Goal: Task Accomplishment & Management: Complete application form

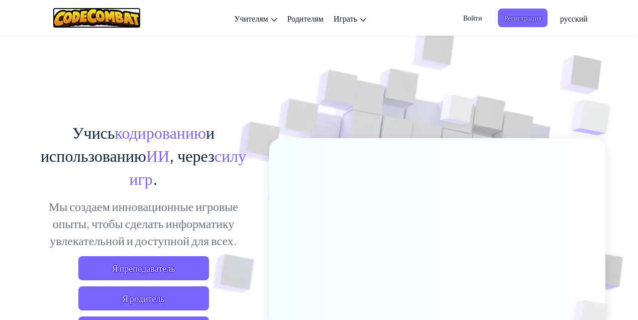
click at [95, 19] on img at bounding box center [97, 18] width 88 height 21
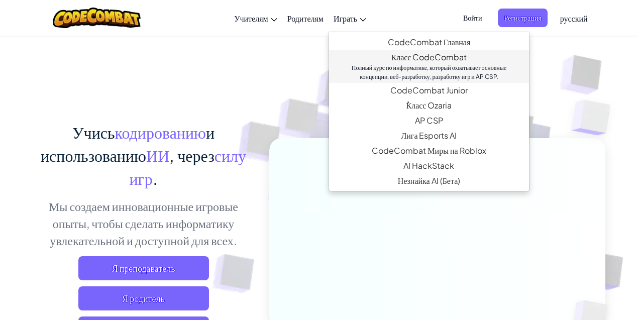
click at [422, 59] on link "Класс CodeCombat Полный курс по информатике, который охватывает основные концеп…" at bounding box center [429, 66] width 200 height 33
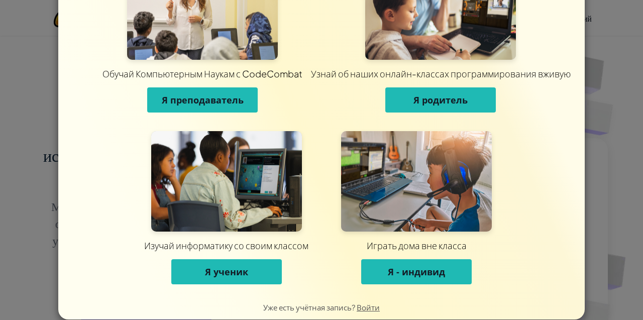
scroll to position [67, 0]
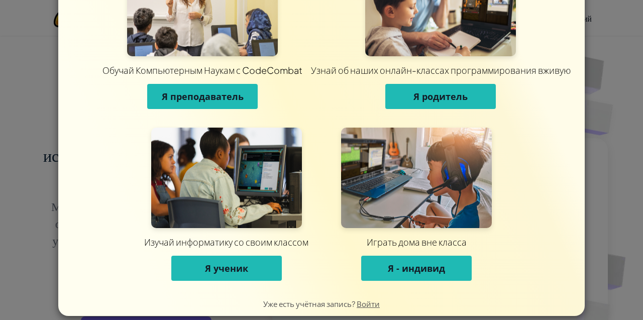
click at [252, 274] on button "Я ученик" at bounding box center [226, 268] width 111 height 25
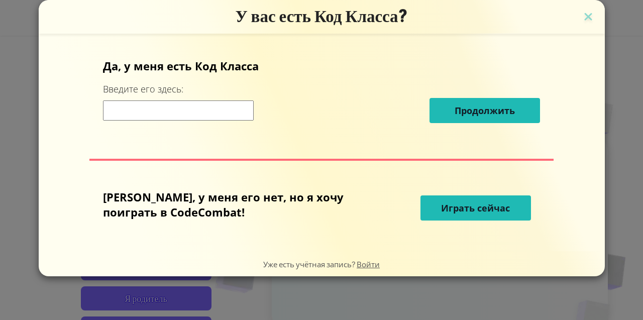
scroll to position [0, 0]
click at [177, 111] on input at bounding box center [178, 111] width 151 height 20
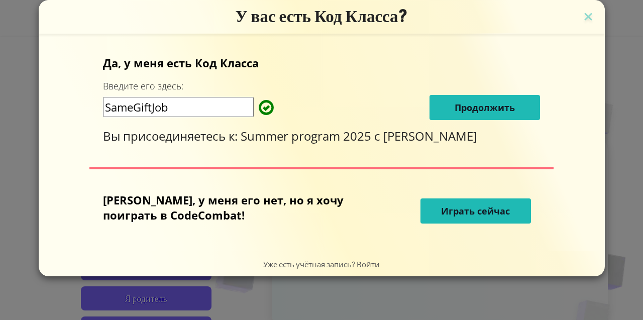
type input "SameGiftJob"
click at [455, 106] on span "Продолжить" at bounding box center [485, 108] width 60 height 12
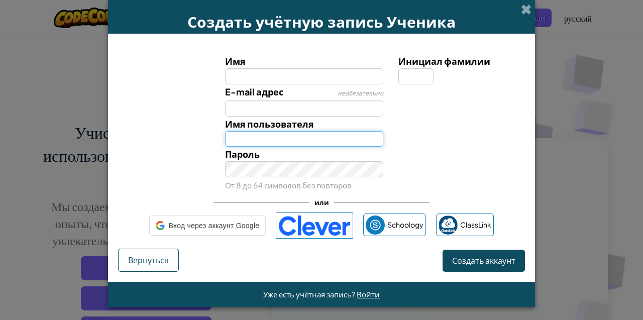
type input "Anna3011E"
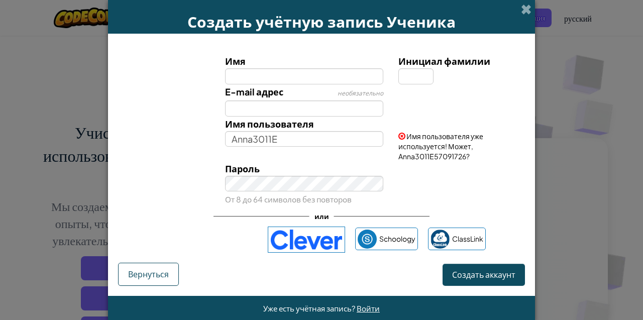
click at [275, 74] on input "Имя" at bounding box center [304, 76] width 159 height 16
drag, startPoint x: 302, startPoint y: 76, endPoint x: 222, endPoint y: 84, distance: 79.9
click at [222, 84] on div "Имя Дмитрий Инициал фамилии E-mail адрес необязательно Имя пользователя Anna301…" at bounding box center [322, 130] width 402 height 153
type input "Dima"
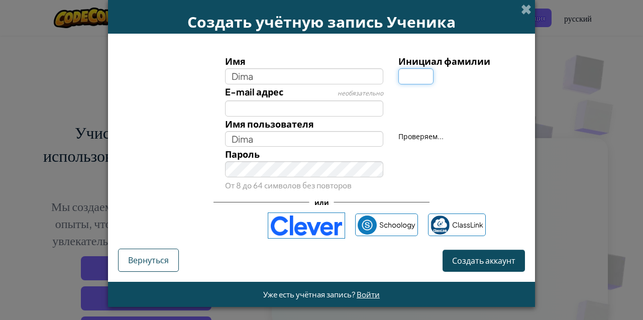
click at [409, 76] on input "Инициал фамилии" at bounding box center [416, 76] width 35 height 16
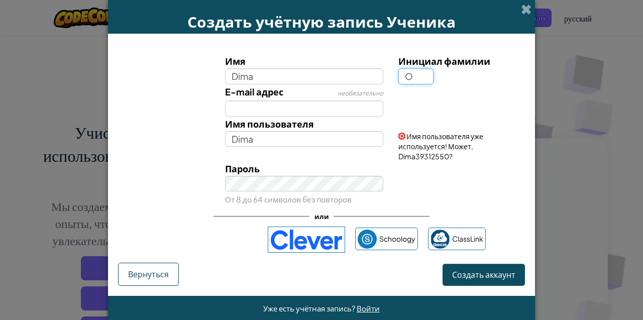
type input "O"
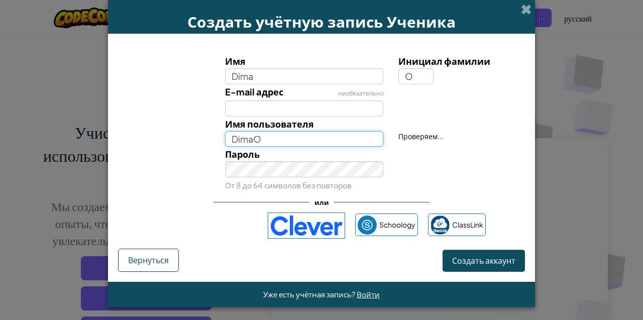
click at [266, 141] on input "DimaO" at bounding box center [304, 139] width 159 height 16
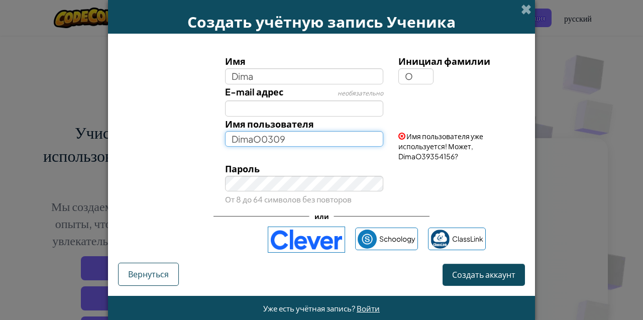
drag, startPoint x: 260, startPoint y: 139, endPoint x: 254, endPoint y: 140, distance: 5.7
click at [253, 140] on input "DimaO0309" at bounding box center [304, 139] width 159 height 16
click at [283, 140] on input "Dima 0309" at bounding box center [304, 139] width 159 height 16
click at [252, 139] on input "Dima 0309O" at bounding box center [304, 139] width 159 height 16
type input "Dima0309O"
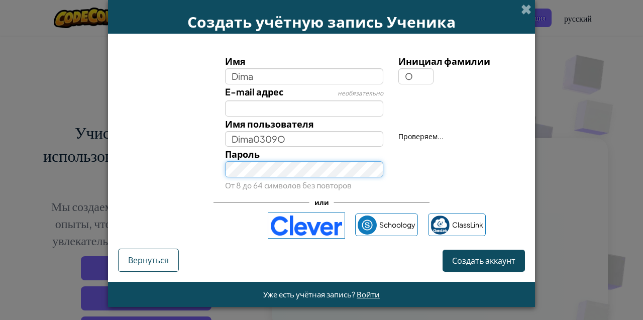
click at [283, 183] on div "Пароль От 8 до 64 символов без повторов" at bounding box center [305, 170] width 174 height 46
click at [209, 174] on div "Пароль От 8 до 64 символов без повторов" at bounding box center [321, 170] width 417 height 46
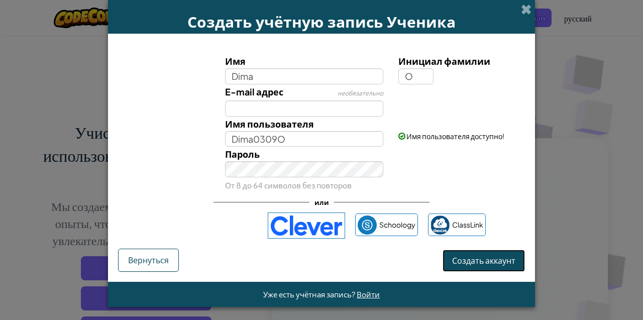
click at [479, 261] on span "Создать аккаунт" at bounding box center [483, 260] width 63 height 11
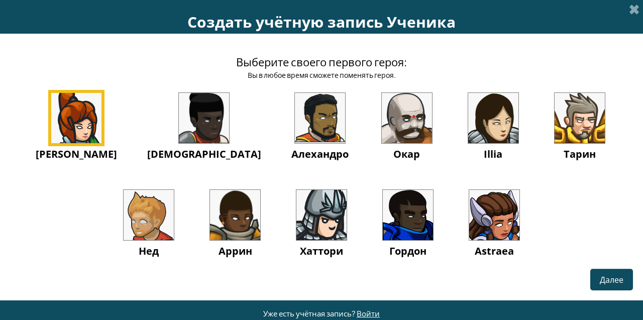
click at [603, 284] on span "Далее" at bounding box center [612, 279] width 24 height 11
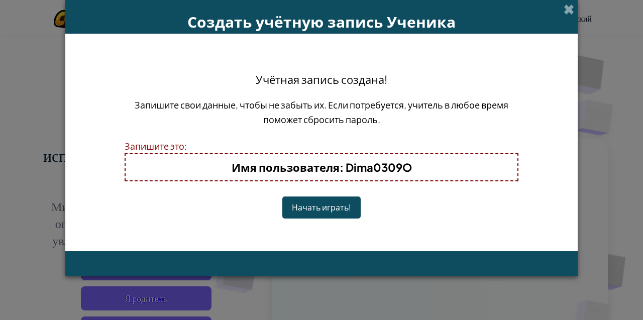
click at [337, 211] on button "Начать играть!" at bounding box center [322, 208] width 78 height 22
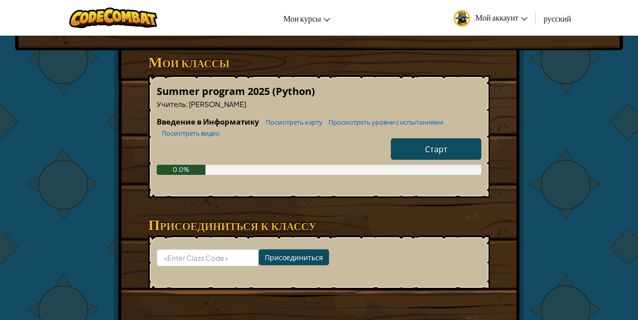
scroll to position [167, 0]
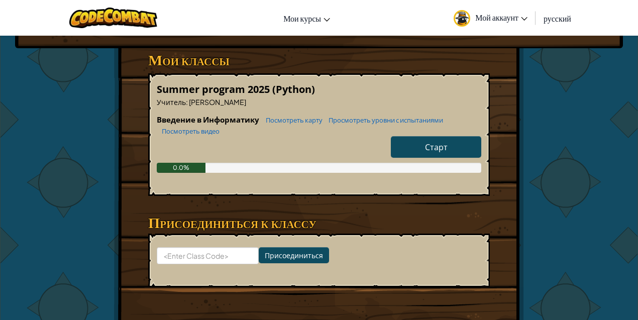
click at [425, 136] on link "Старт" at bounding box center [436, 147] width 90 height 22
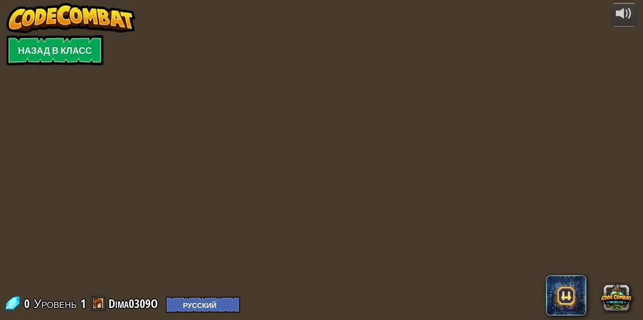
select select "ru"
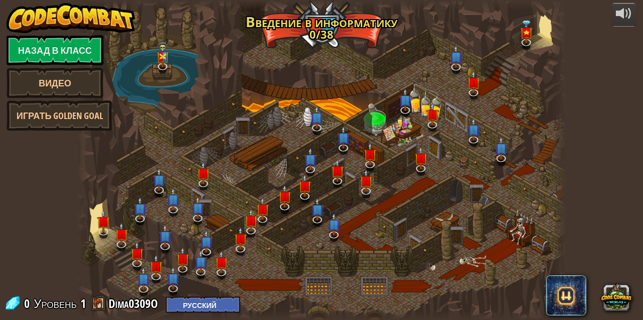
select select "ru"
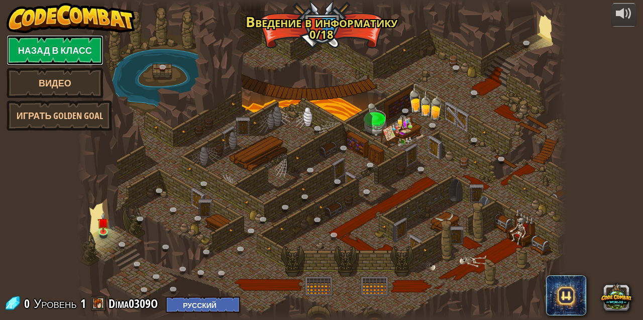
click at [72, 48] on link "Назад в класс" at bounding box center [55, 50] width 97 height 30
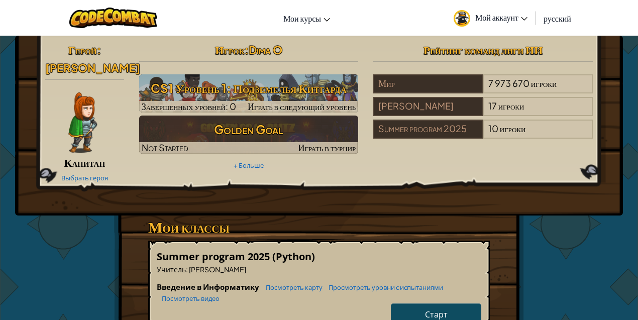
click at [520, 19] on span "Мой аккаунт" at bounding box center [502, 17] width 52 height 11
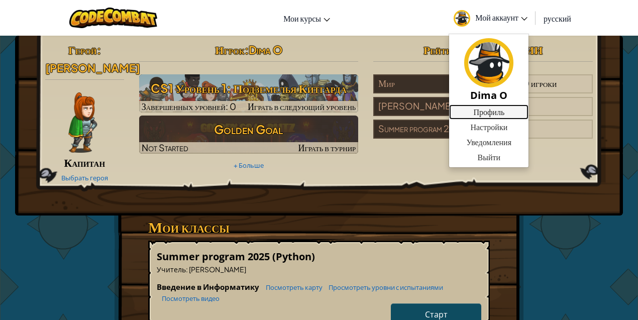
click at [493, 113] on link "Профиль" at bounding box center [488, 112] width 79 height 15
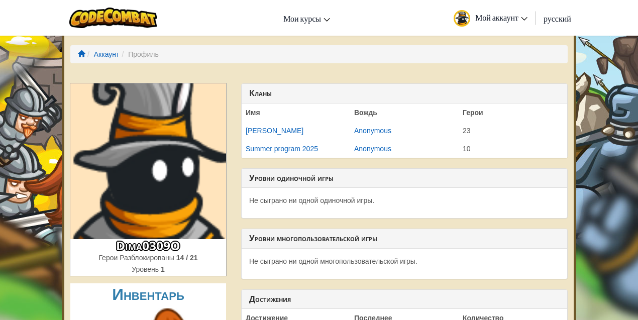
click at [523, 17] on icon at bounding box center [524, 19] width 7 height 4
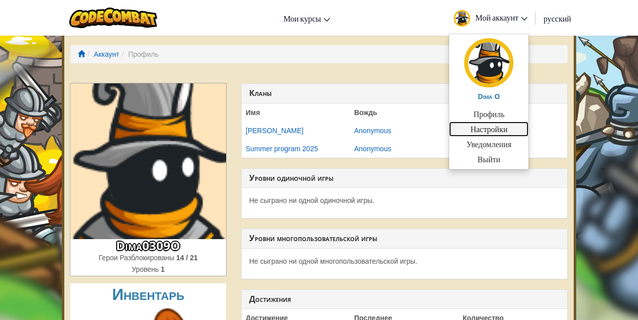
click at [501, 132] on link "Настройки" at bounding box center [488, 129] width 79 height 15
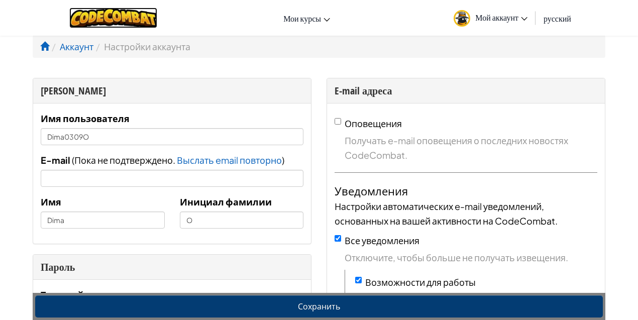
click at [117, 19] on img at bounding box center [113, 18] width 88 height 21
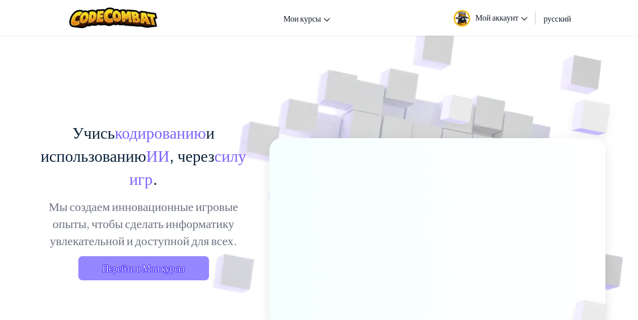
click at [140, 261] on span "Перейти в Мои курсы" at bounding box center [143, 268] width 131 height 24
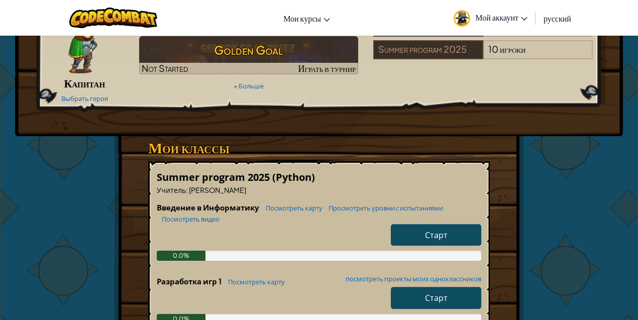
scroll to position [101, 0]
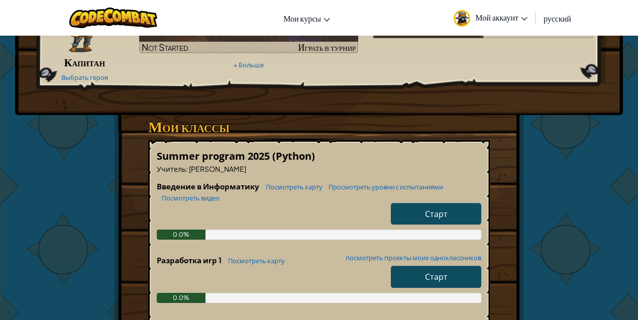
click at [431, 206] on link "Старт" at bounding box center [436, 214] width 90 height 22
select select "ru"
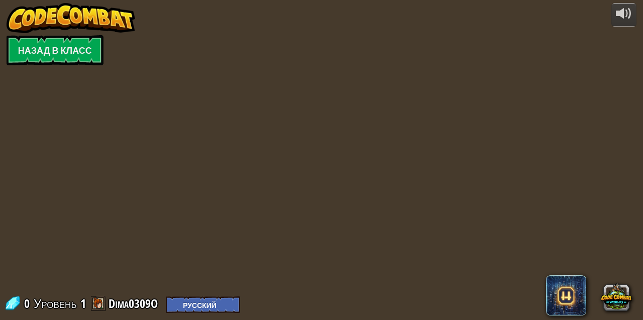
select select "ru"
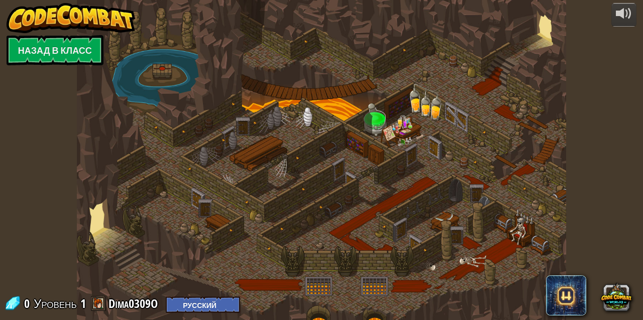
select select "ru"
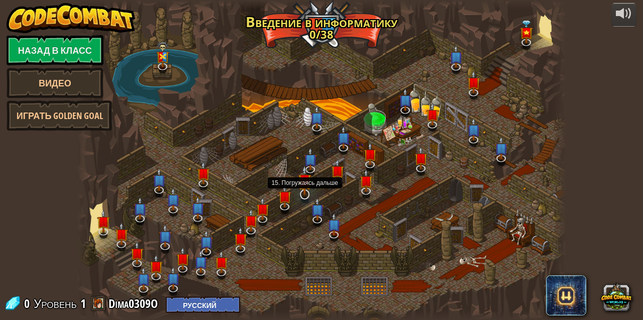
select select "ru"
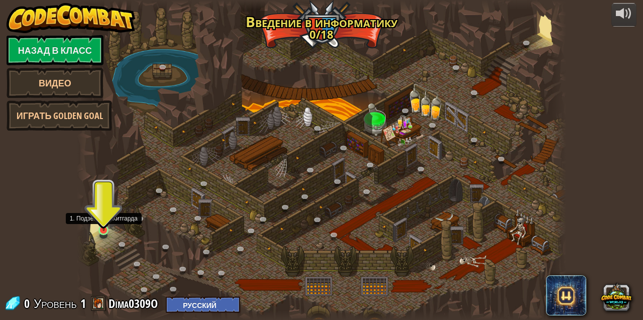
click at [105, 228] on img at bounding box center [104, 218] width 12 height 27
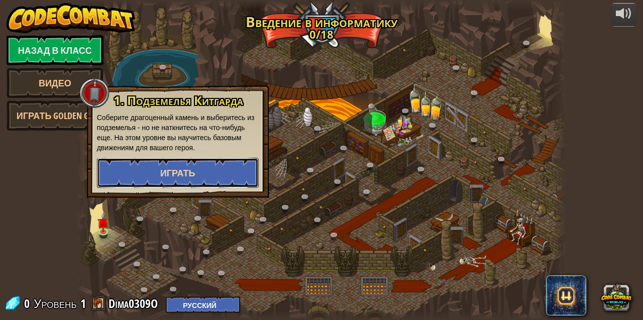
click at [202, 175] on button "Играть" at bounding box center [178, 173] width 162 height 30
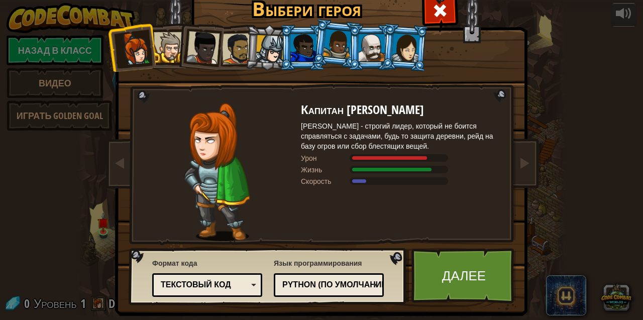
click at [167, 48] on div at bounding box center [169, 47] width 31 height 31
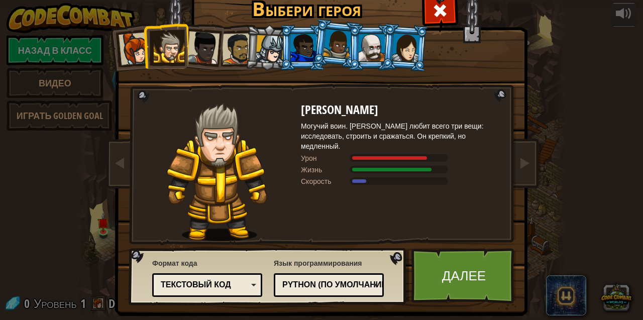
click at [187, 51] on div at bounding box center [203, 47] width 33 height 33
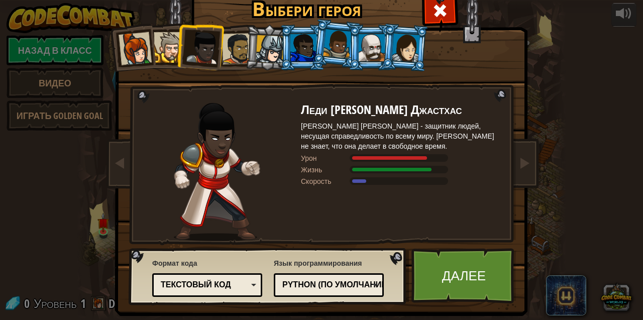
click at [263, 53] on div at bounding box center [270, 49] width 29 height 29
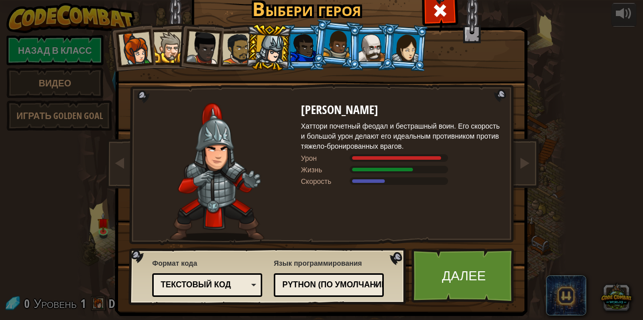
click at [299, 52] on div at bounding box center [304, 47] width 26 height 27
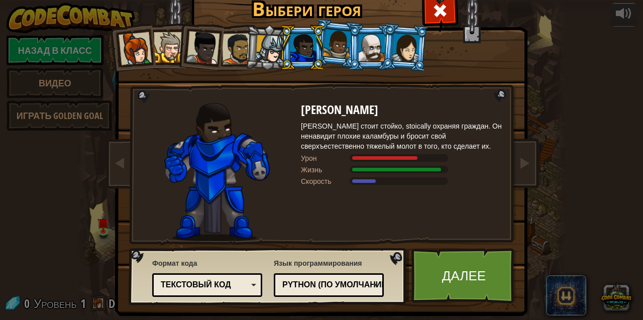
click at [409, 51] on div at bounding box center [406, 47] width 28 height 29
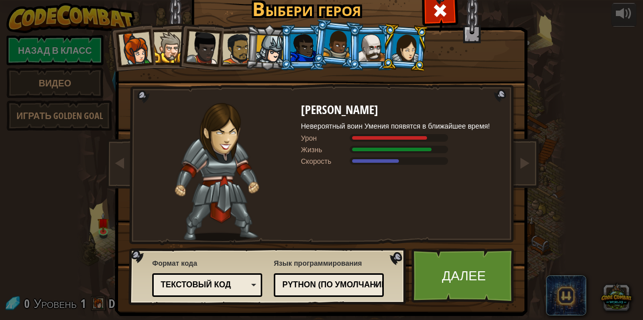
click at [167, 46] on div at bounding box center [169, 47] width 31 height 31
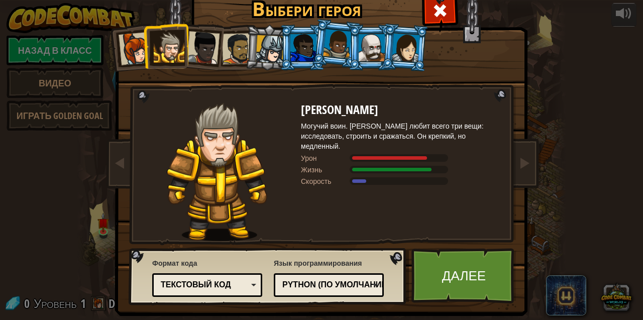
click at [136, 50] on div at bounding box center [135, 48] width 33 height 33
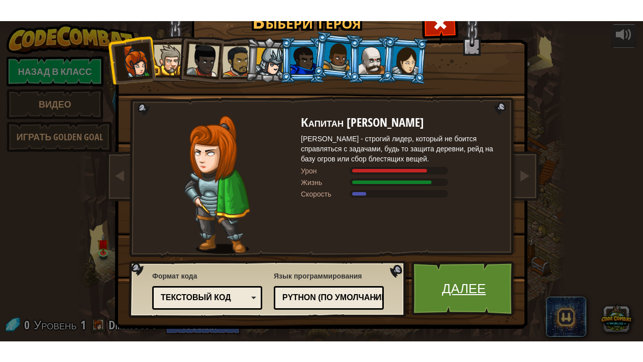
scroll to position [11, 0]
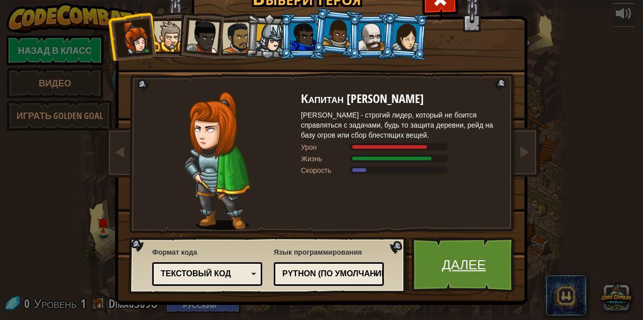
click at [464, 267] on link "Далее" at bounding box center [464, 264] width 105 height 55
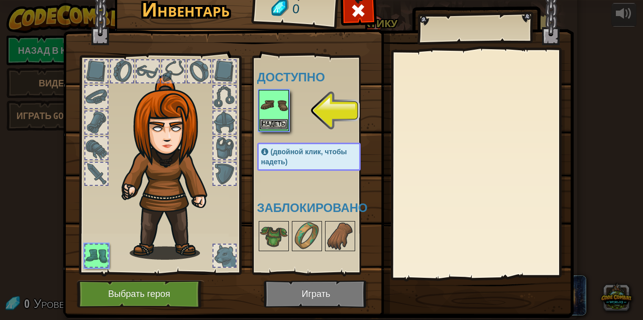
click at [270, 107] on img at bounding box center [274, 105] width 28 height 28
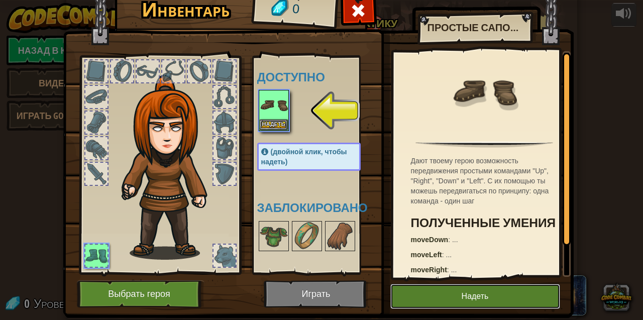
click at [473, 297] on button "Надеть" at bounding box center [476, 296] width 170 height 25
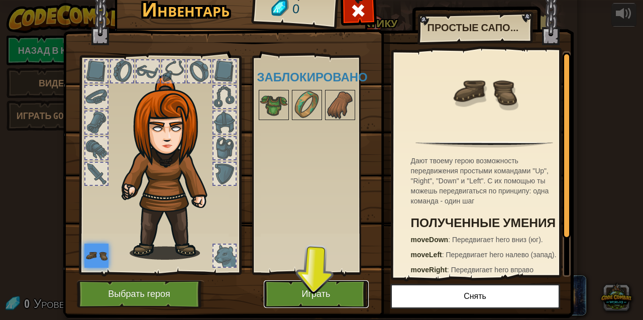
click at [322, 294] on button "Играть" at bounding box center [316, 295] width 105 height 28
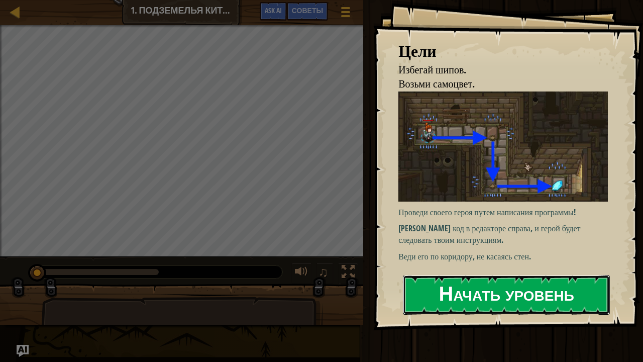
click at [446, 292] on button "Начать уровень" at bounding box center [506, 295] width 207 height 40
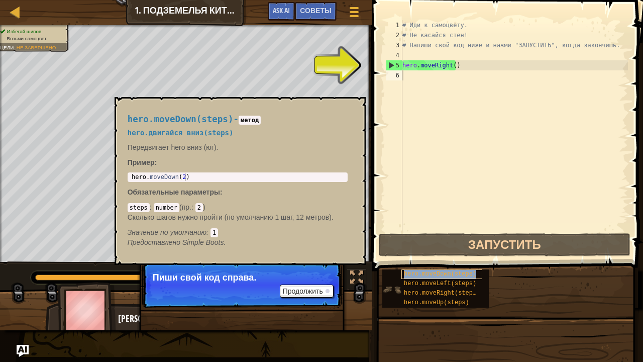
click at [436, 271] on span "hero.moveDown(steps)" at bounding box center [440, 273] width 72 height 7
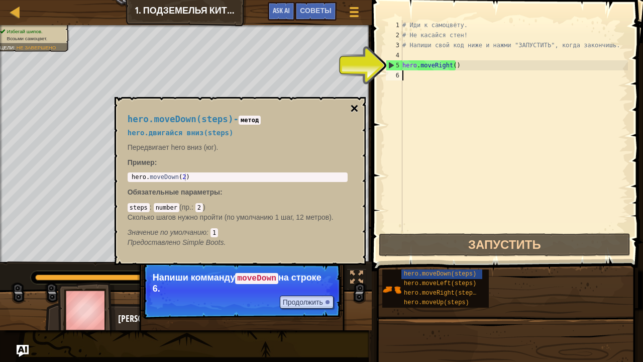
click at [353, 109] on button "×" at bounding box center [354, 109] width 8 height 14
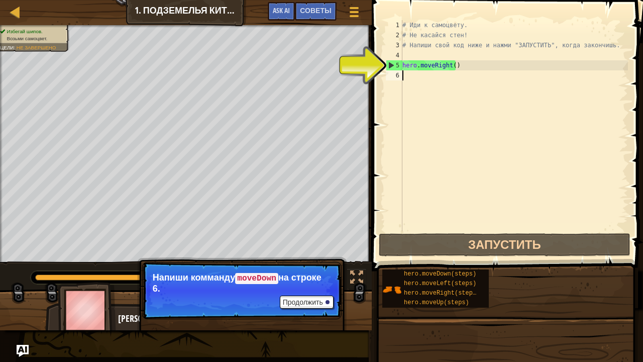
click at [415, 76] on div "# Иди к самоцвету. # Не касайся стен! # Напиши свой код ниже и нажми "ЗАПУСТИТЬ…" at bounding box center [515, 135] width 228 height 231
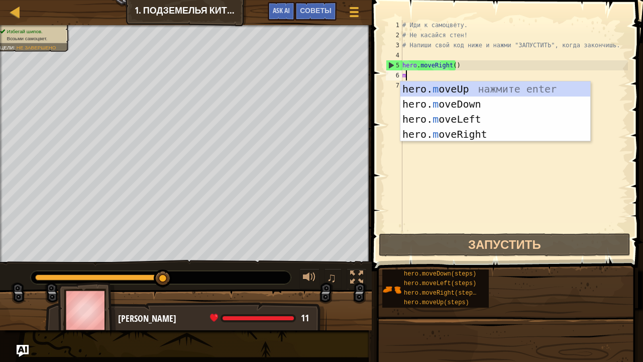
scroll to position [5, 0]
type textarea "mo"
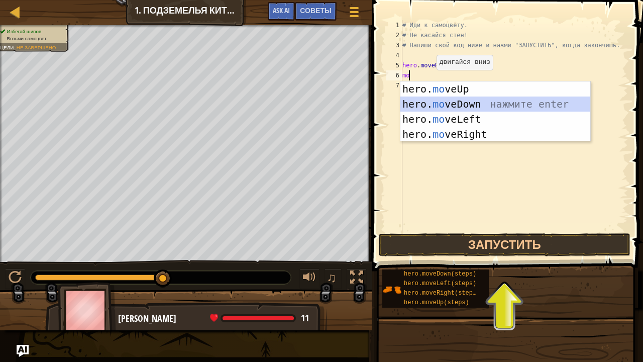
click at [447, 106] on div "hero. mo veUp нажмите enter hero. mo veDown нажмите enter hero. mo veLeft нажми…" at bounding box center [496, 126] width 191 height 90
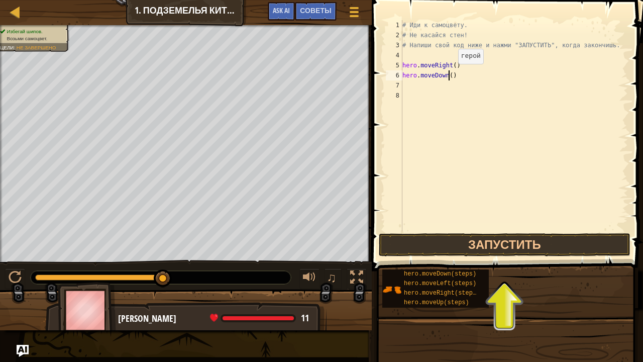
click at [449, 74] on div "# Иди к самоцвету. # Не касайся стен! # Напиши свой код ниже и нажми "ЗАПУСТИТЬ…" at bounding box center [515, 135] width 228 height 231
type textarea "hero.moveDown(1)"
click at [459, 74] on div "# Иди к самоцвету. # Не касайся стен! # Напиши свой код ниже и нажми "ЗАПУСТИТЬ…" at bounding box center [515, 135] width 228 height 231
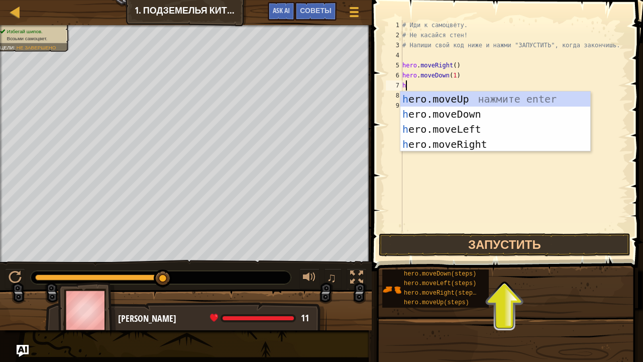
type textarea "he"
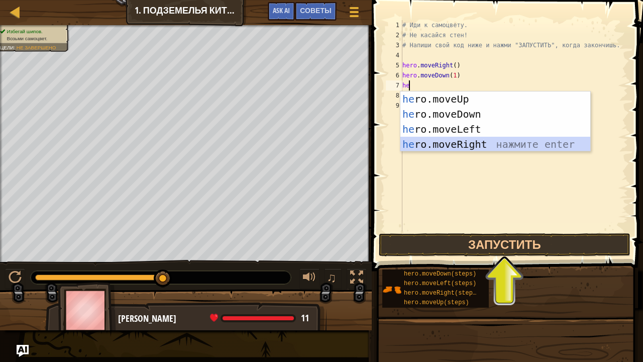
click at [468, 140] on div "he ro.moveUp нажмите enter he ro.moveDown нажмите enter he ro.moveLeft нажмите …" at bounding box center [496, 136] width 191 height 90
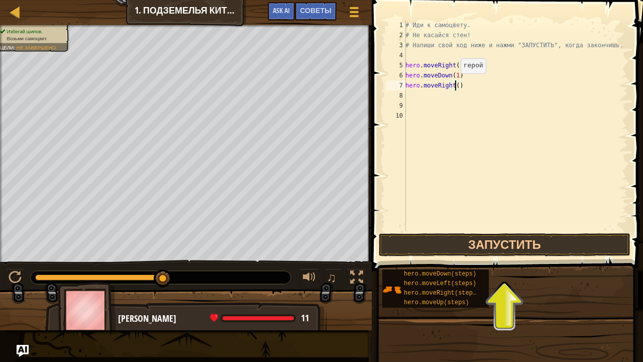
click at [455, 83] on div "# Иди к самоцвету. # Не касайся стен! # Напиши свой код ниже и нажми "ЗАПУСТИТЬ…" at bounding box center [516, 135] width 225 height 231
type textarea "hero.moveRight(1)"
click at [489, 245] on button "Запустить" at bounding box center [505, 244] width 252 height 23
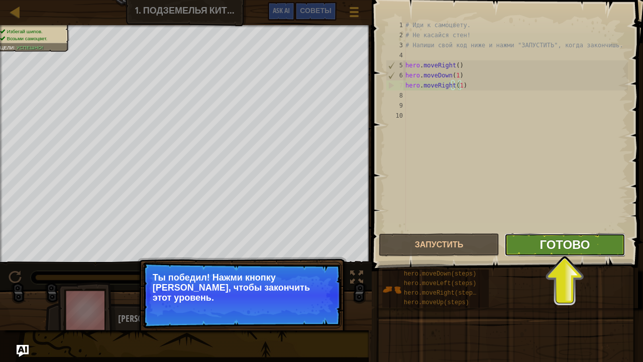
click at [573, 246] on span "Готово" at bounding box center [565, 244] width 50 height 16
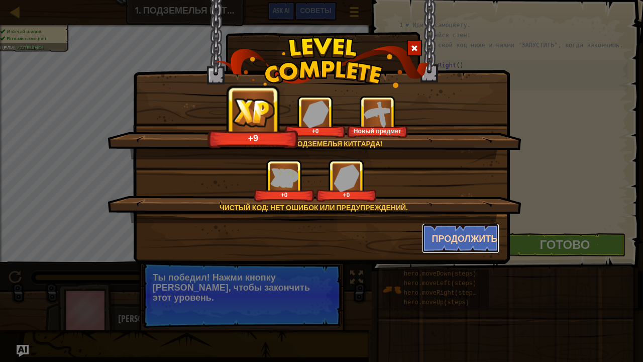
click at [463, 237] on button "Продолжить" at bounding box center [461, 238] width 78 height 30
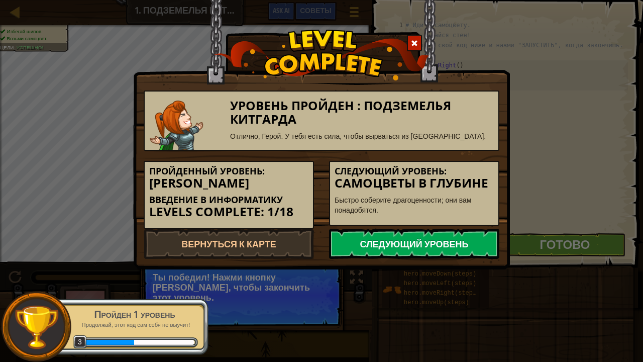
click at [420, 242] on link "Следующий уровень" at bounding box center [414, 244] width 170 height 30
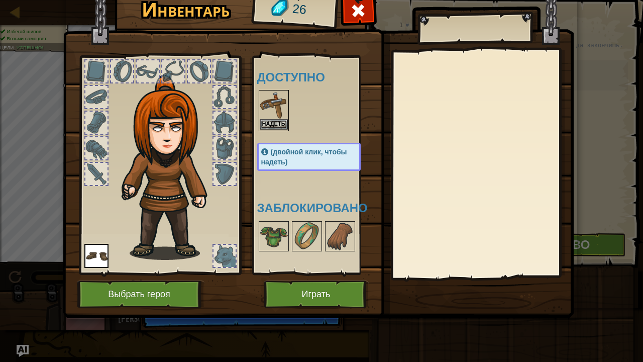
click at [273, 106] on img at bounding box center [274, 105] width 28 height 28
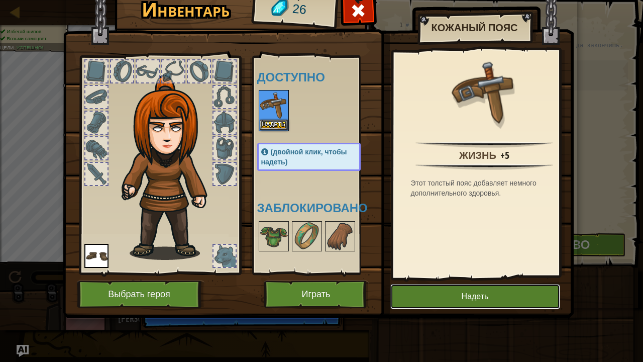
click at [464, 298] on button "Надеть" at bounding box center [476, 296] width 170 height 25
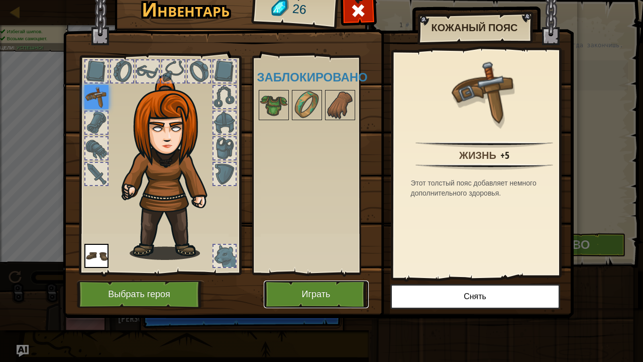
click at [344, 294] on button "Играть" at bounding box center [316, 295] width 105 height 28
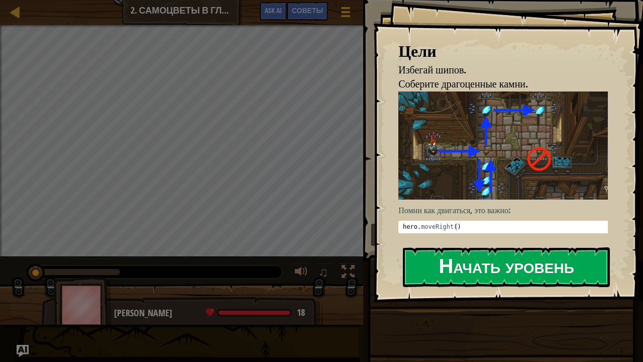
click at [474, 264] on button "Начать уровень" at bounding box center [506, 267] width 207 height 40
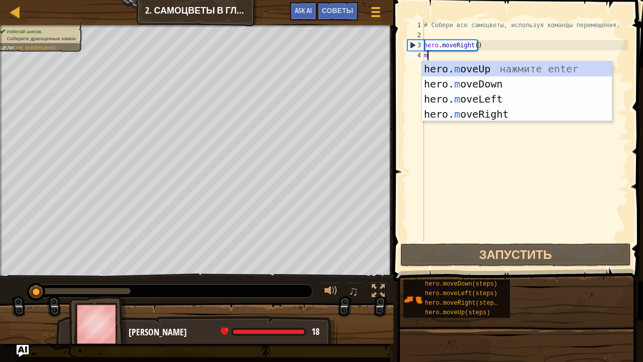
scroll to position [5, 0]
type textarea "mo"
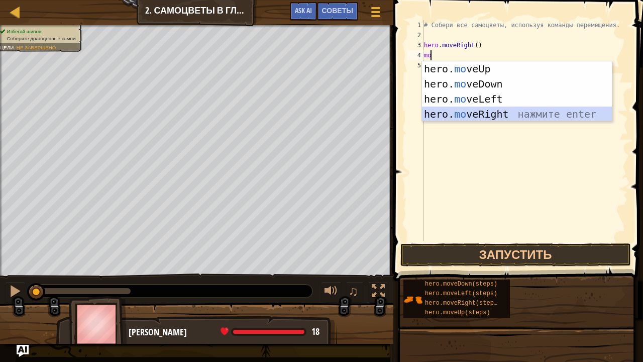
click at [483, 116] on div "hero. mo veUp нажмите enter hero. mo veDown нажмите enter hero. mo veLeft нажми…" at bounding box center [517, 106] width 191 height 90
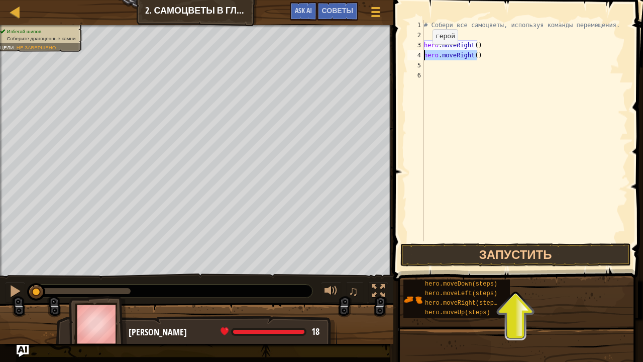
drag, startPoint x: 478, startPoint y: 55, endPoint x: 422, endPoint y: 54, distance: 55.3
click at [422, 54] on div "1 2 3 4 5 6 # Собери все самоцветы, используя команды перемещения. hero . moveR…" at bounding box center [517, 130] width 223 height 221
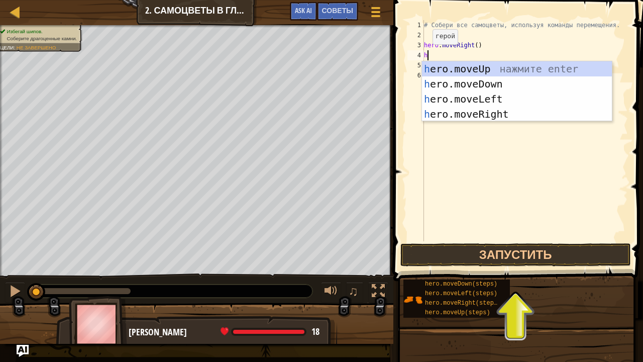
type textarea "he"
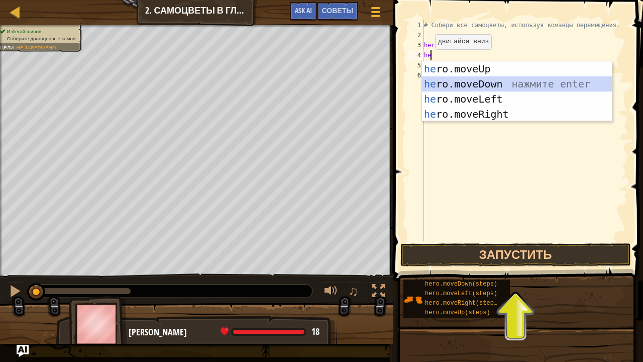
click at [451, 83] on div "he ro.moveUp нажмите enter he ro.moveDown нажмите enter he ro.moveLeft нажмите …" at bounding box center [517, 106] width 191 height 90
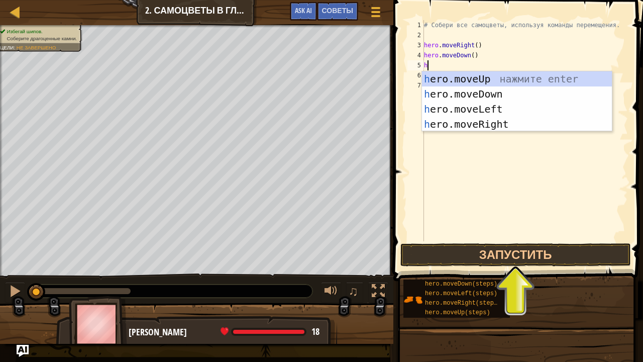
type textarea "he"
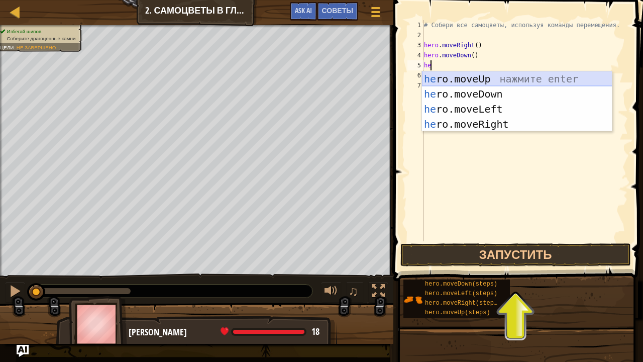
click at [459, 75] on div "he ro.moveUp нажмите enter he ro.moveDown нажмите enter he ro.moveLeft нажмите …" at bounding box center [517, 116] width 191 height 90
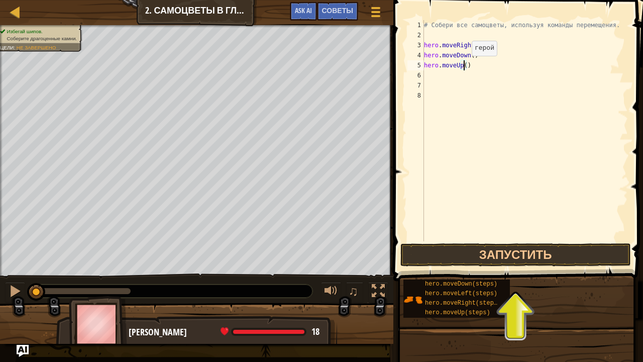
click at [464, 65] on div "# Собери все самоцветы, используя команды перемещения. hero . moveRight ( ) her…" at bounding box center [525, 140] width 206 height 241
type textarea "hero.moveUp(2)"
click at [453, 76] on div "# Собери все самоцветы, используя команды перемещения. hero . moveRight ( ) her…" at bounding box center [525, 140] width 206 height 241
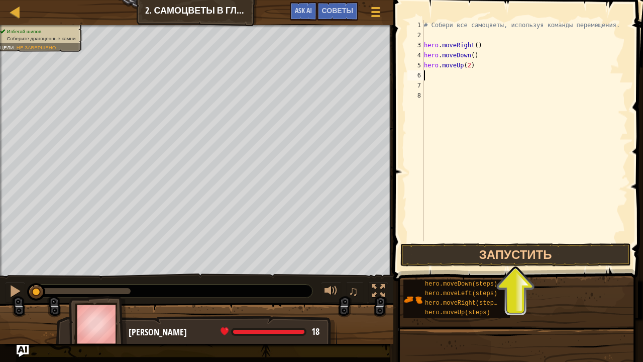
type textarea "he"
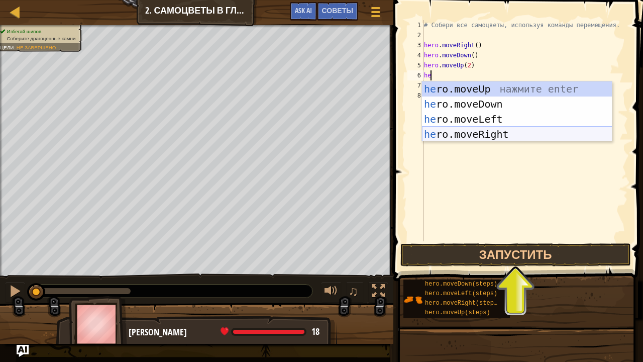
click at [479, 136] on div "he ro.moveUp нажмите enter he ro.moveDown нажмите enter he ro.moveLeft нажмите …" at bounding box center [517, 126] width 191 height 90
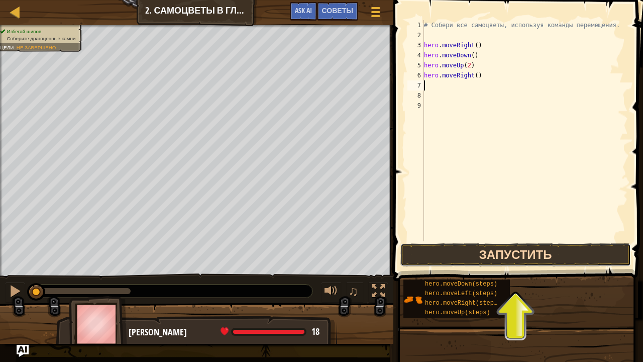
click at [507, 252] on button "Запустить" at bounding box center [516, 254] width 231 height 23
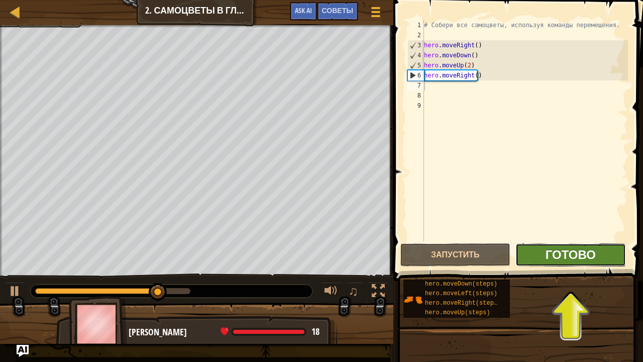
click at [579, 260] on span "Готово" at bounding box center [571, 254] width 50 height 16
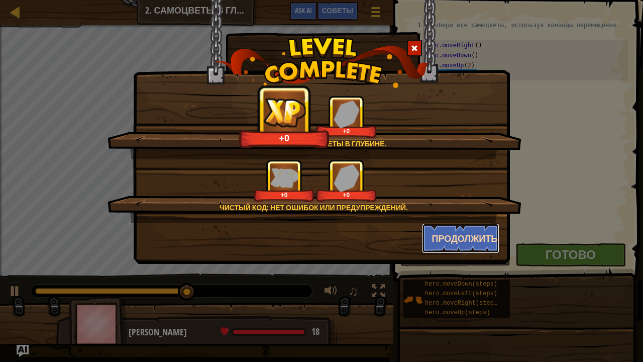
click at [462, 240] on button "Продолжить" at bounding box center [461, 238] width 78 height 30
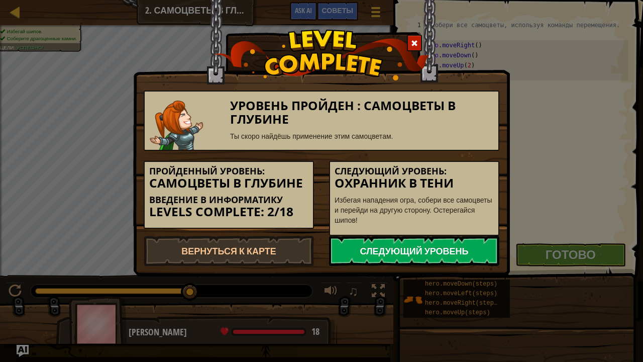
click at [436, 252] on link "Следующий уровень" at bounding box center [414, 251] width 170 height 30
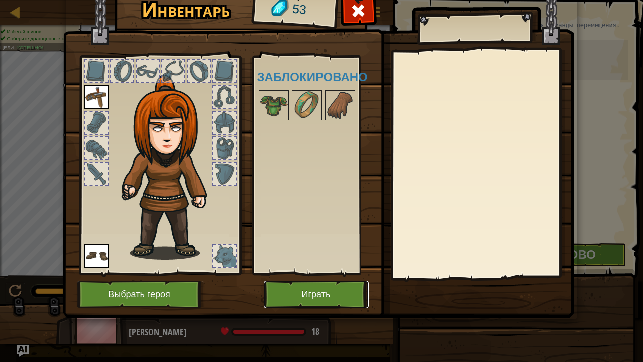
click at [323, 290] on button "Играть" at bounding box center [316, 295] width 105 height 28
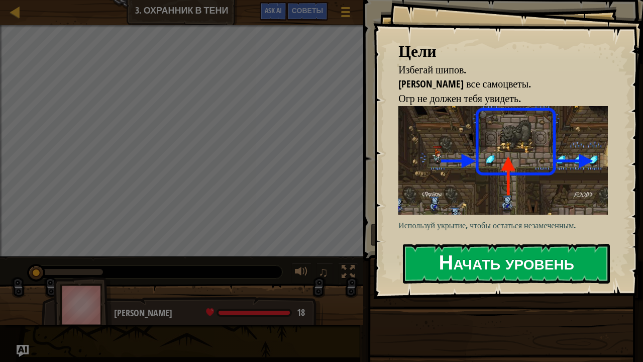
click at [450, 264] on button "Начать уровень" at bounding box center [506, 264] width 207 height 40
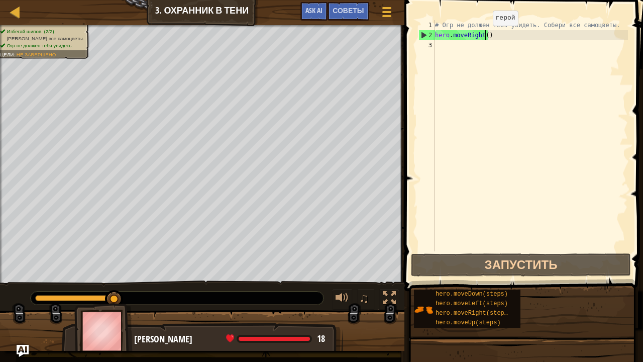
click at [484, 35] on div "# Огр не должен тебя увидеть. Собери все самоцветы. hero . moveRight ( )" at bounding box center [530, 145] width 195 height 251
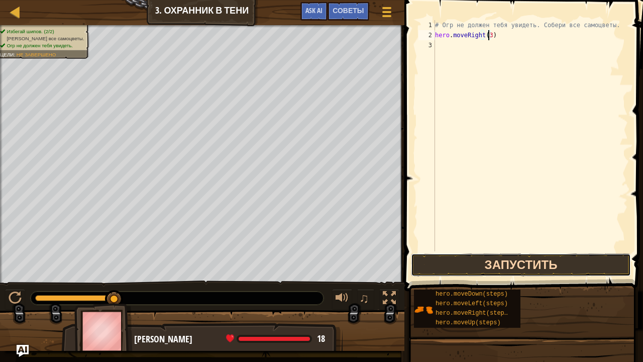
click at [537, 263] on button "Запустить" at bounding box center [521, 264] width 220 height 23
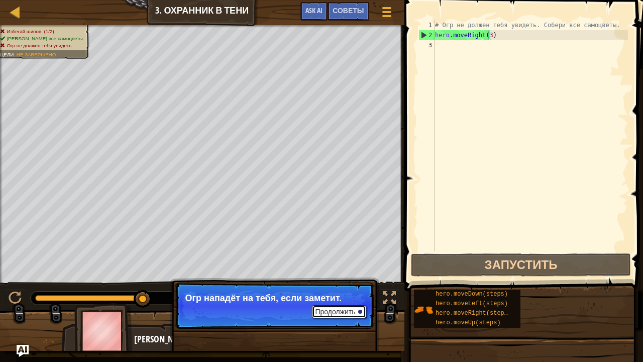
click at [339, 312] on button "Продолжить" at bounding box center [339, 311] width 54 height 13
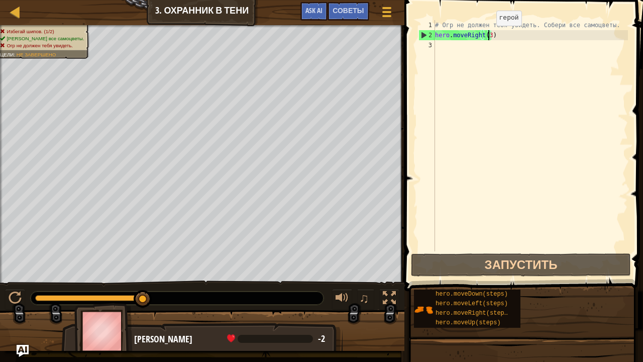
type textarea "hero.moveRight()"
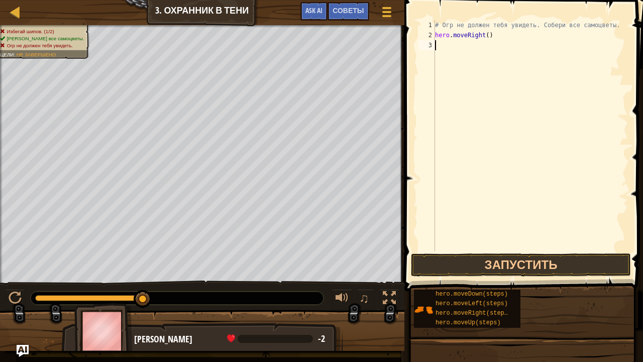
click at [448, 49] on div "# Огр не должен тебя увидеть. Собери все самоцветы. hero . moveRight ( )" at bounding box center [530, 145] width 195 height 251
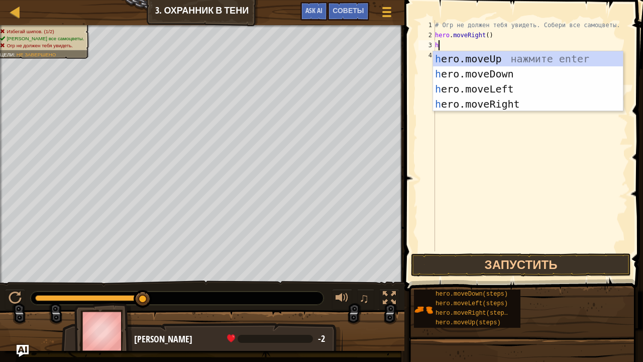
type textarea "he"
click at [502, 58] on div "he ro.moveUp нажмите enter he ro.moveDown нажмите enter he ro.moveLeft нажмите …" at bounding box center [528, 96] width 191 height 90
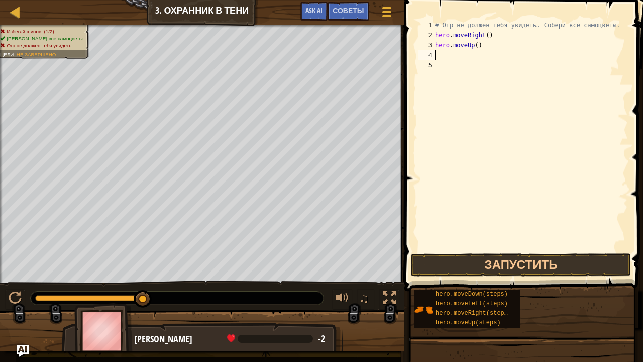
type textarea "he"
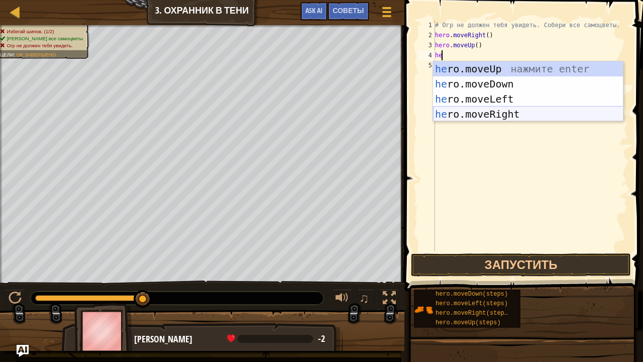
click at [506, 113] on div "he ro.moveUp нажмите enter he ro.moveDown нажмите enter he ro.moveLeft нажмите …" at bounding box center [528, 106] width 191 height 90
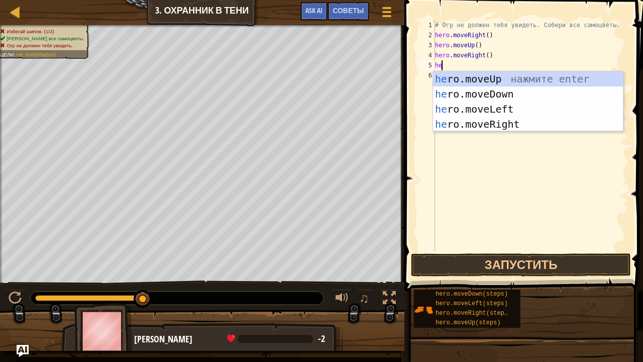
type textarea "her"
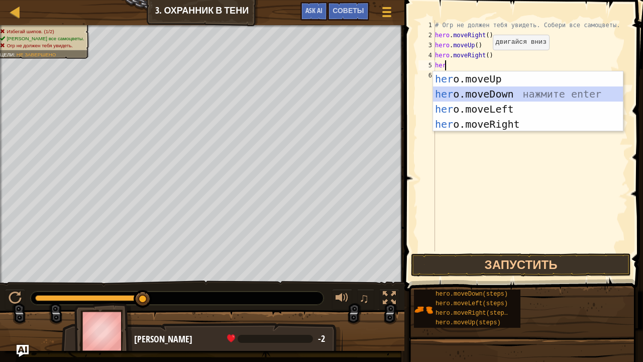
click at [496, 91] on div "her o.moveUp нажмите enter her o.moveDown нажмите enter her o.moveLeft нажмите …" at bounding box center [528, 116] width 191 height 90
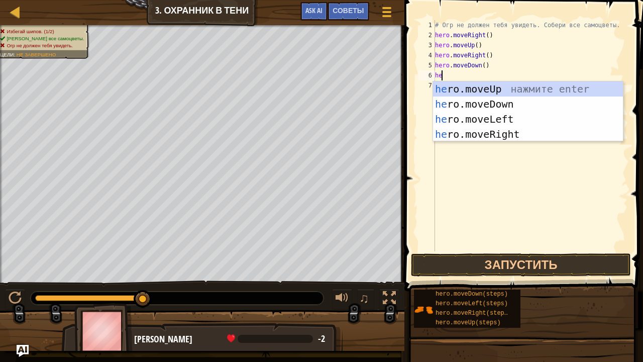
type textarea "her"
click at [492, 133] on div "her o.moveUp нажмите enter her o.moveDown нажмите enter her o.moveLeft нажмите …" at bounding box center [528, 126] width 191 height 90
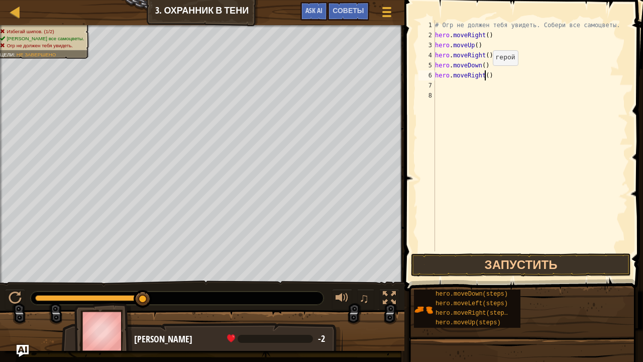
click at [484, 75] on div "# Огр не должен тебя увидеть. Собери все самоцветы. hero . moveRight ( ) hero .…" at bounding box center [530, 145] width 195 height 251
type textarea "hero.moveRight(2)"
click at [540, 260] on button "Запустить" at bounding box center [521, 264] width 220 height 23
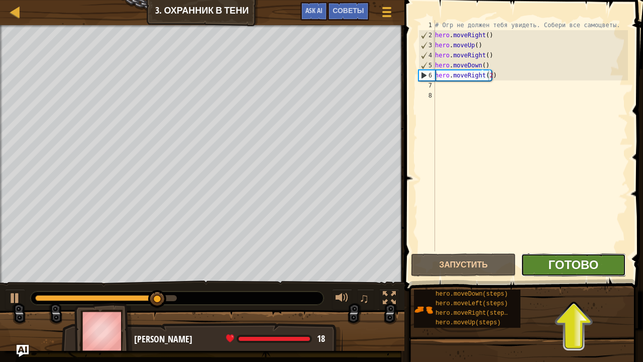
click at [557, 266] on span "Готово" at bounding box center [573, 264] width 50 height 16
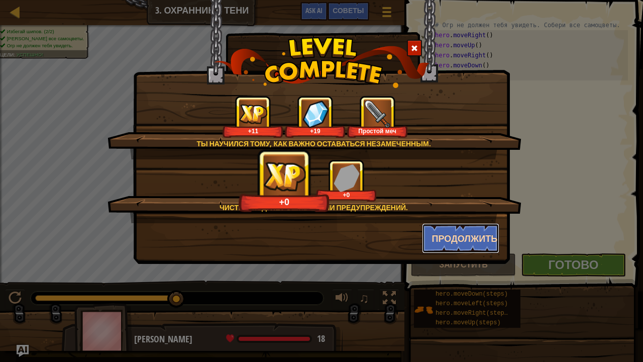
click at [452, 239] on button "Продолжить" at bounding box center [461, 238] width 78 height 30
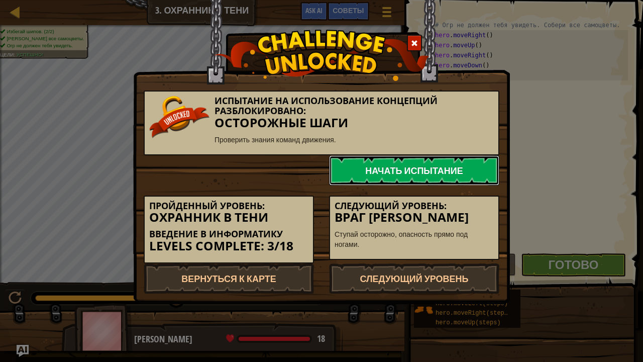
click at [382, 166] on link "Начать испытание" at bounding box center [414, 170] width 170 height 30
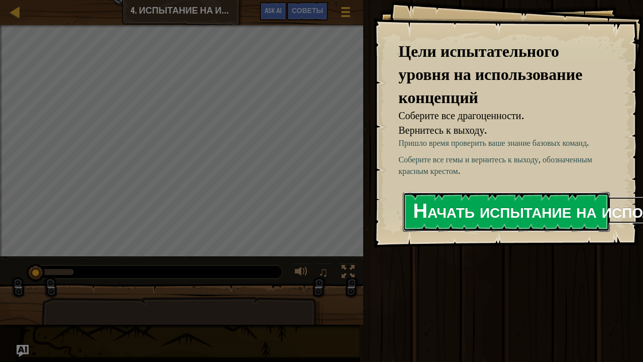
click at [450, 214] on button "Начать испытание на использование концепций" at bounding box center [506, 212] width 207 height 40
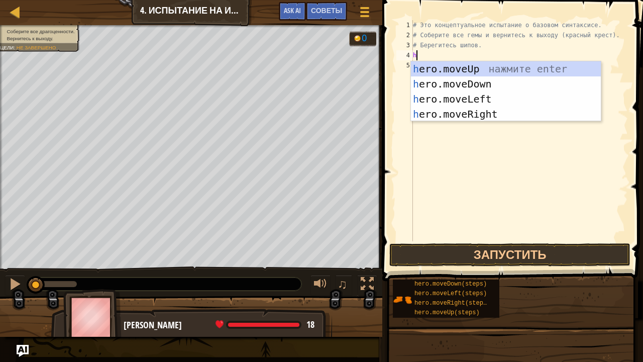
scroll to position [5, 0]
type textarea "he"
click at [456, 66] on div "he ro.moveUp нажмите enter he ro.moveDown нажмите enter he ro.moveLeft нажмите …" at bounding box center [506, 106] width 191 height 90
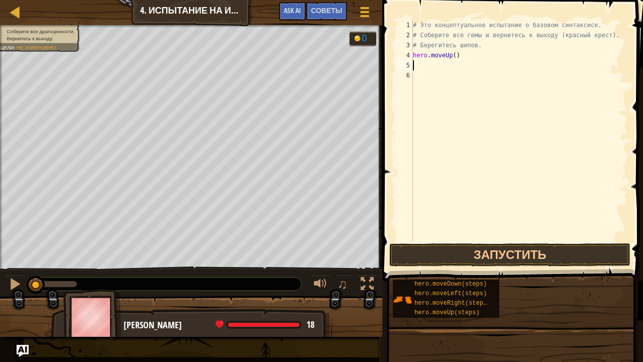
type textarea "h"
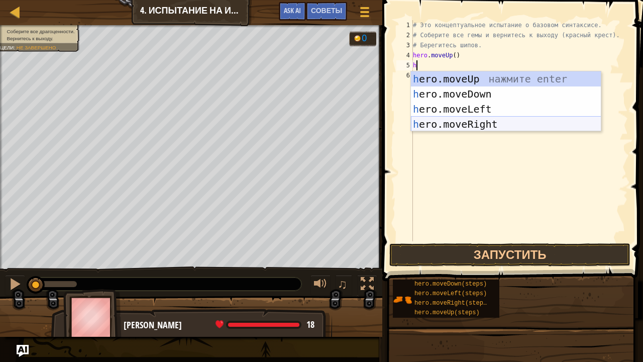
click at [480, 120] on div "h ero.moveUp нажмите enter h ero.moveDown нажмите enter h ero.moveLeft нажмите …" at bounding box center [506, 116] width 191 height 90
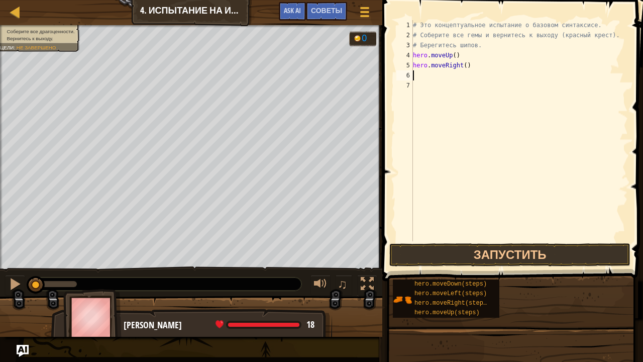
type textarea "h"
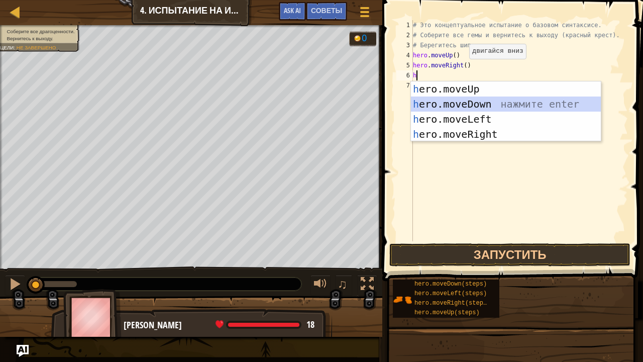
click at [477, 101] on div "h ero.moveUp нажмите enter h ero.moveDown нажмите enter h ero.moveLeft нажмите …" at bounding box center [506, 126] width 191 height 90
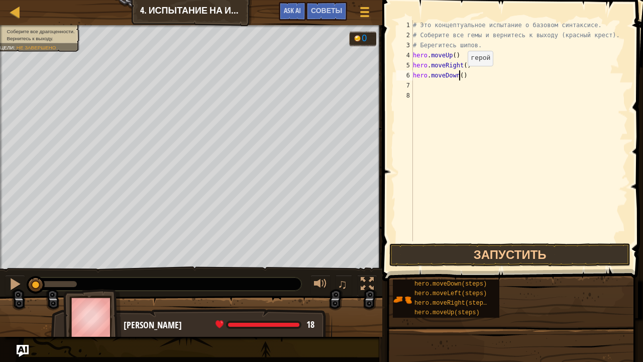
click at [459, 75] on div "# Это концептуальное испытание о базовом синтаксисе. # Соберите все гемы и верн…" at bounding box center [519, 140] width 217 height 241
type textarea "hero.moveDown(2)"
click at [442, 85] on div "# Это концептуальное испытание о базовом синтаксисе. # Соберите все гемы и верн…" at bounding box center [519, 140] width 217 height 241
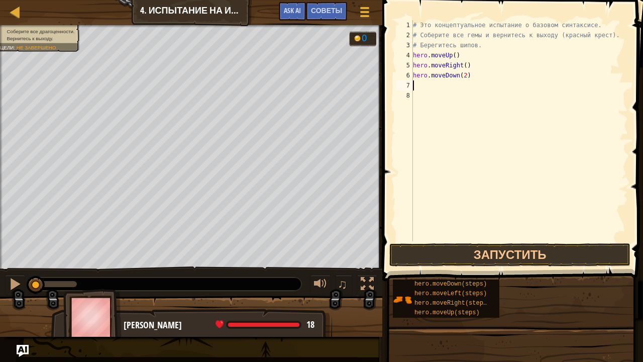
type textarea "h"
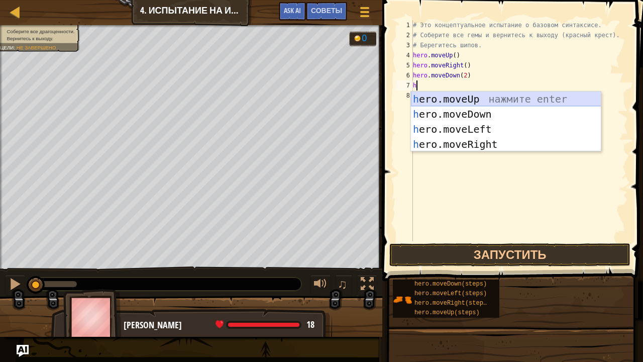
click at [454, 96] on div "h ero.moveUp нажмите enter h ero.moveDown нажмите enter h ero.moveLeft нажмите …" at bounding box center [506, 136] width 191 height 90
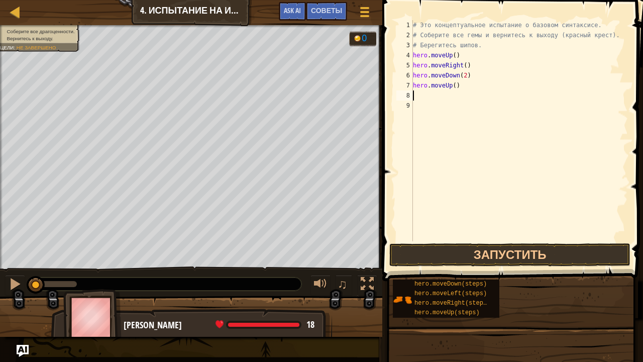
type textarea "h"
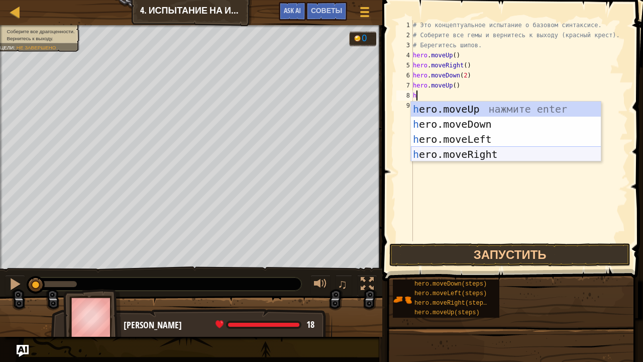
click at [467, 153] on div "h ero.moveUp нажмите enter h ero.moveDown нажмите enter h ero.moveLeft нажмите …" at bounding box center [506, 147] width 191 height 90
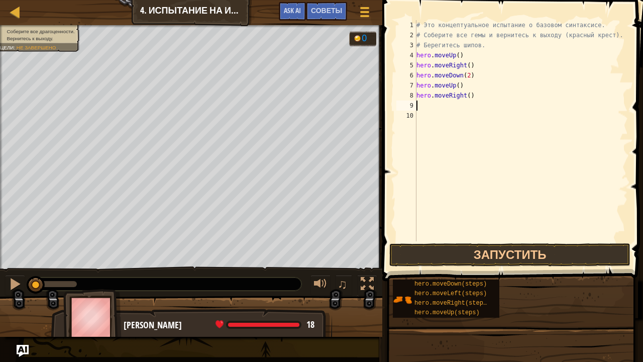
type textarea "h"
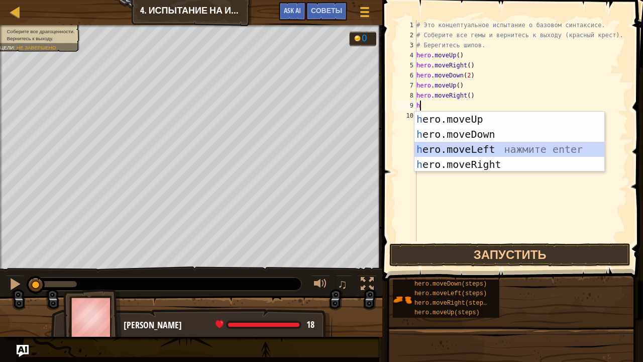
click at [460, 145] on div "h ero.moveUp нажмите enter h ero.moveDown нажмите enter h ero.moveLeft нажмите …" at bounding box center [510, 157] width 191 height 90
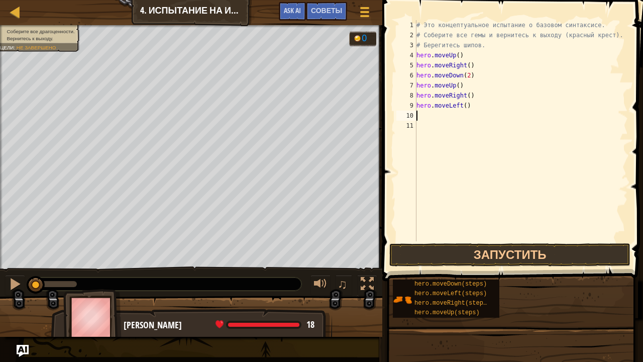
type textarea "h"
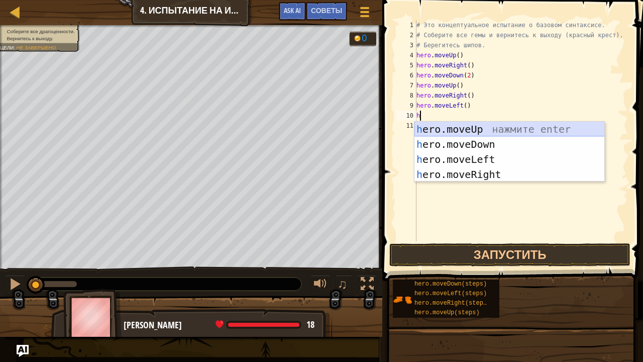
click at [453, 128] on div "h ero.moveUp нажмите enter h ero.moveDown нажмите enter h ero.moveLeft нажмите …" at bounding box center [510, 167] width 191 height 90
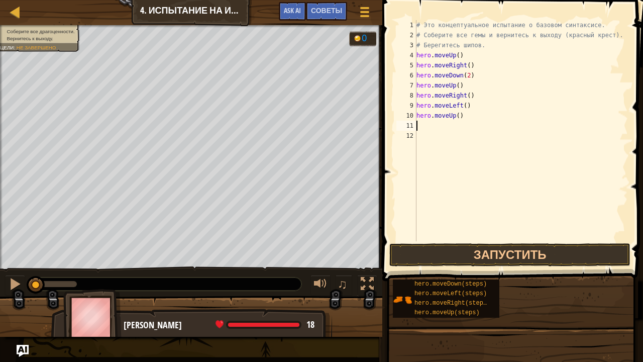
type textarea "h"
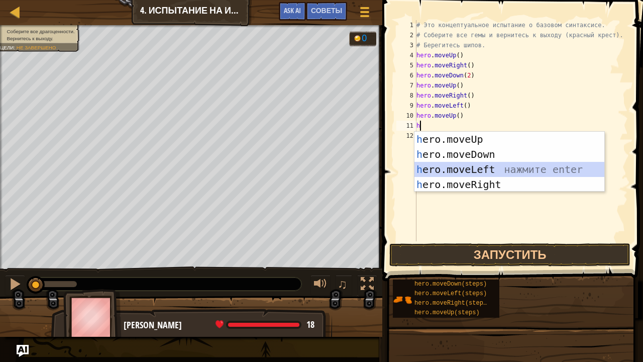
click at [460, 167] on div "h ero.moveUp нажмите enter h ero.moveDown нажмите enter h ero.moveLeft нажмите …" at bounding box center [510, 177] width 191 height 90
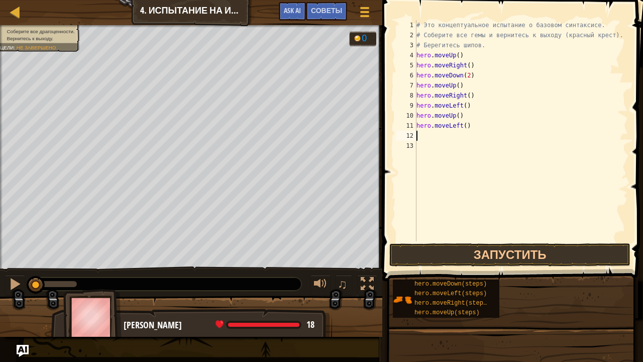
type textarea "h"
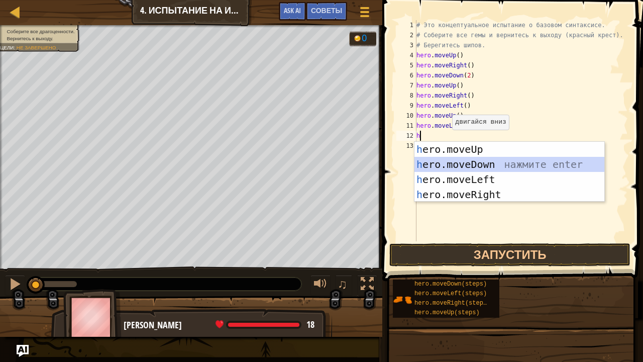
click at [451, 165] on div "h ero.moveUp нажмите enter h ero.moveDown нажмите enter h ero.moveLeft нажмите …" at bounding box center [510, 187] width 191 height 90
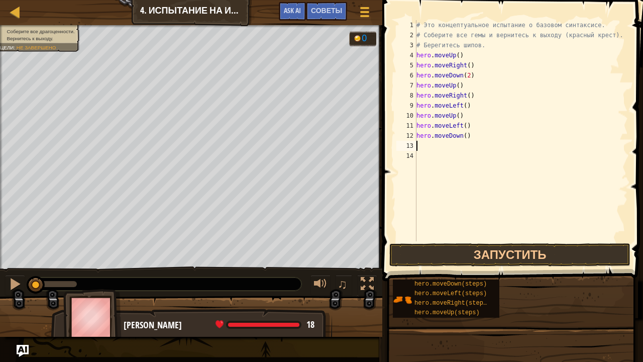
type textarea "h"
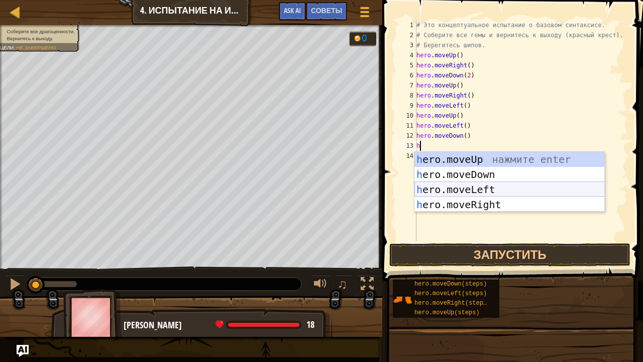
click at [457, 186] on div "h ero.moveUp нажмите enter h ero.moveDown нажмите enter h ero.moveLeft нажмите …" at bounding box center [510, 197] width 191 height 90
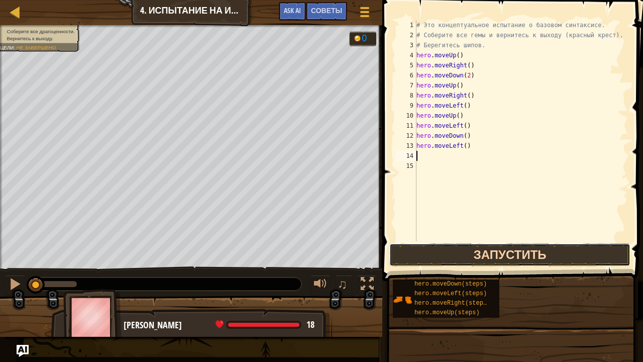
click at [501, 251] on button "Запустить" at bounding box center [510, 254] width 241 height 23
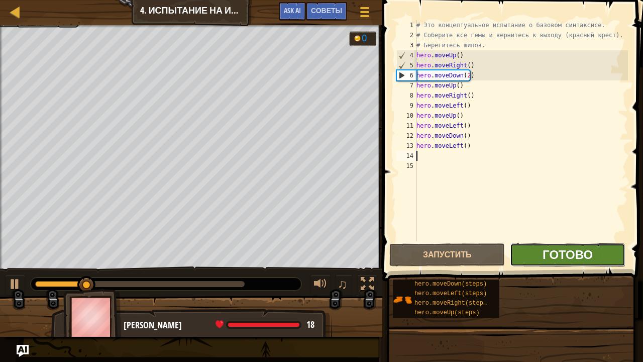
click at [576, 253] on span "Готово" at bounding box center [568, 254] width 50 height 16
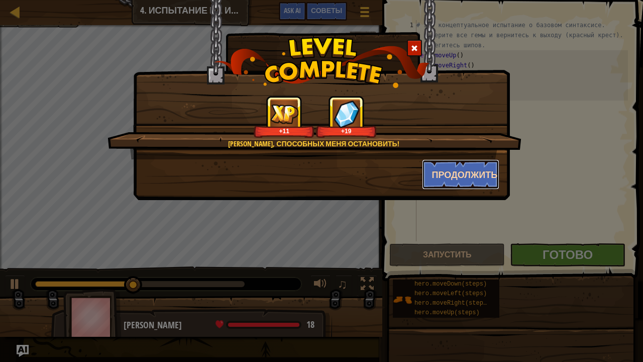
click at [473, 177] on button "Продолжить" at bounding box center [461, 174] width 78 height 30
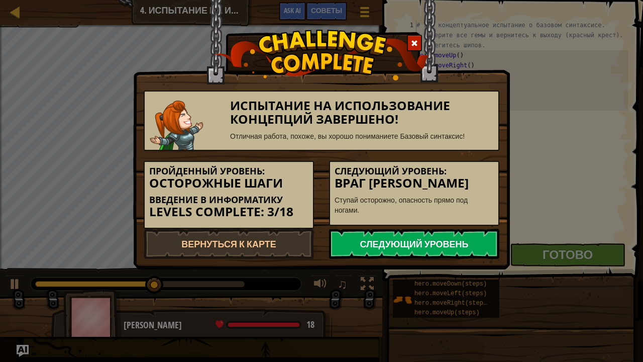
click at [432, 249] on link "Следующий уровень" at bounding box center [414, 244] width 170 height 30
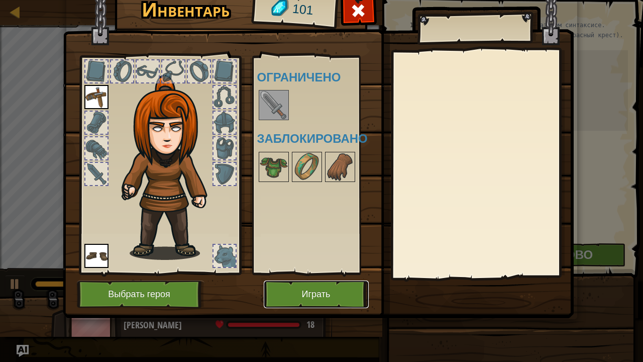
click at [352, 295] on button "Играть" at bounding box center [316, 295] width 105 height 28
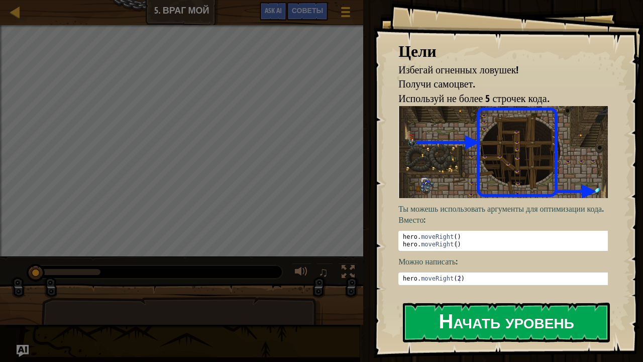
click at [494, 315] on button "Начать уровень" at bounding box center [506, 323] width 207 height 40
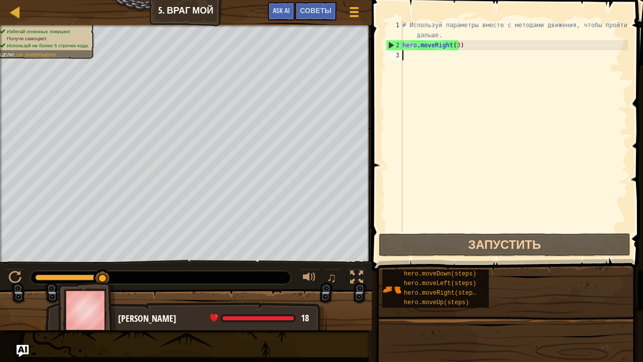
type textarea "h"
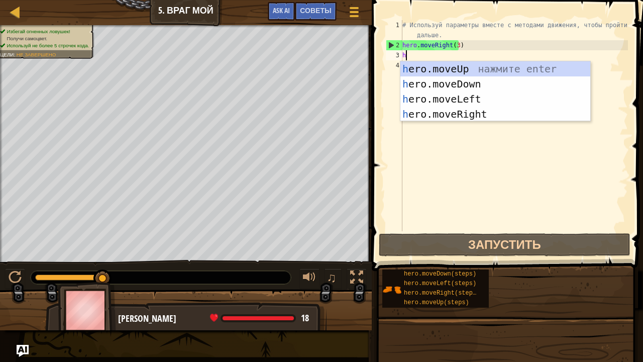
scroll to position [5, 0]
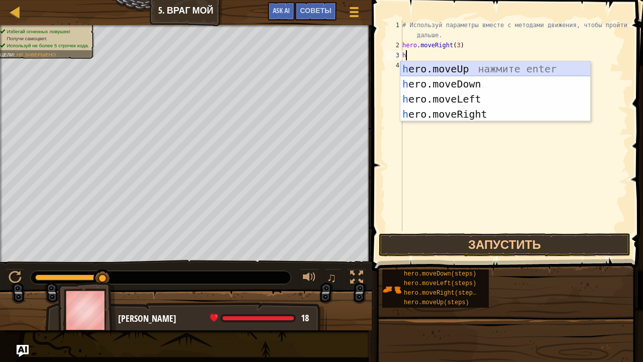
click at [453, 67] on div "h ero.moveUp нажмите enter h ero.moveDown нажмите enter h ero.moveLeft нажмите …" at bounding box center [496, 106] width 191 height 90
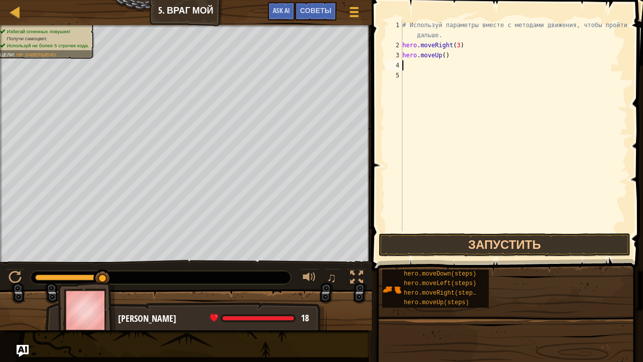
type textarea "h"
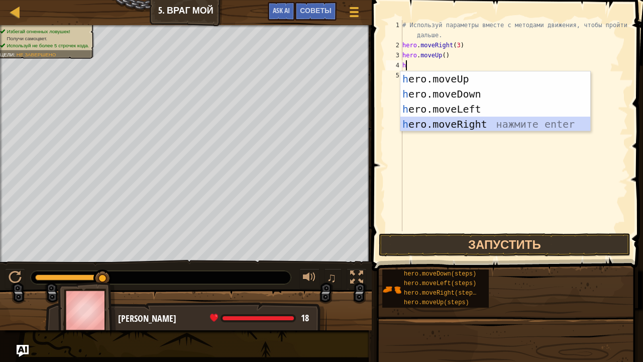
click at [460, 122] on div "h ero.moveUp нажмите enter h ero.moveDown нажмите enter h ero.moveLeft нажмите …" at bounding box center [496, 116] width 191 height 90
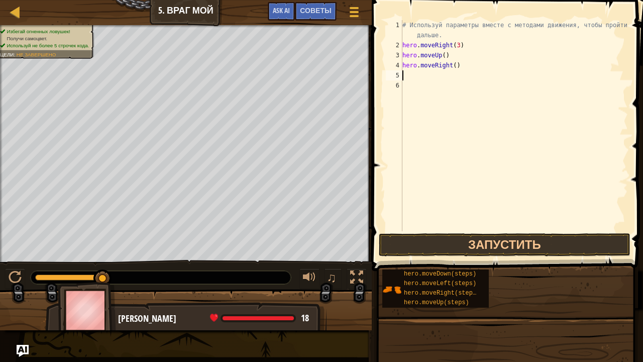
type textarea "h"
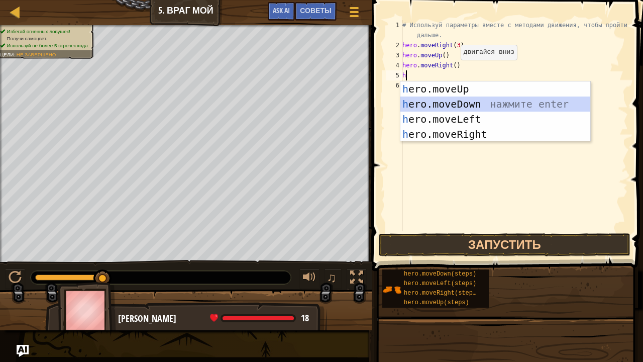
click at [440, 101] on div "h ero.moveUp нажмите enter h ero.moveDown нажмите enter h ero.moveLeft нажмите …" at bounding box center [496, 126] width 191 height 90
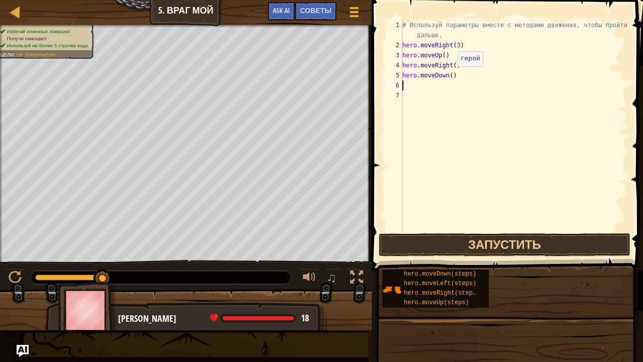
click at [449, 76] on div "# Используй параметры вместе с методами движения, чтобы пройти дальше. hero . m…" at bounding box center [515, 140] width 228 height 241
type textarea "hero.moveDown(3)"
click at [424, 88] on div "# Используй параметры вместе с методами движения, чтобы пройти дальше. hero . m…" at bounding box center [515, 140] width 228 height 241
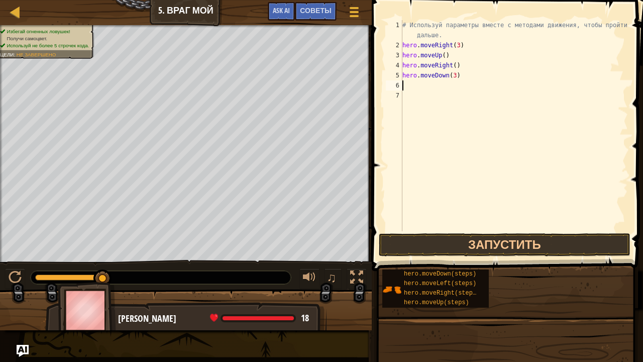
type textarea "h"
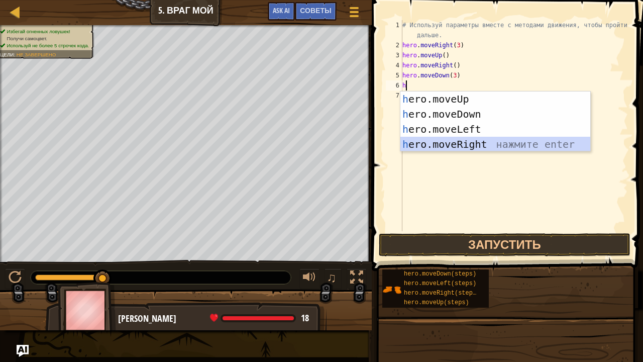
click at [441, 144] on div "h ero.moveUp нажмите enter h ero.moveDown нажмите enter h ero.moveLeft нажмите …" at bounding box center [496, 136] width 191 height 90
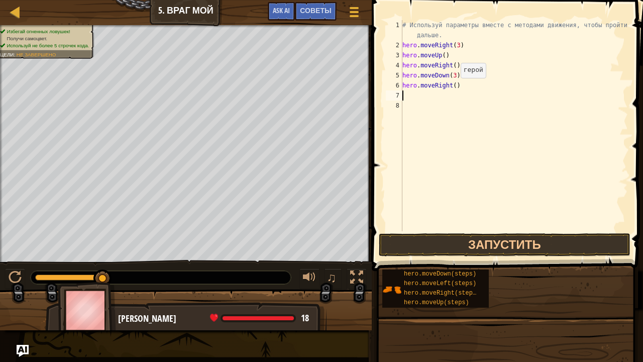
click at [452, 88] on div "# Используй параметры вместе с методами движения, чтобы пройти дальше. hero . m…" at bounding box center [515, 140] width 228 height 241
type textarea "hero.moveRight(2)"
click at [514, 242] on button "Запустить" at bounding box center [505, 244] width 252 height 23
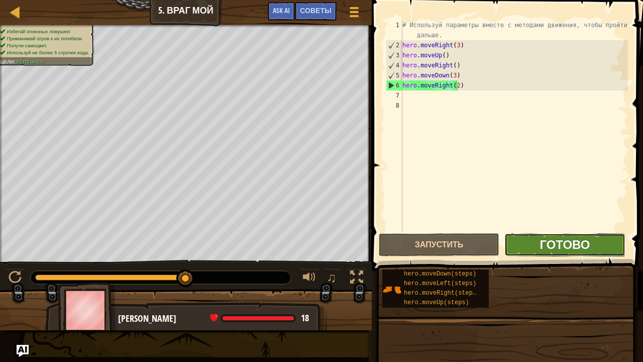
click at [548, 244] on span "Готово" at bounding box center [565, 244] width 50 height 16
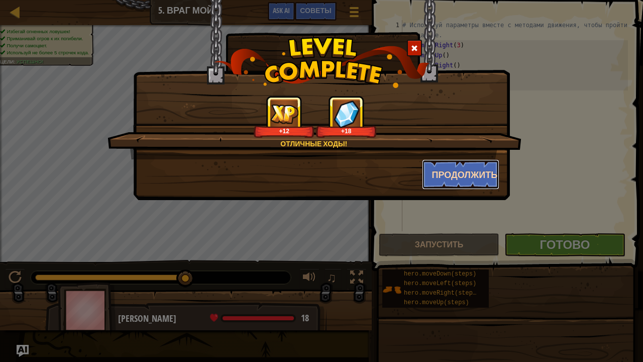
click at [479, 177] on button "Продолжить" at bounding box center [461, 174] width 78 height 30
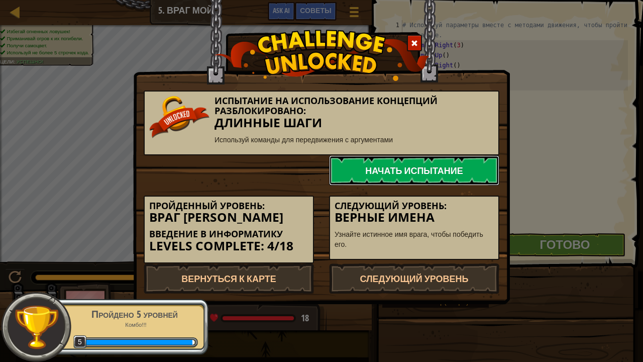
click at [448, 170] on link "Начать испытание" at bounding box center [414, 170] width 170 height 30
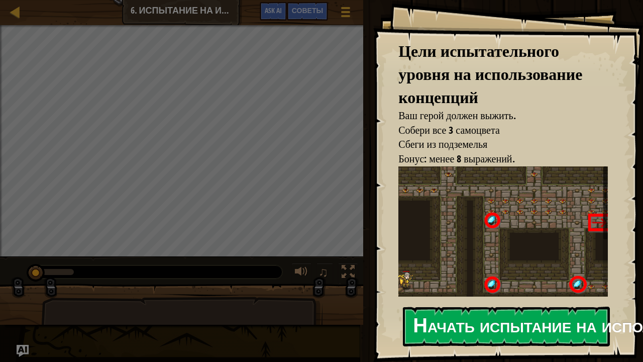
click at [552, 320] on button "Начать испытание на использование концепций" at bounding box center [506, 327] width 207 height 40
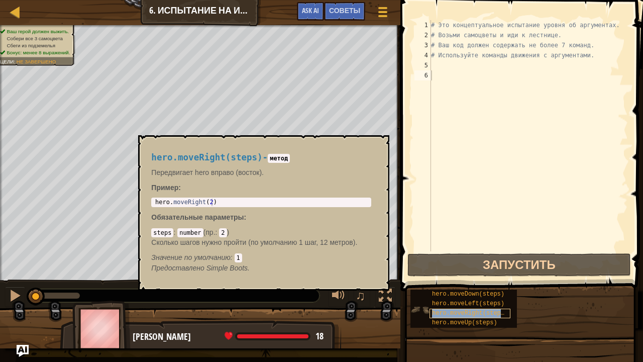
click at [476, 314] on span "hero.moveRight(steps)" at bounding box center [470, 313] width 76 height 7
drag, startPoint x: 377, startPoint y: 144, endPoint x: 418, endPoint y: 124, distance: 45.9
click at [378, 144] on button "×" at bounding box center [379, 147] width 8 height 14
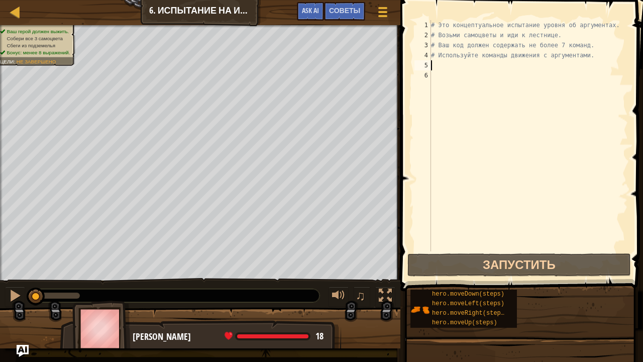
click at [438, 66] on div "# Это концептуальное испытание уровня об аргументах. # Возьми самоцветы и иди к…" at bounding box center [528, 145] width 199 height 251
type textarea "h"
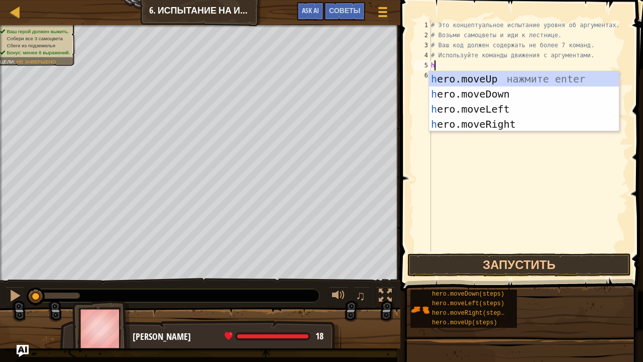
scroll to position [5, 0]
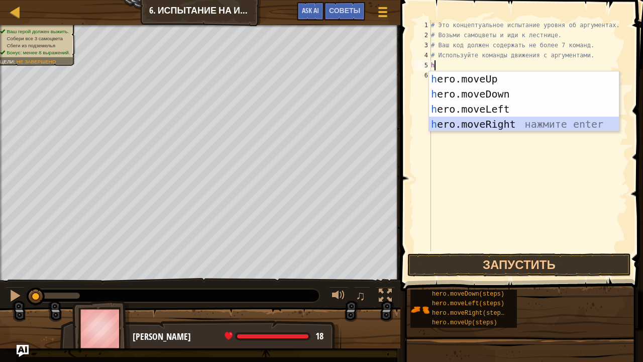
click at [475, 125] on div "h ero.moveUp нажмите enter h ero.moveDown нажмите enter h ero.moveLeft нажмите …" at bounding box center [524, 116] width 191 height 90
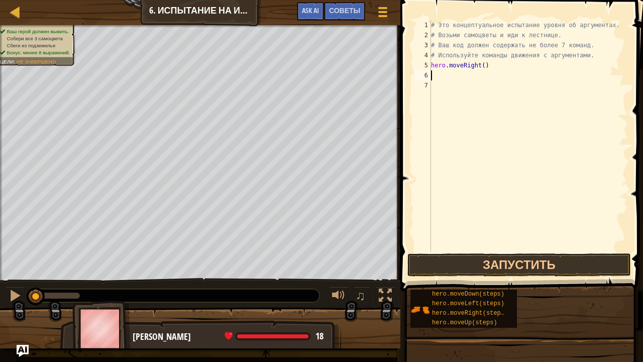
type textarea "h"
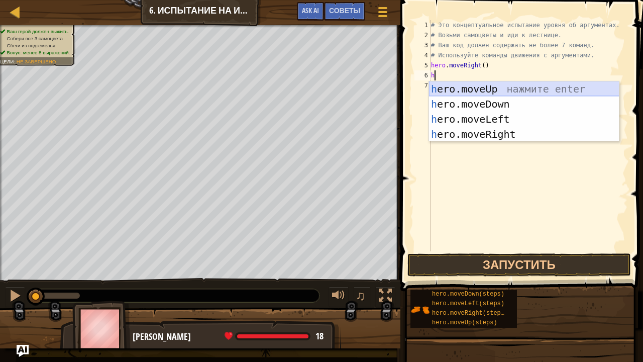
click at [468, 88] on div "h ero.moveUp нажмите enter h ero.moveDown нажмите enter h ero.moveLeft нажмите …" at bounding box center [524, 126] width 191 height 90
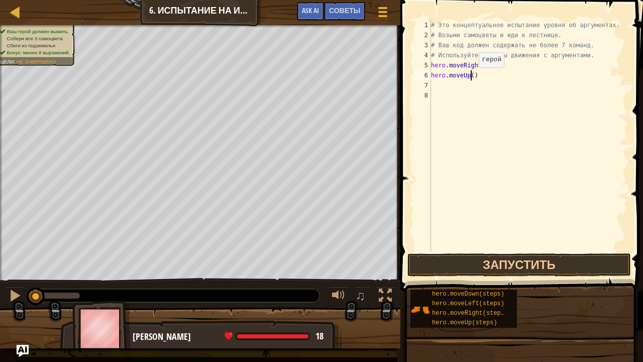
click at [471, 77] on div "# Это концептуальное испытание уровня об аргументах. # Возьми самоцветы и иди к…" at bounding box center [528, 145] width 199 height 251
type textarea "hero.moveUp(3)"
click at [452, 87] on div "# Это концептуальное испытание уровня об аргументах. # Возьми самоцветы и иди к…" at bounding box center [528, 145] width 199 height 251
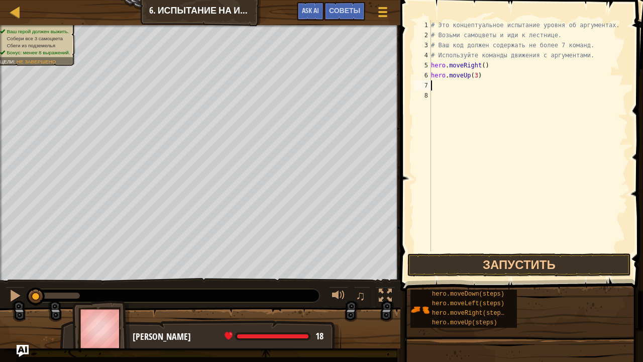
type textarea "h"
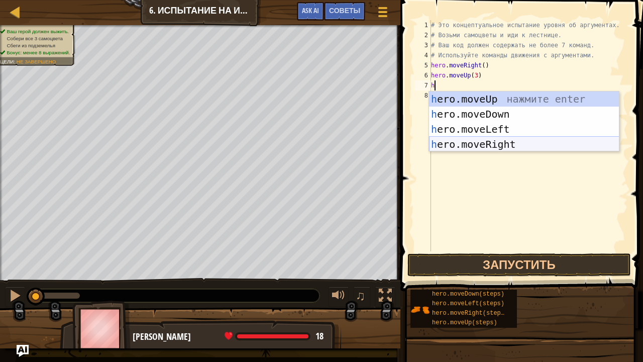
click at [476, 143] on div "h ero.moveUp нажмите enter h ero.moveDown нажмите enter h ero.moveLeft нажмите …" at bounding box center [524, 136] width 191 height 90
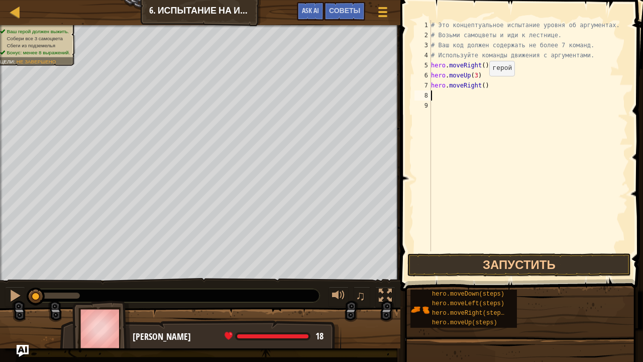
click at [481, 85] on div "# Это концептуальное испытание уровня об аргументах. # Возьми самоцветы и иди к…" at bounding box center [528, 145] width 199 height 251
type textarea "hero.moveRight(2)"
click at [454, 95] on div "# Это концептуальное испытание уровня об аргументах. # Возьми самоцветы и иди к…" at bounding box center [528, 145] width 199 height 251
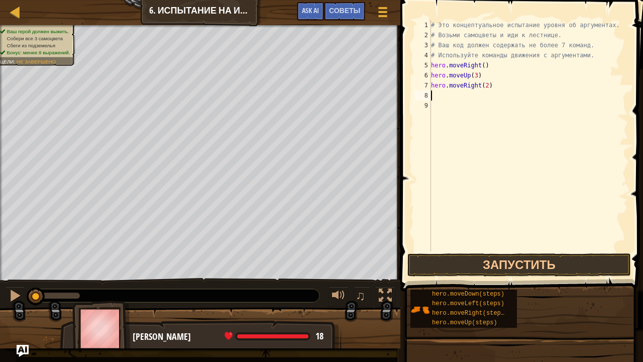
type textarea "h"
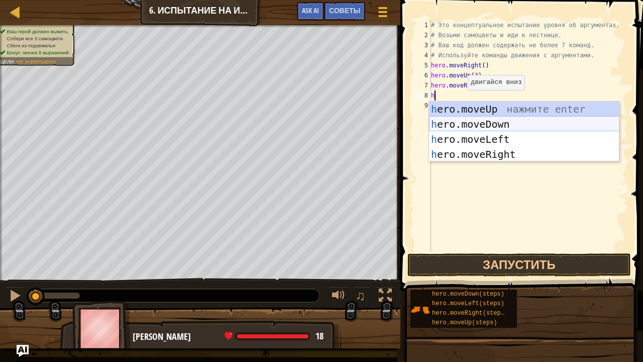
click at [472, 123] on div "h ero.moveUp нажмите enter h ero.moveDown нажмите enter h ero.moveLeft нажмите …" at bounding box center [524, 147] width 191 height 90
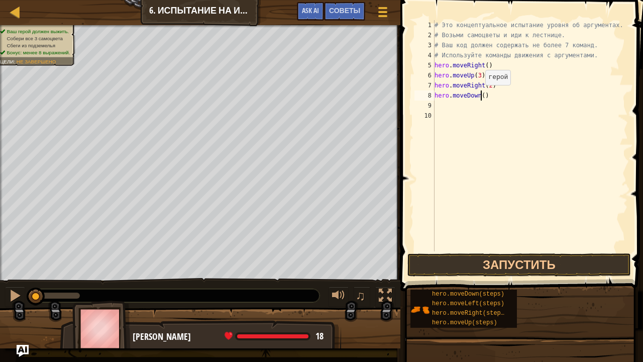
click at [481, 95] on div "# Это концептуальное испытание уровня об аргументах. # Возьми самоцветы и иди к…" at bounding box center [531, 145] width 196 height 251
type textarea "hero.moveDown(3)"
click at [456, 102] on div "# Это концептуальное испытание уровня об аргументах. # Возьми самоцветы и иди к…" at bounding box center [531, 145] width 196 height 251
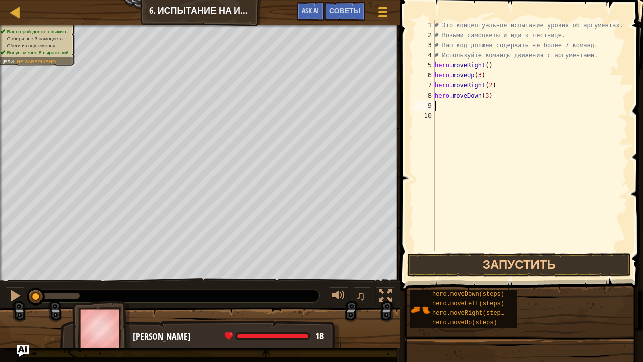
type textarea "h"
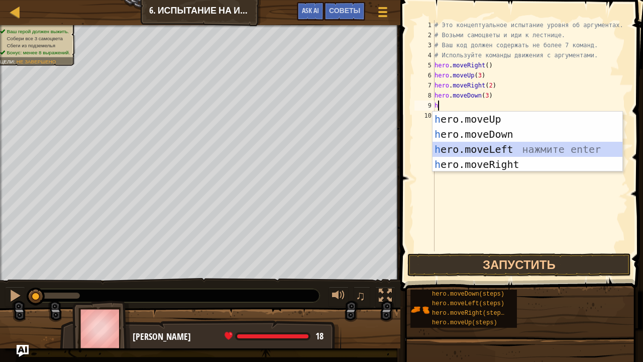
click at [478, 147] on div "h ero.moveUp нажмите enter h ero.moveDown нажмите enter h ero.moveLeft нажмите …" at bounding box center [528, 157] width 191 height 90
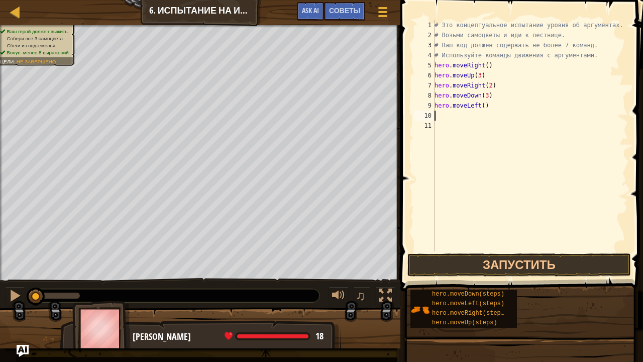
click at [466, 120] on div "# Это концептуальное испытание уровня об аргументах. # Возьми самоцветы и иди к…" at bounding box center [531, 145] width 196 height 251
type textarea "h"
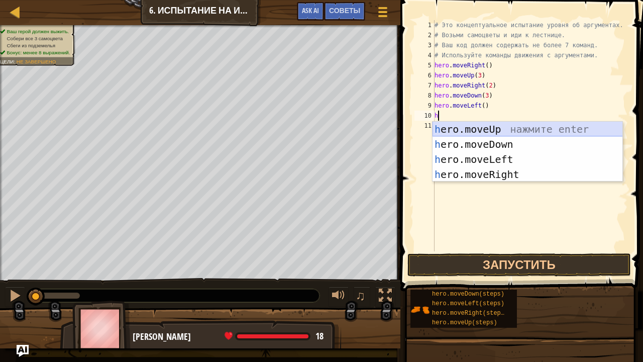
click at [476, 132] on div "h ero.moveUp нажмите enter h ero.moveDown нажмите enter h ero.moveLeft нажмите …" at bounding box center [528, 167] width 191 height 90
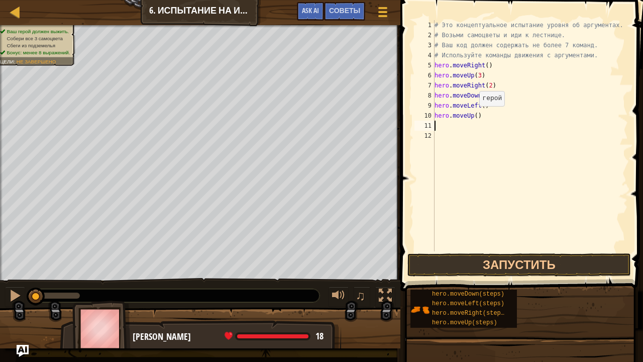
click at [474, 116] on div "# Это концептуальное испытание уровня об аргументах. # Возьми самоцветы и иди к…" at bounding box center [531, 145] width 196 height 251
type textarea "hero.moveUp(2)"
click at [463, 125] on div "# Это концептуальное испытание уровня об аргументах. # Возьми самоцветы и иди к…" at bounding box center [531, 145] width 196 height 251
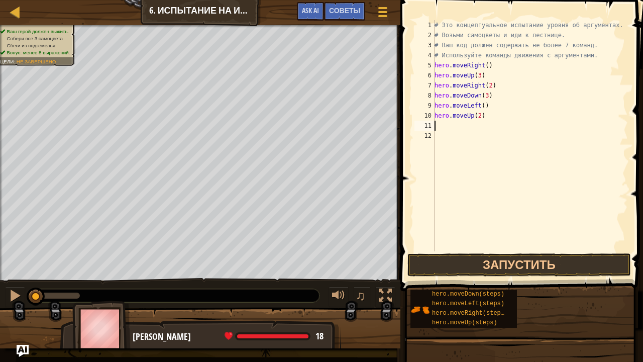
type textarea "h"
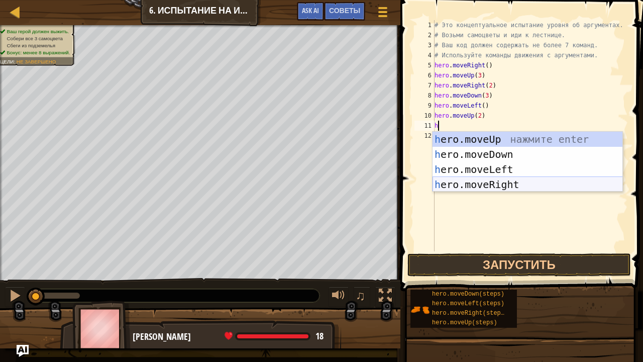
click at [487, 183] on div "h ero.moveUp нажмите enter h ero.moveDown нажмите enter h ero.moveLeft нажмите …" at bounding box center [528, 177] width 191 height 90
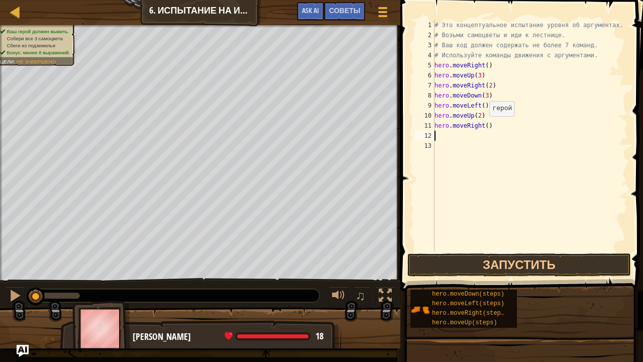
click at [484, 126] on div "# Это концептуальное испытание уровня об аргументах. # Возьми самоцветы и иди к…" at bounding box center [531, 145] width 196 height 251
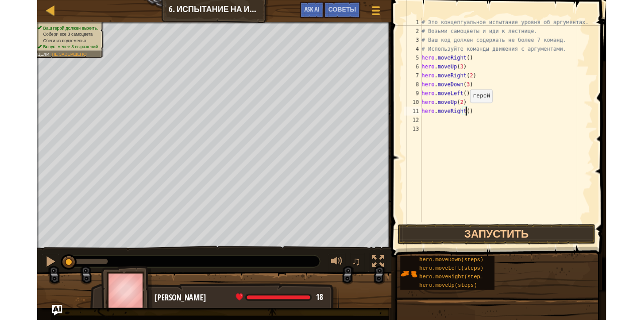
scroll to position [5, 4]
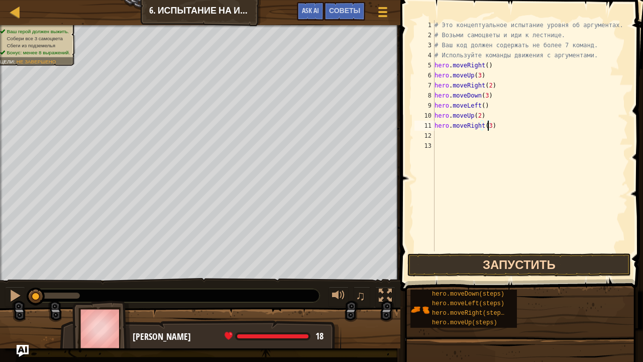
type textarea "hero.moveRight(3)"
click at [555, 264] on button "Запустить" at bounding box center [520, 264] width 224 height 23
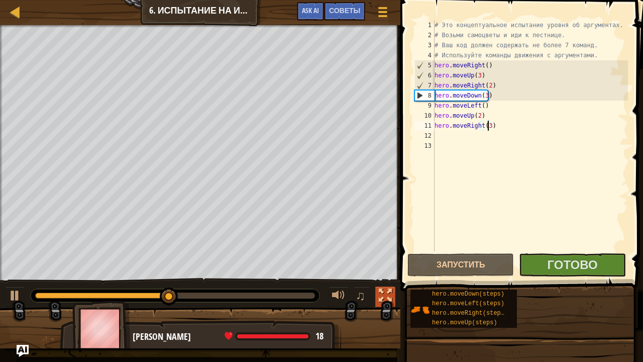
click at [384, 295] on div at bounding box center [385, 295] width 13 height 13
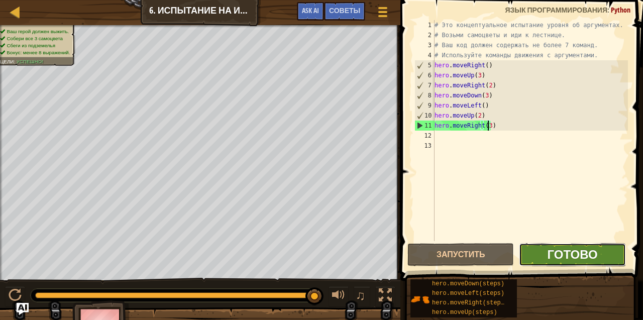
click at [579, 253] on span "Готово" at bounding box center [573, 254] width 50 height 16
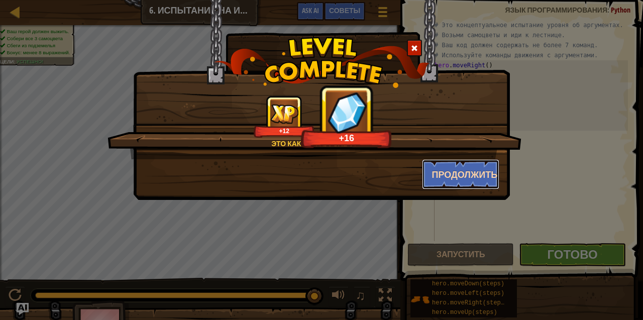
click at [465, 174] on button "Продолжить" at bounding box center [461, 174] width 78 height 30
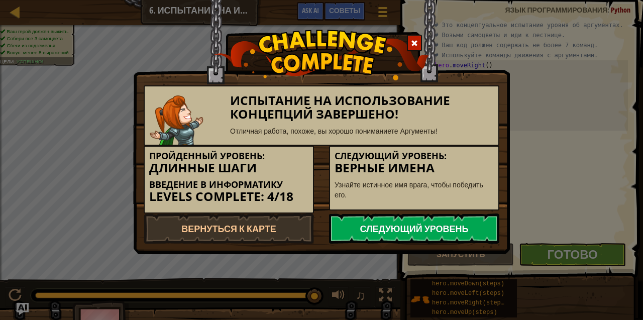
click at [444, 230] on link "Следующий уровень" at bounding box center [414, 229] width 170 height 30
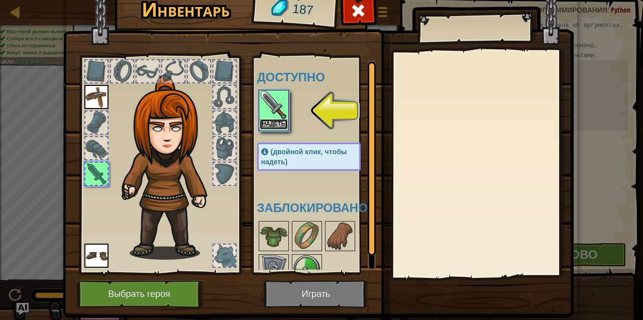
click at [268, 119] on button "Надеть" at bounding box center [274, 124] width 28 height 11
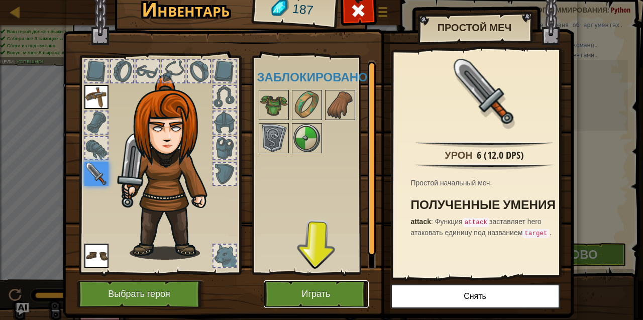
click at [333, 290] on button "Играть" at bounding box center [316, 295] width 105 height 28
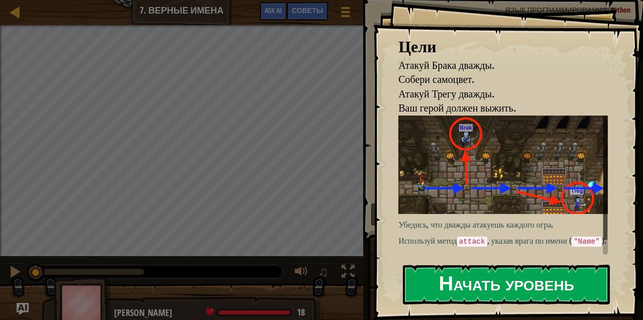
click at [466, 265] on button "Начать уровень" at bounding box center [506, 285] width 207 height 40
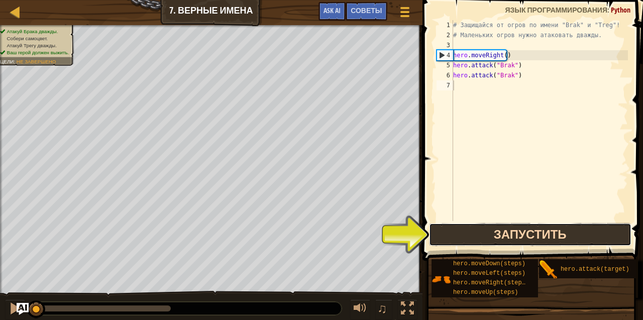
click at [507, 235] on button "Запустить" at bounding box center [530, 234] width 203 height 23
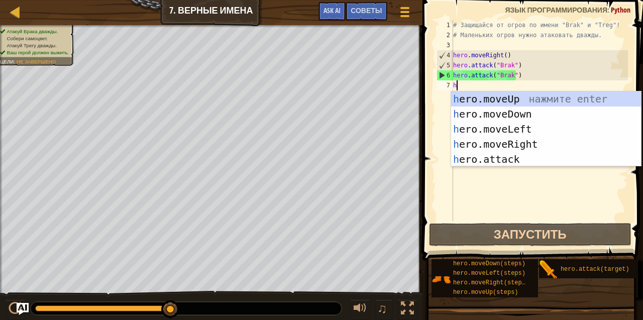
type textarea "h"
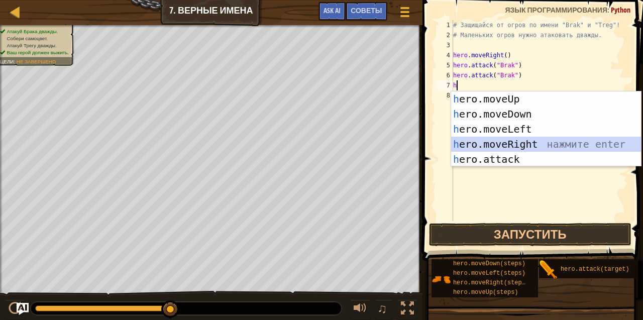
click at [491, 146] on div "h ero.moveUp нажмите enter h ero.moveDown нажмите enter h ero.moveLeft нажмите …" at bounding box center [546, 144] width 191 height 106
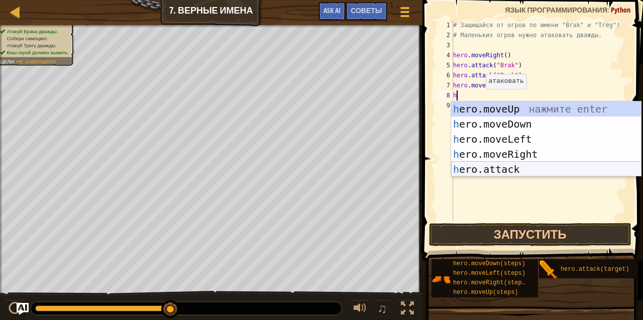
click at [492, 166] on div "h ero.moveUp нажмите enter h ero.moveDown нажмите enter h ero.moveLeft нажмите …" at bounding box center [546, 155] width 191 height 106
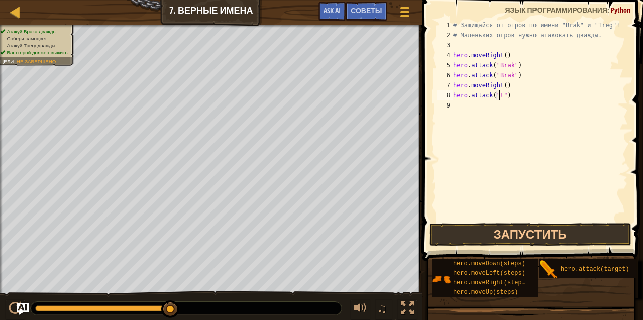
scroll to position [5, 4]
type textarea "hero.attack("Treg")"
click at [466, 110] on div "# Защищайся от огров по имени "Brak" и "Treg"! # Маленьких огров нужно атаковат…" at bounding box center [539, 130] width 177 height 221
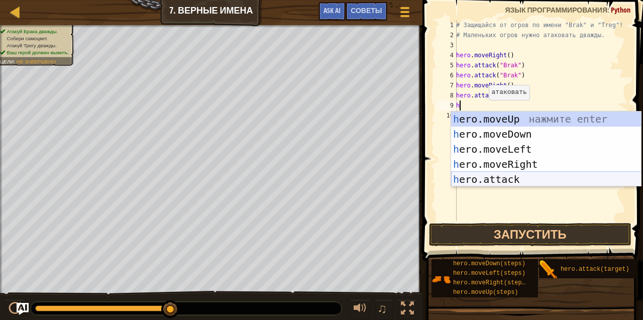
click at [499, 180] on div "h ero.moveUp нажмите enter h ero.moveDown нажмите enter h ero.moveLeft нажмите …" at bounding box center [546, 165] width 191 height 106
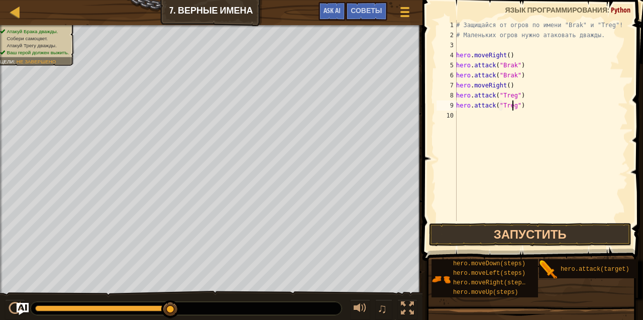
scroll to position [5, 5]
type textarea "hero.attack("Treg")"
click at [527, 233] on button "Запустить" at bounding box center [530, 234] width 203 height 23
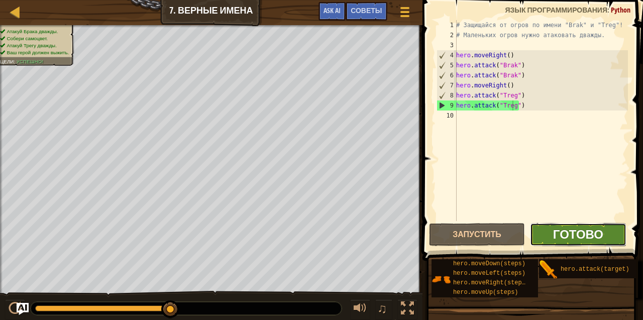
click at [580, 236] on span "Готово" at bounding box center [579, 234] width 50 height 16
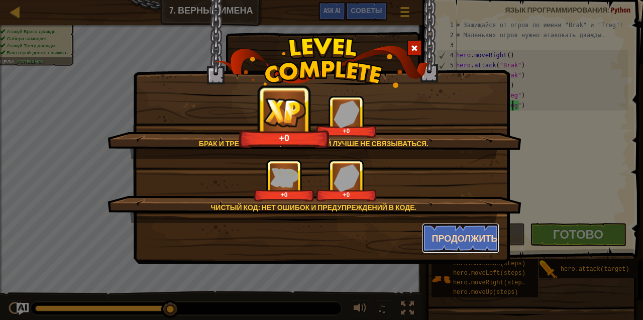
click at [465, 235] on button "Продолжить" at bounding box center [461, 238] width 78 height 30
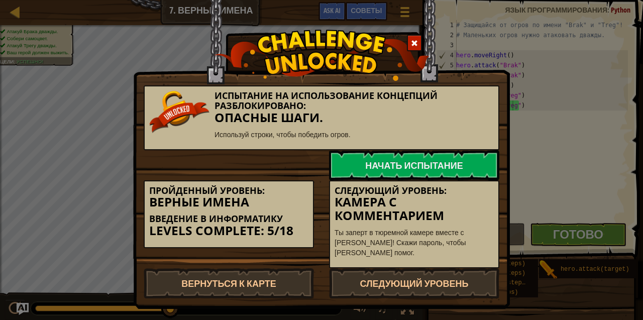
drag, startPoint x: 431, startPoint y: 283, endPoint x: 429, endPoint y: 242, distance: 40.7
click at [429, 242] on div "Испытание на использование концепций разблокировано: Опасные шаги. Используй ст…" at bounding box center [322, 191] width 356 height 213
click at [430, 289] on link "Следующий уровень" at bounding box center [414, 283] width 170 height 30
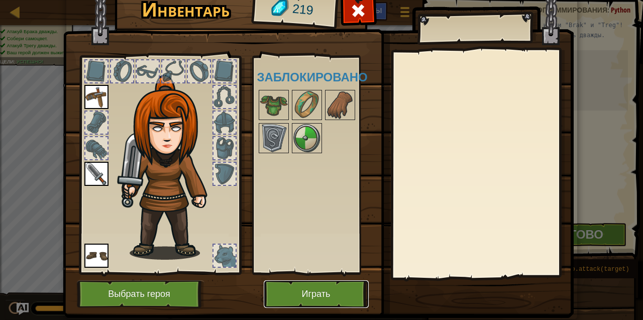
click at [320, 299] on button "Играть" at bounding box center [316, 295] width 105 height 28
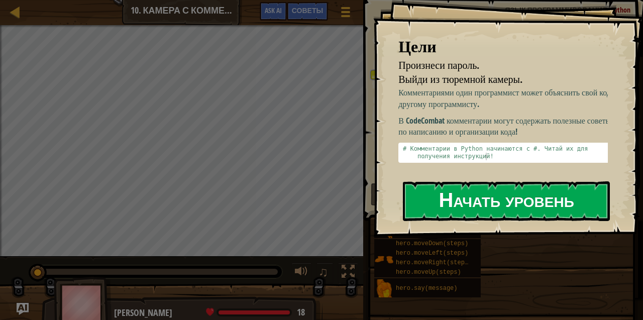
click at [508, 204] on button "Начать уровень" at bounding box center [506, 201] width 207 height 40
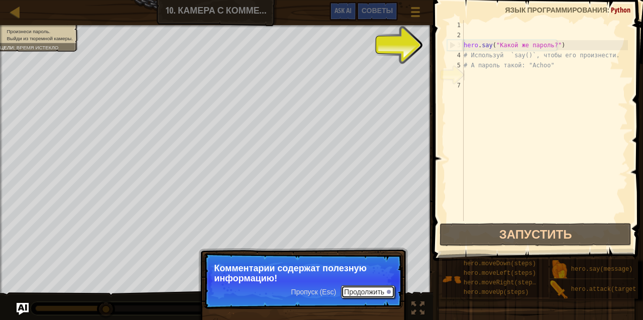
click at [377, 293] on button "Продолжить" at bounding box center [368, 292] width 54 height 13
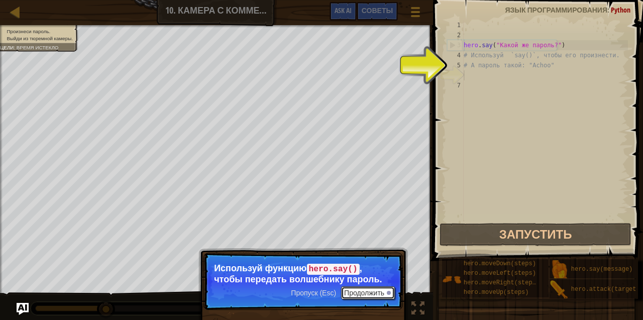
click at [363, 291] on button "Продолжить" at bounding box center [368, 293] width 54 height 13
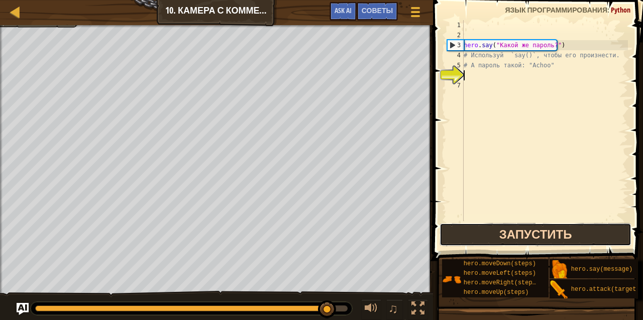
click at [521, 237] on button "Запустить" at bounding box center [536, 234] width 192 height 23
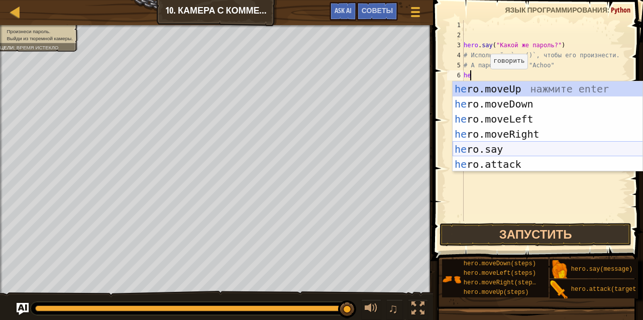
click at [504, 150] on div "he ro.moveUp нажмите enter he ro.moveDown нажмите enter he ro.moveLeft нажмите …" at bounding box center [548, 141] width 191 height 121
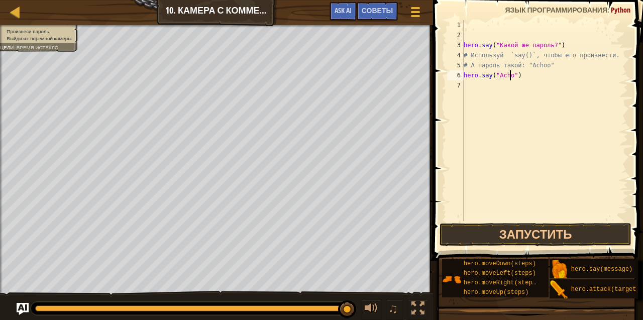
scroll to position [5, 4]
type textarea "hero.say("Achoo")"
click at [540, 236] on button "Запустить" at bounding box center [536, 234] width 192 height 23
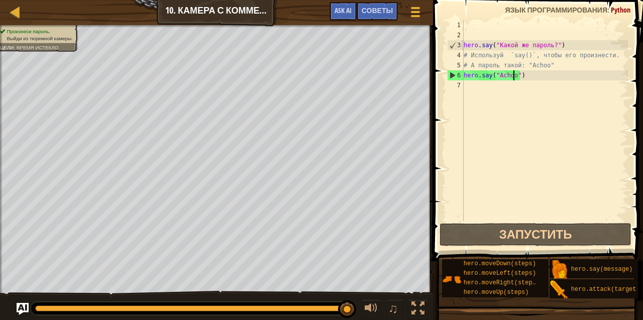
click at [487, 86] on div "hero . say ( "Какой же пароль?" ) # Используй `say()`, чтобы его произнести. # …" at bounding box center [545, 130] width 166 height 221
type textarea "h"
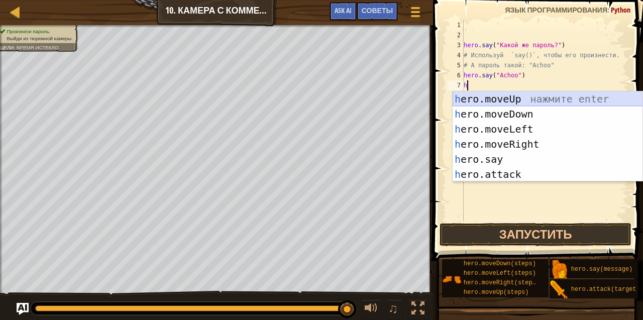
click at [494, 99] on div "h ero.moveUp нажмите enter h ero.moveDown нажмите enter h ero.moveLeft нажмите …" at bounding box center [548, 151] width 191 height 121
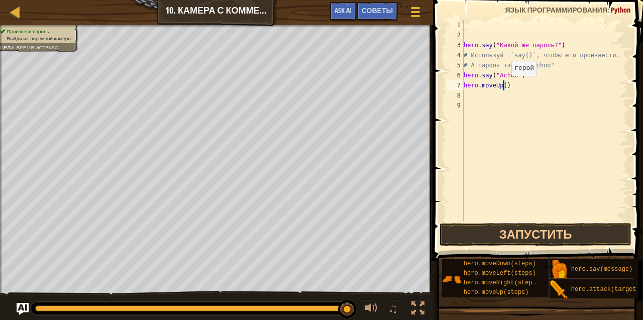
click at [503, 86] on div "hero . say ( "Какой же пароль?" ) # Используй `say()`, чтобы его произнести. # …" at bounding box center [545, 130] width 166 height 221
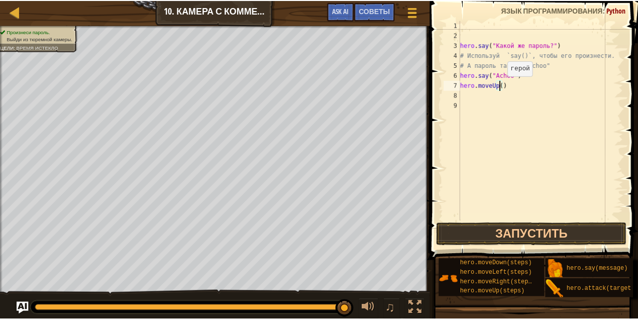
scroll to position [5, 3]
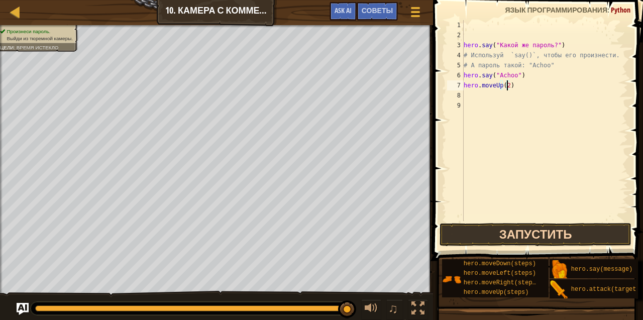
type textarea "hero.moveUp(2)"
click at [522, 231] on button "Запустить" at bounding box center [536, 234] width 192 height 23
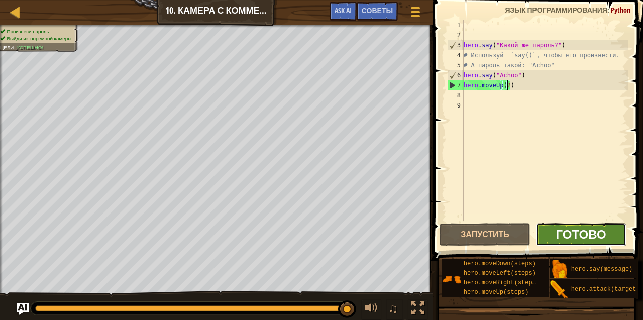
click at [569, 236] on span "Готово" at bounding box center [582, 234] width 50 height 16
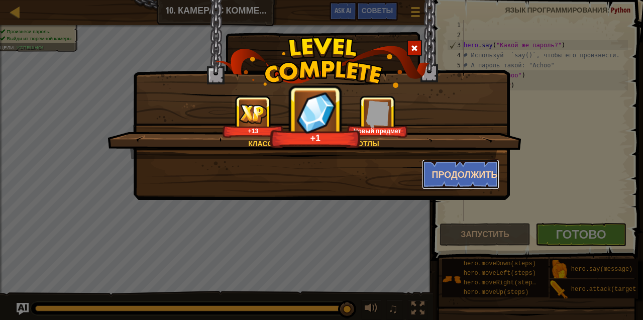
click at [455, 175] on button "Продолжить" at bounding box center [461, 174] width 78 height 30
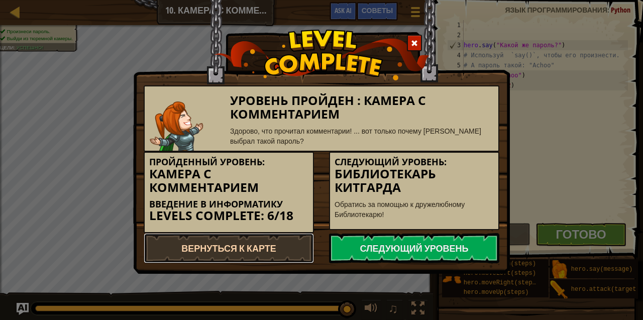
click at [262, 246] on link "Вернуться к карте" at bounding box center [229, 248] width 170 height 30
select select "ru"
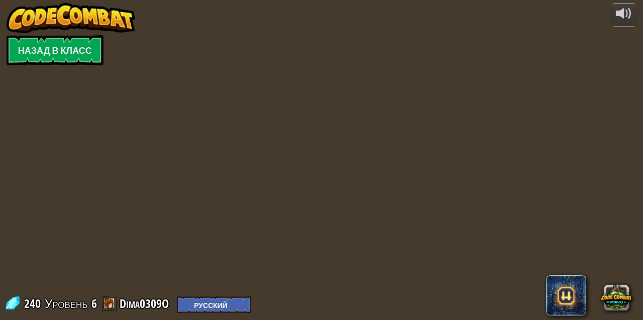
select select "ru"
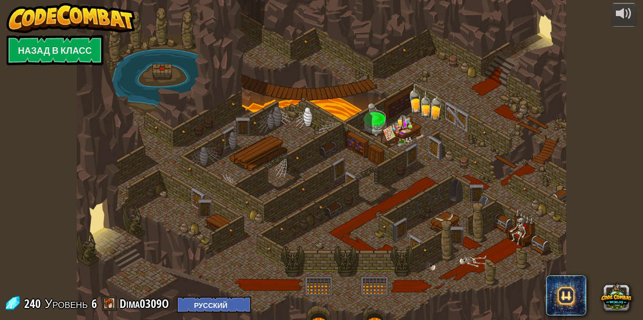
select select "ru"
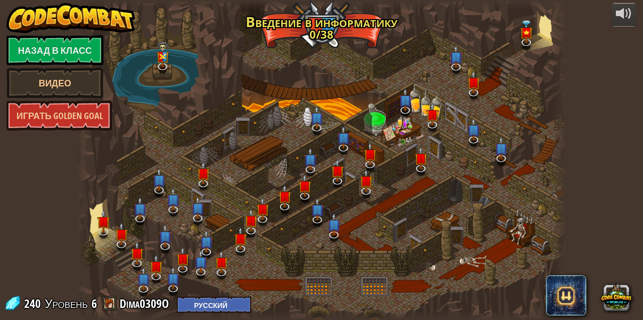
select select "ru"
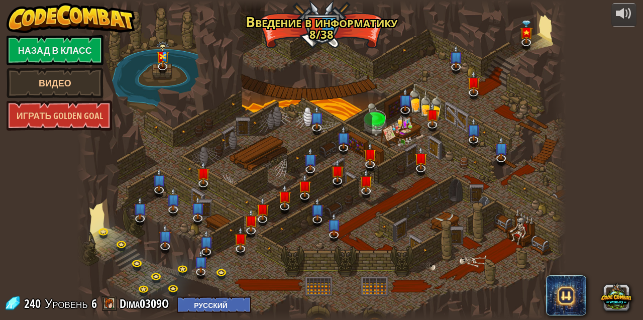
select select "ru"
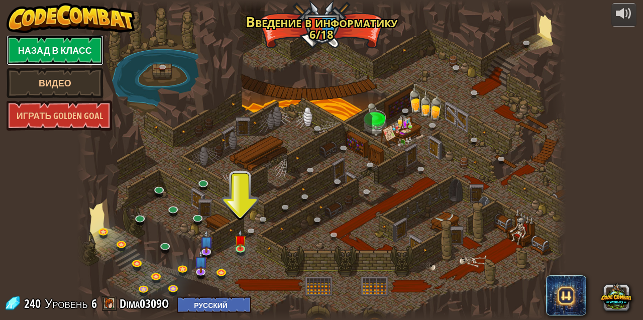
click at [74, 49] on link "Назад в класс" at bounding box center [55, 50] width 97 height 30
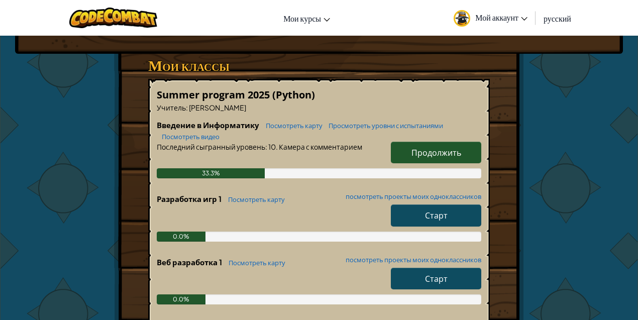
scroll to position [167, 0]
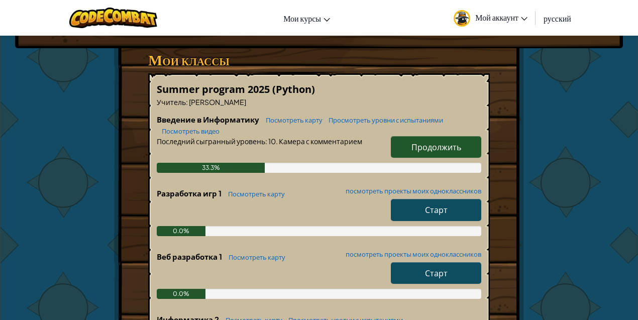
click at [425, 142] on span "Продолжить" at bounding box center [437, 147] width 50 height 11
select select "ru"
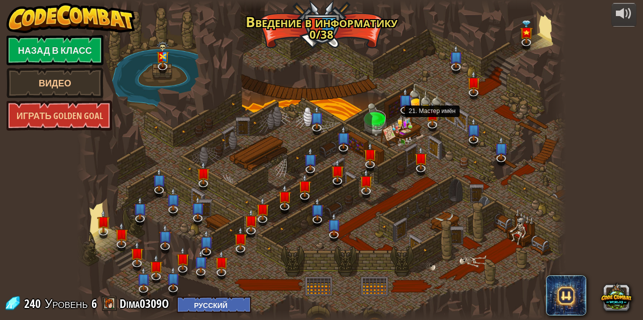
select select "ru"
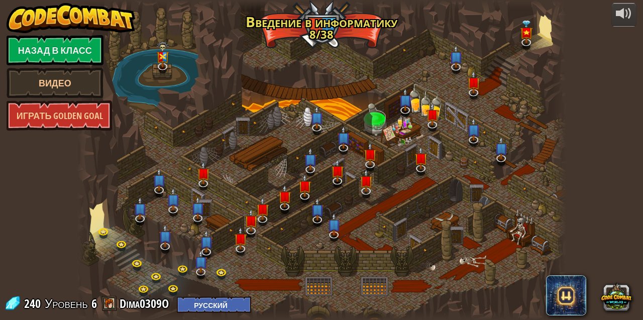
select select "ru"
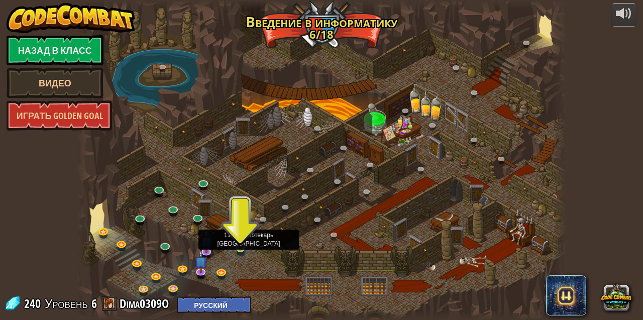
click at [241, 248] on div at bounding box center [241, 247] width 10 height 10
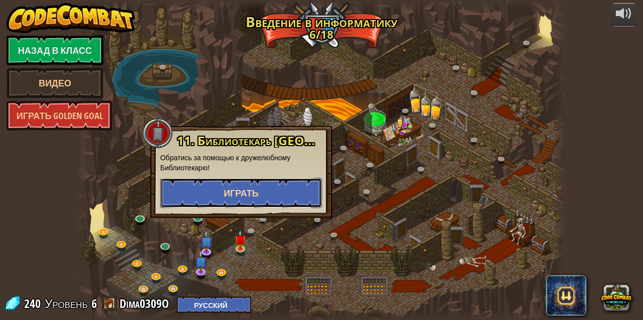
click at [243, 198] on span "Играть" at bounding box center [241, 193] width 35 height 13
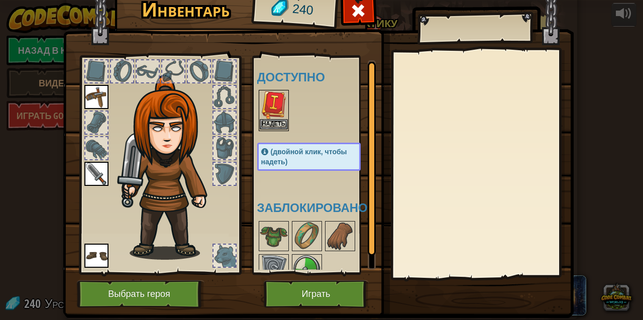
click at [275, 108] on img at bounding box center [274, 105] width 28 height 28
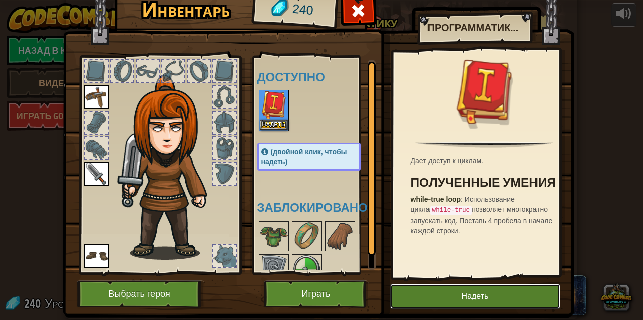
click at [453, 297] on button "Надеть" at bounding box center [476, 296] width 170 height 25
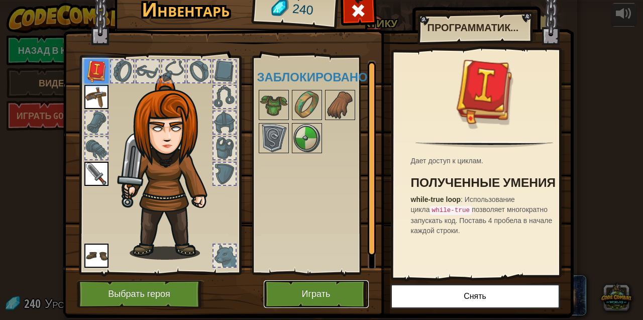
click at [337, 296] on button "Играть" at bounding box center [316, 295] width 105 height 28
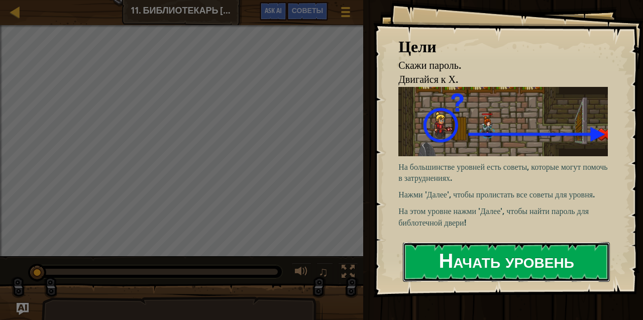
click at [442, 262] on button "Начать уровень" at bounding box center [506, 262] width 207 height 40
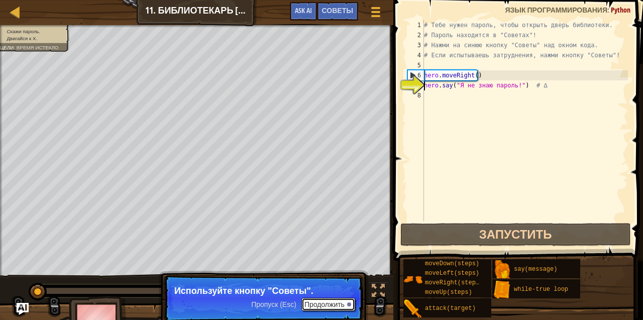
click at [331, 304] on button "Продолжить" at bounding box center [329, 304] width 54 height 13
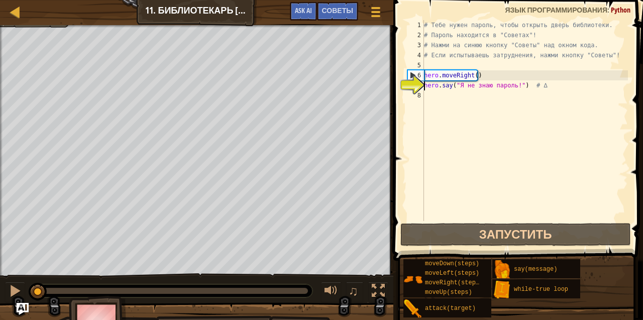
click at [43, 26] on div at bounding box center [197, 26] width 394 height 3
click at [13, 291] on div at bounding box center [15, 291] width 13 height 13
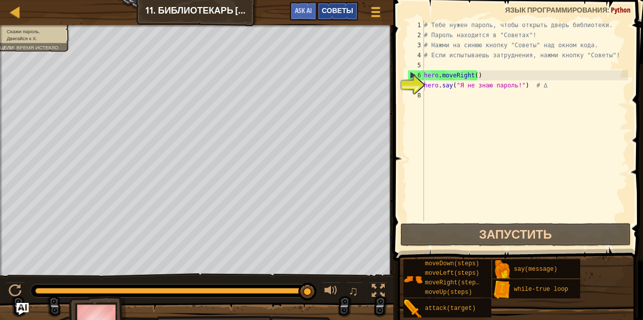
click at [339, 11] on span "Советы" at bounding box center [337, 11] width 31 height 10
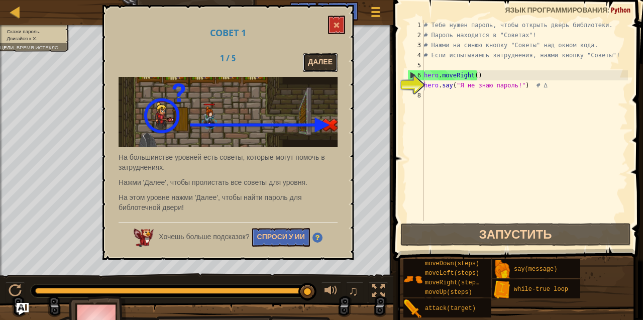
click at [315, 58] on button "Далее" at bounding box center [320, 62] width 35 height 19
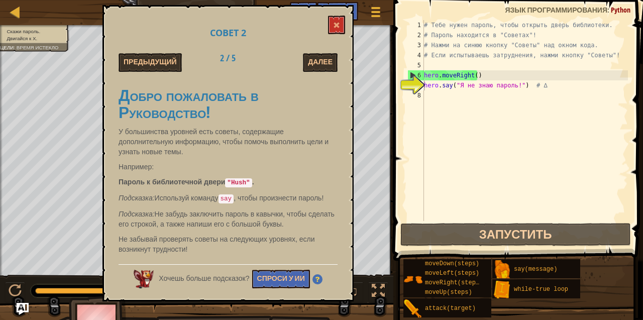
drag, startPoint x: 249, startPoint y: 183, endPoint x: 232, endPoint y: 182, distance: 17.1
click at [232, 182] on code ""Hush"" at bounding box center [238, 182] width 27 height 9
click at [325, 58] on button "Далее" at bounding box center [320, 62] width 35 height 19
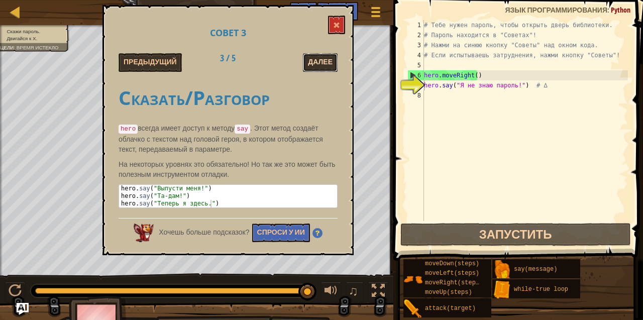
click at [326, 59] on button "Далее" at bounding box center [320, 62] width 35 height 19
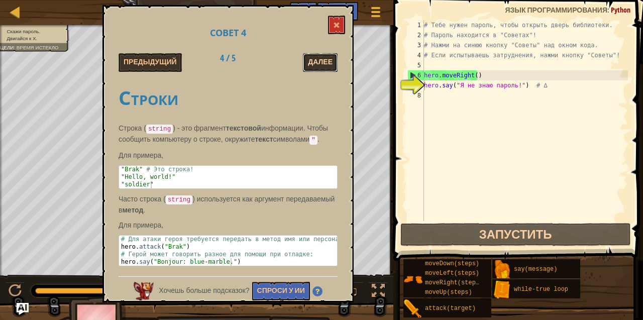
click at [319, 63] on button "Далее" at bounding box center [320, 62] width 35 height 19
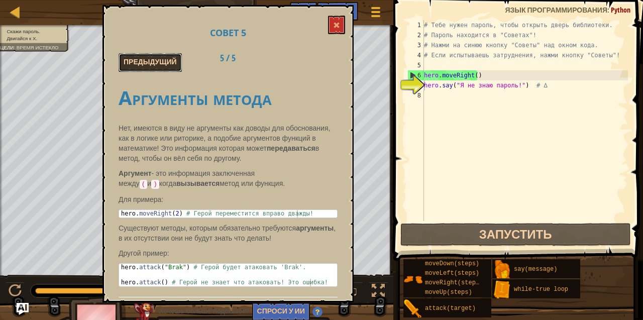
click at [155, 64] on button "Предыдущий" at bounding box center [150, 62] width 63 height 19
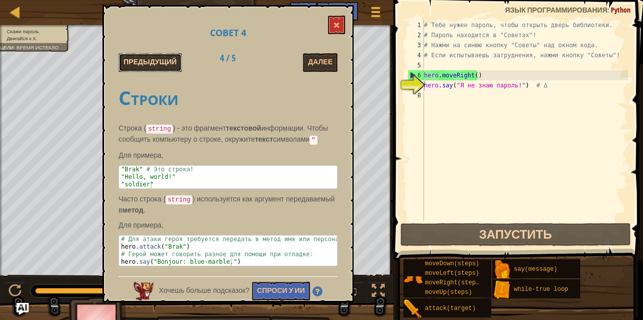
click at [155, 64] on button "Предыдущий" at bounding box center [150, 62] width 63 height 19
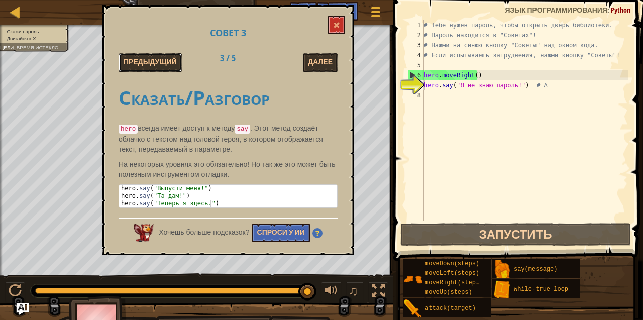
click at [154, 64] on button "Предыдущий" at bounding box center [150, 62] width 63 height 19
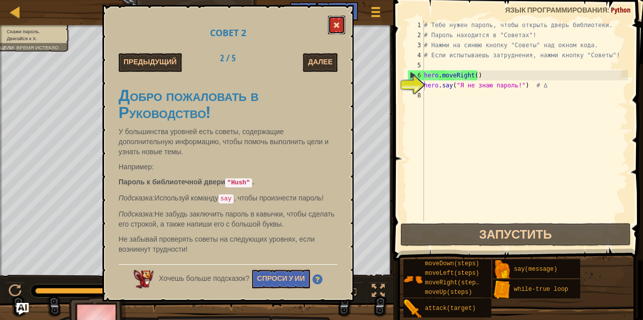
click at [338, 25] on span at bounding box center [336, 25] width 7 height 7
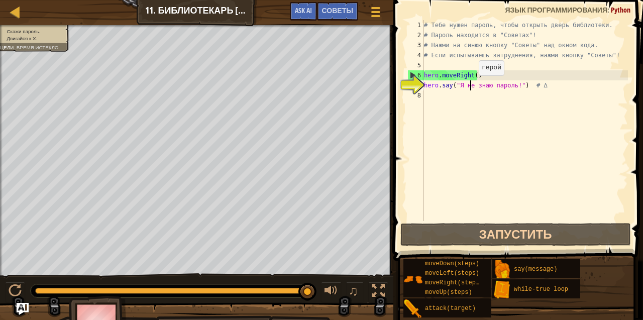
click at [471, 85] on div "# Тебе нужен пароль, чтобы открыть дверь библиотеки. # Пароль находится в "Сове…" at bounding box center [525, 130] width 206 height 221
drag, startPoint x: 457, startPoint y: 85, endPoint x: 513, endPoint y: 88, distance: 55.9
click at [513, 88] on div "# Тебе нужен пароль, чтобы открыть дверь библиотеки. # Пароль находится в "Сове…" at bounding box center [525, 130] width 206 height 221
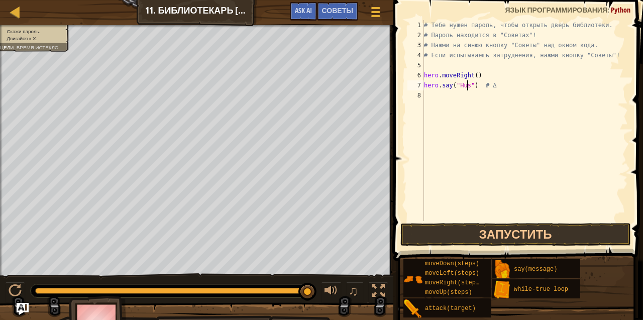
scroll to position [5, 4]
type textarea "hero.say("Hush") # ∆"
click at [491, 104] on div "# Тебе нужен пароль, чтобы открыть дверь библиотеки. # Пароль находится в "Сове…" at bounding box center [525, 130] width 206 height 221
type textarea "h"
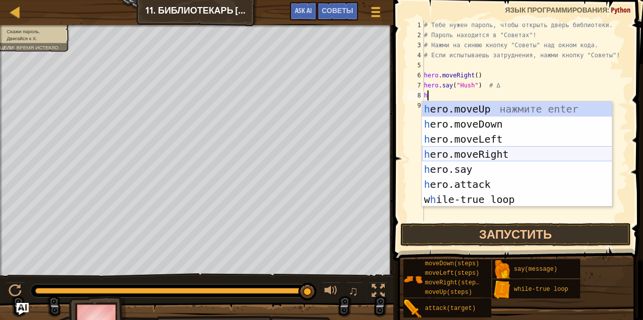
click at [500, 155] on div "h ero.moveUp нажмите enter h ero.moveDown нажмите enter h ero.moveLeft нажмите …" at bounding box center [517, 170] width 191 height 136
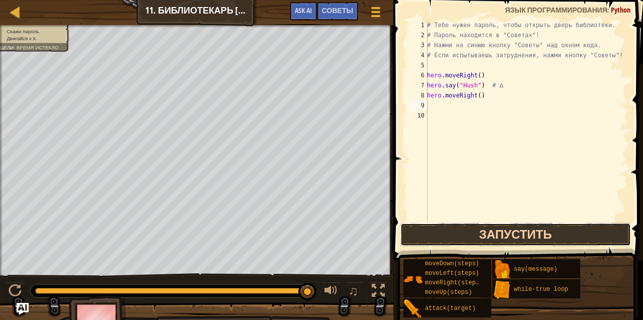
click at [507, 232] on button "Запустить" at bounding box center [516, 234] width 231 height 23
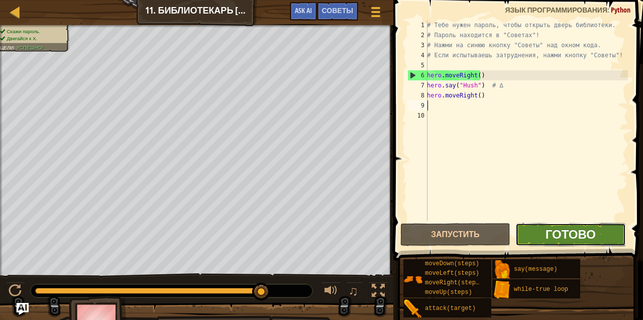
click at [569, 238] on span "Готово" at bounding box center [571, 234] width 50 height 16
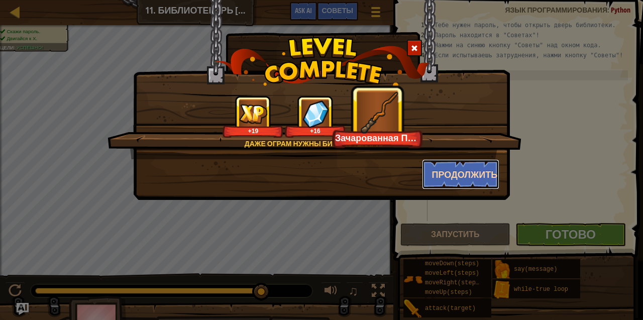
click at [466, 175] on button "Продолжить" at bounding box center [461, 174] width 78 height 30
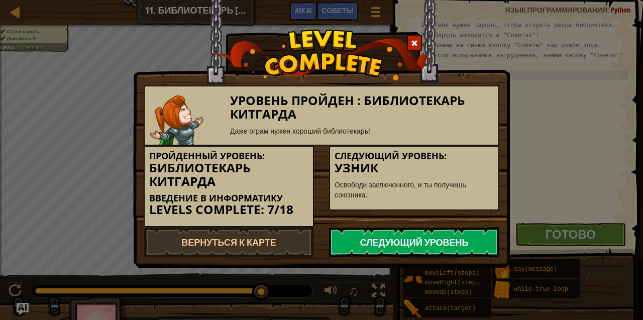
click at [438, 241] on link "Следующий уровень" at bounding box center [414, 242] width 170 height 30
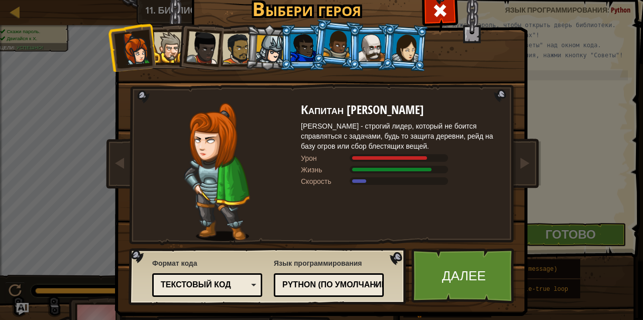
click at [162, 51] on div at bounding box center [169, 47] width 31 height 31
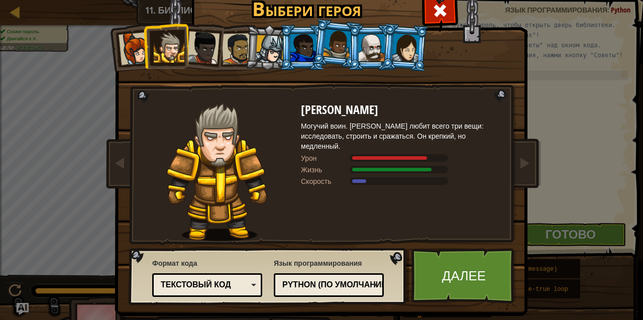
click at [198, 54] on div at bounding box center [203, 47] width 33 height 33
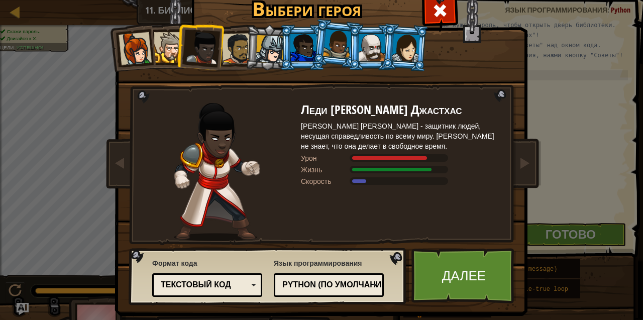
click at [239, 54] on div at bounding box center [237, 48] width 31 height 31
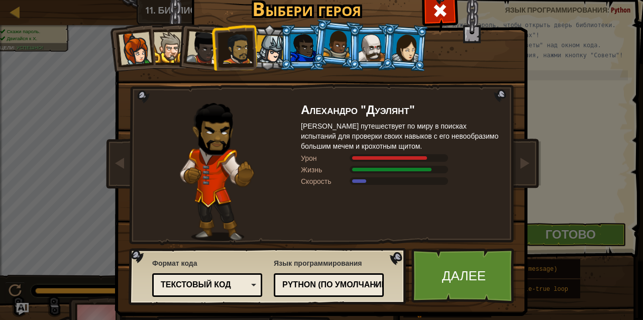
click at [268, 53] on div at bounding box center [270, 49] width 29 height 29
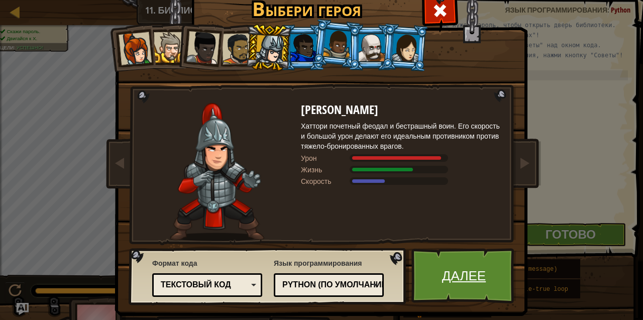
click at [468, 280] on link "Далее" at bounding box center [464, 275] width 105 height 55
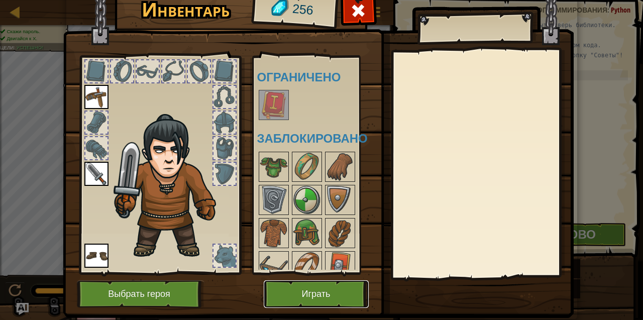
click at [332, 295] on button "Играть" at bounding box center [316, 295] width 105 height 28
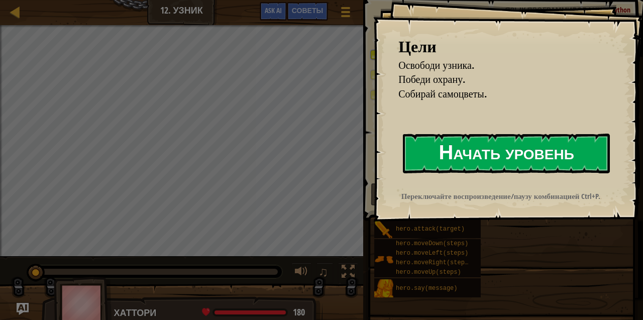
click at [468, 154] on button "Начать уровень" at bounding box center [506, 154] width 207 height 40
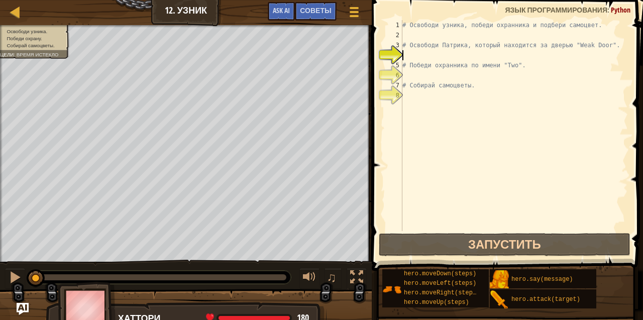
type textarea "h"
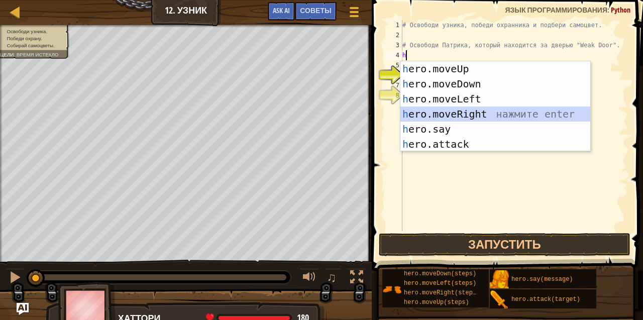
click at [477, 115] on div "h ero.moveUp нажмите enter h ero.moveDown нажмите enter h ero.moveLeft нажмите …" at bounding box center [496, 121] width 191 height 121
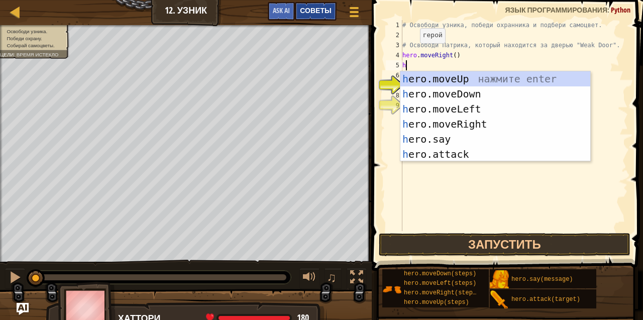
type textarea "h"
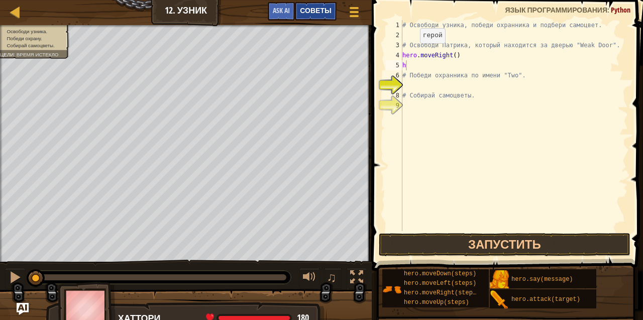
click at [315, 13] on span "Советы" at bounding box center [315, 11] width 31 height 10
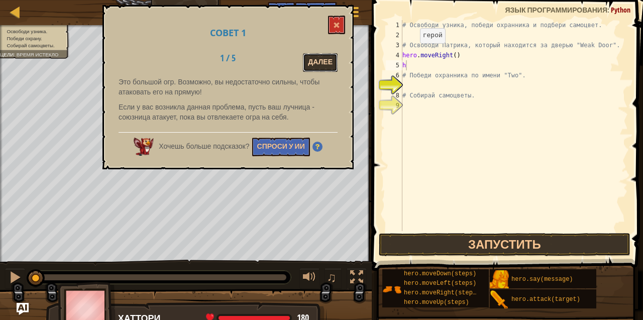
click at [311, 62] on button "Далее" at bounding box center [320, 62] width 35 height 19
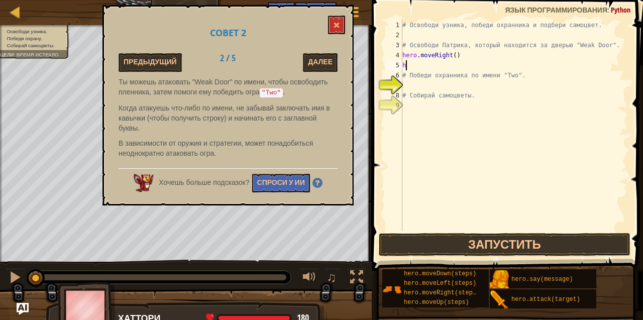
click at [421, 69] on div "# Освободи узника, победи охранника и подбери самоцвет. # Освободи Патрика, кот…" at bounding box center [515, 135] width 228 height 231
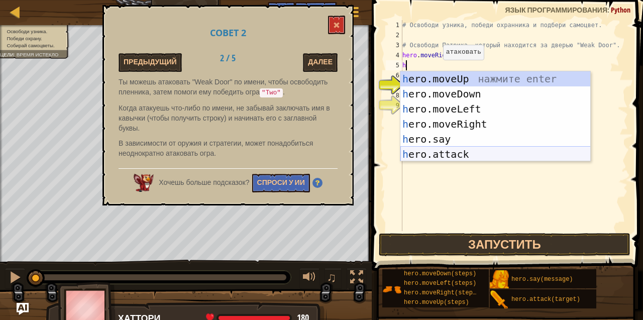
click at [457, 151] on div "h ero.moveUp нажмите enter h ero.moveDown нажмите enter h ero.moveLeft нажмите …" at bounding box center [496, 131] width 191 height 121
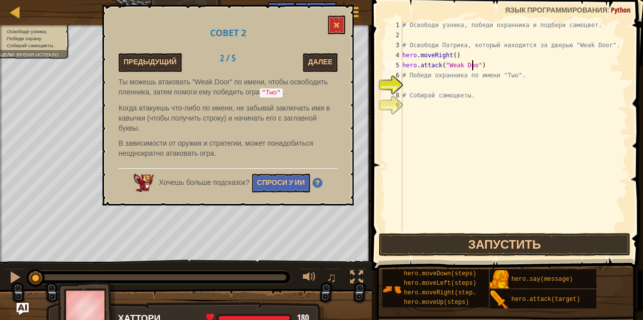
scroll to position [5, 6]
drag, startPoint x: 486, startPoint y: 64, endPoint x: 400, endPoint y: 66, distance: 86.0
click at [400, 66] on div "hero.attack("Weak Door") 1 2 3 4 5 6 7 8 9 # Освободи узника, победи охранника …" at bounding box center [506, 125] width 244 height 211
type textarea "hero.attack("Weak Door")"
click at [485, 69] on div "# Освободи узника, победи охранника и подбери самоцвет. # Освободи Патрика, кот…" at bounding box center [515, 125] width 228 height 211
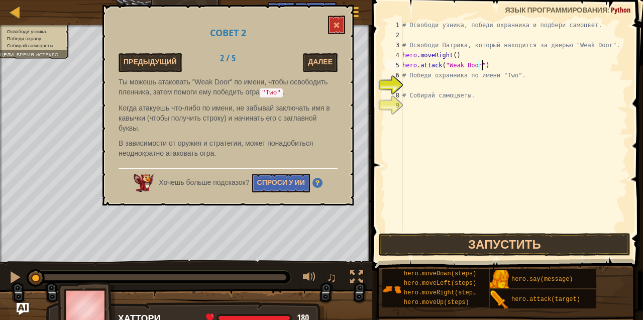
scroll to position [5, 0]
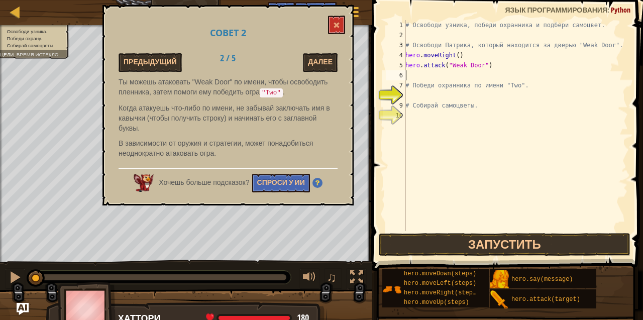
paste textarea "hero.attack("Weak Door")"
type textarea "hero.attack("Weak Door")"
click at [317, 63] on button "Далее" at bounding box center [320, 62] width 35 height 19
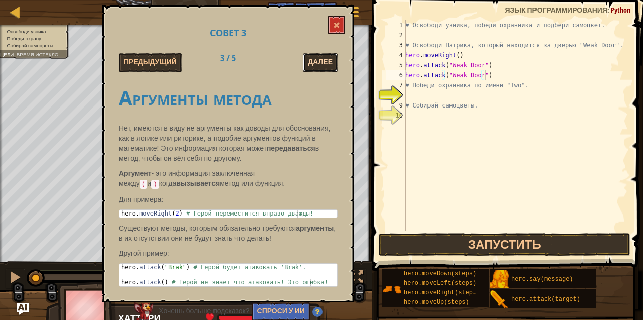
click at [321, 61] on button "Далее" at bounding box center [320, 62] width 35 height 19
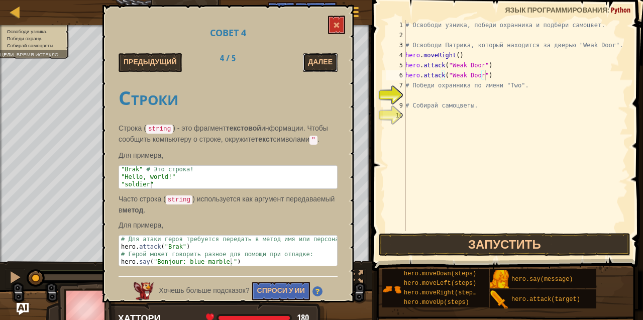
click at [321, 61] on button "Далее" at bounding box center [320, 62] width 35 height 19
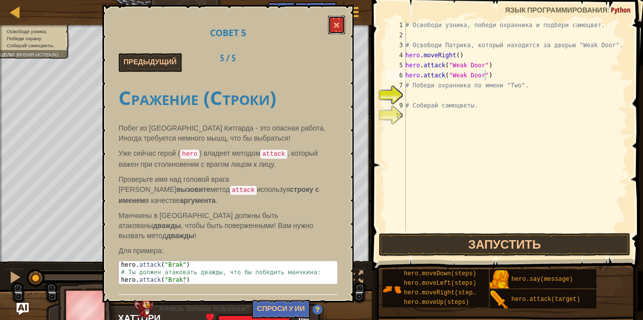
click at [339, 26] on span at bounding box center [336, 25] width 7 height 7
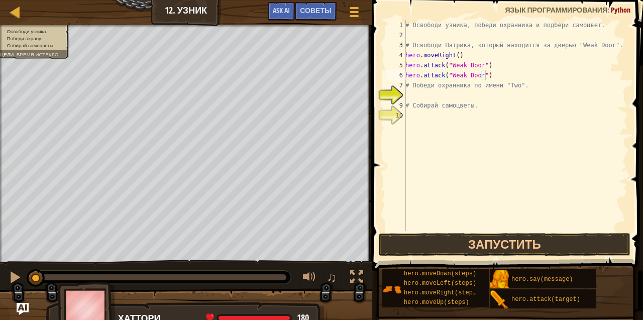
click at [417, 94] on div "# Освободи узника, победи охранника и подбери самоцвет. # Освободи Патрика, кот…" at bounding box center [516, 135] width 225 height 231
type textarea "h"
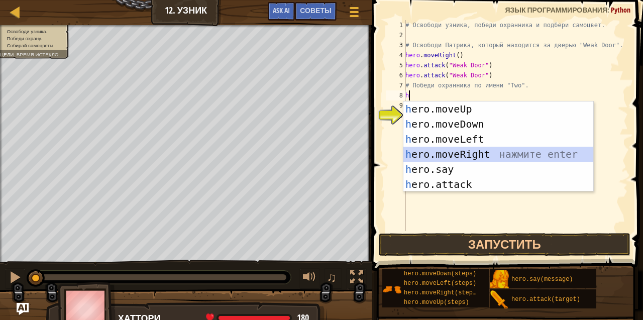
click at [463, 155] on div "h ero.moveUp нажмите enter h ero.moveDown нажмите enter h ero.moveLeft нажмите …" at bounding box center [499, 162] width 191 height 121
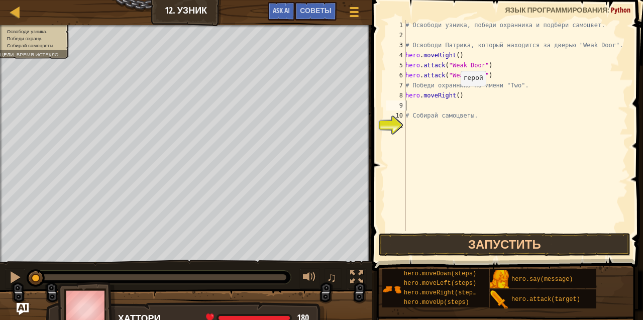
click at [455, 97] on div "# Освободи узника, победи охранника и подбери самоцвет. # Освободи Патрика, кот…" at bounding box center [516, 135] width 225 height 231
type textarea "hero.moveRight(2)"
click at [434, 104] on div "# Освободи узника, победи охранника и подбери самоцвет. # Освободи Патрика, кот…" at bounding box center [516, 135] width 225 height 231
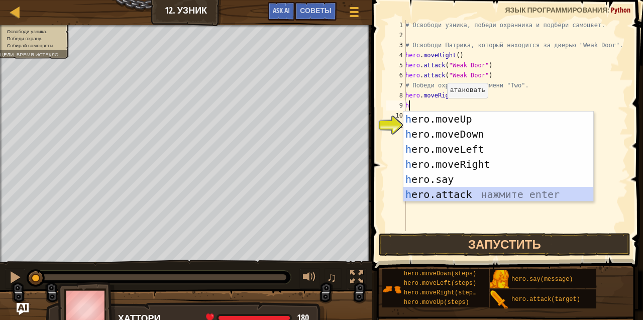
click at [446, 193] on div "h ero.moveUp нажмите enter h ero.moveDown нажмите enter h ero.moveLeft нажмите …" at bounding box center [499, 172] width 191 height 121
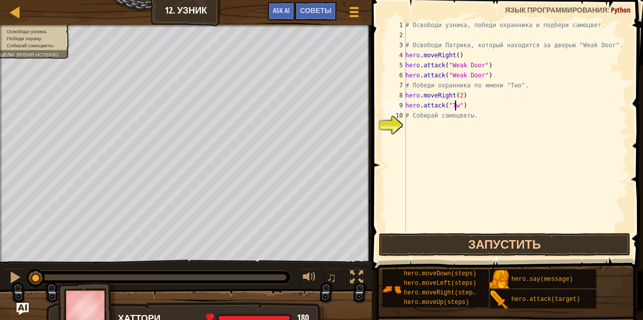
scroll to position [5, 4]
drag, startPoint x: 469, startPoint y: 107, endPoint x: 407, endPoint y: 107, distance: 61.8
click at [407, 107] on div "# Освободи узника, победи охранника и подбери самоцвет. # Освободи Патрика, кот…" at bounding box center [516, 135] width 225 height 231
type textarea "hero.attack("Two")"
click at [485, 109] on div "# Освободи узника, победи охранника и подбери самоцвет. # Освободи Патрика, кот…" at bounding box center [516, 125] width 225 height 211
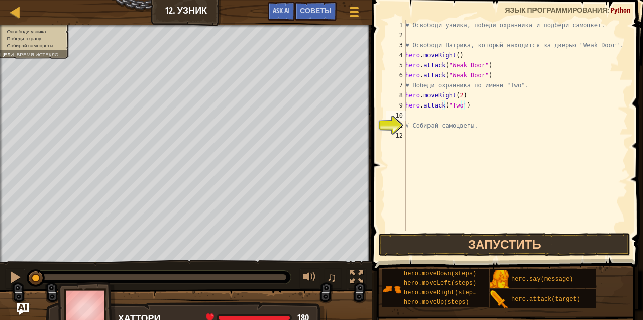
scroll to position [5, 0]
paste textarea "hero.attack("Two")"
type textarea "hero.attack("Two")"
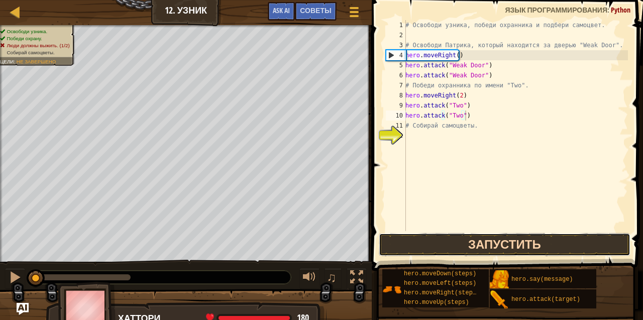
click at [495, 245] on button "Запустить" at bounding box center [505, 244] width 252 height 23
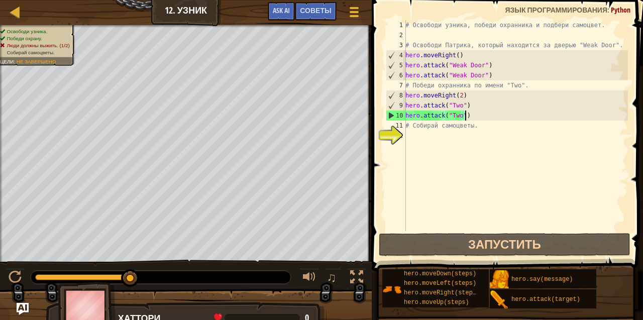
click at [468, 115] on div "# Освободи узника, победи охранника и подбери самоцвет. # Освободи Патрика, кот…" at bounding box center [516, 135] width 225 height 231
click at [471, 114] on div "# Освободи узника, победи охранника и подбери самоцвет. # Освободи Патрика, кот…" at bounding box center [516, 135] width 225 height 231
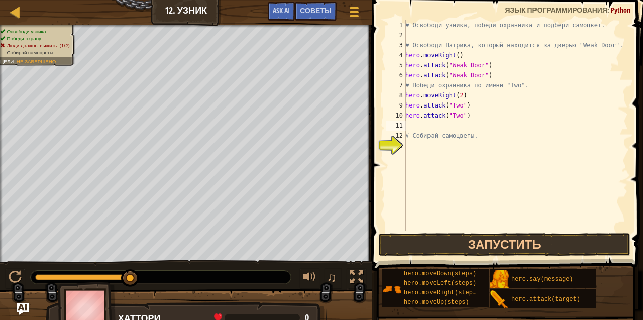
paste textarea "hero.attack("Two")"
type textarea "hero.attack("Two")"
paste textarea "hero.attack("Two")"
type textarea "hero.attack("Two")"
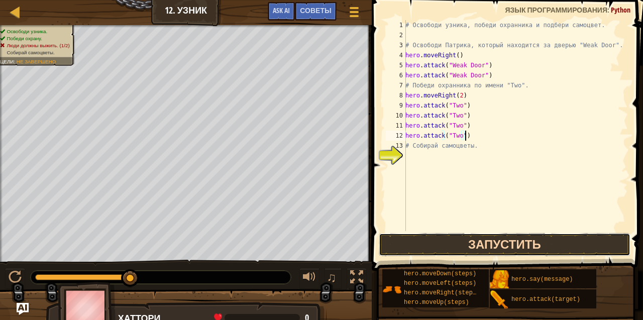
click at [495, 244] on button "Запустить" at bounding box center [505, 244] width 252 height 23
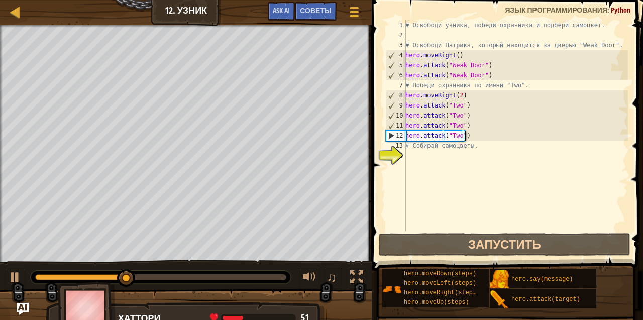
click at [435, 158] on div "# Освободи узника, победи охранника и подбери самоцвет. # Освободи Патрика, кот…" at bounding box center [516, 135] width 225 height 231
type textarea "h"
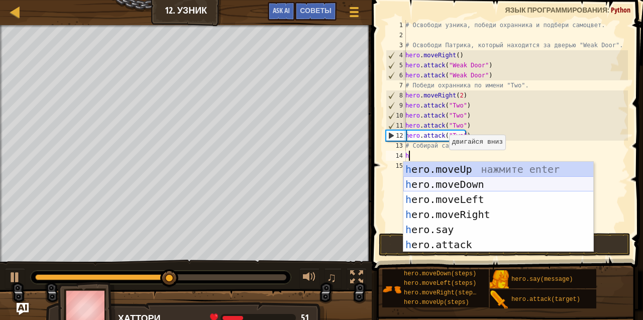
click at [456, 185] on div "h ero.moveUp нажмите enter h ero.moveDown нажмите enter h ero.moveLeft нажмите …" at bounding box center [499, 222] width 191 height 121
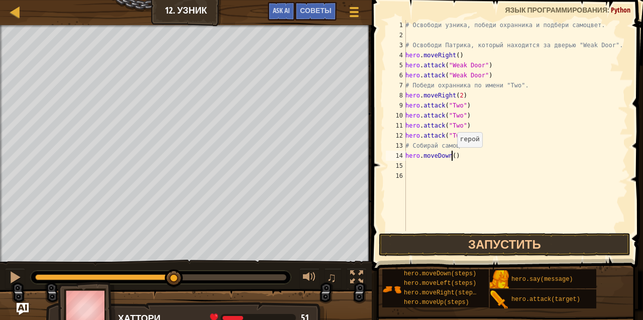
click at [451, 158] on div "# Освободи узника, победи охранника и подбери самоцвет. # Освободи Патрика, кот…" at bounding box center [516, 135] width 225 height 231
type textarea "hero.moveDown(2)"
click at [466, 159] on div "# Освободи узника, победи охранника и подбери самоцвет. # Освободи Патрика, кот…" at bounding box center [516, 135] width 225 height 231
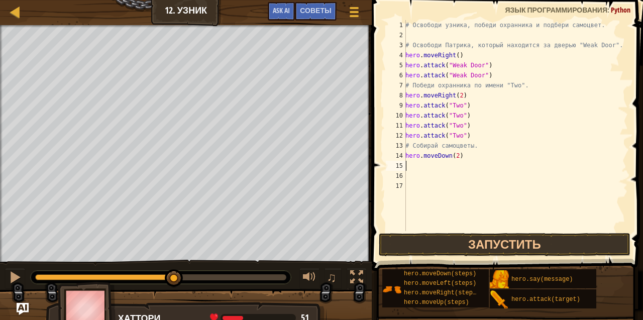
type textarea "h"
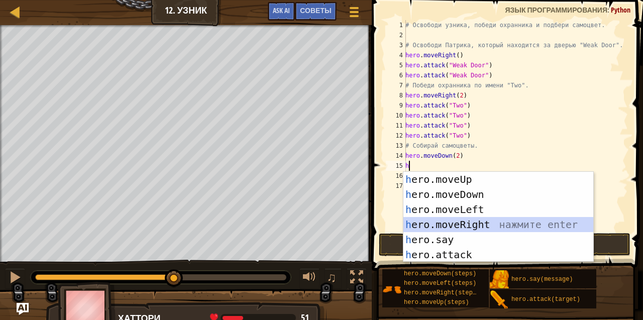
click at [476, 225] on div "h ero.moveUp нажмите enter h ero.moveDown нажмите enter h ero.moveLeft нажмите …" at bounding box center [499, 232] width 191 height 121
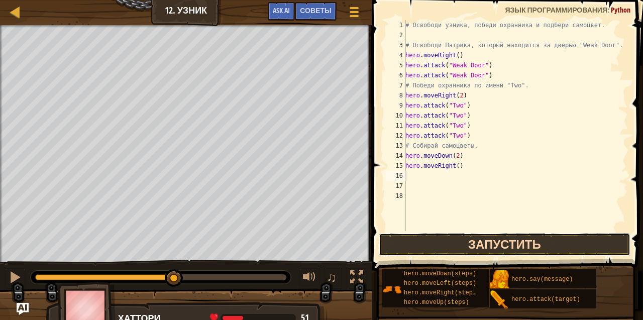
click at [505, 247] on button "Запустить" at bounding box center [505, 244] width 252 height 23
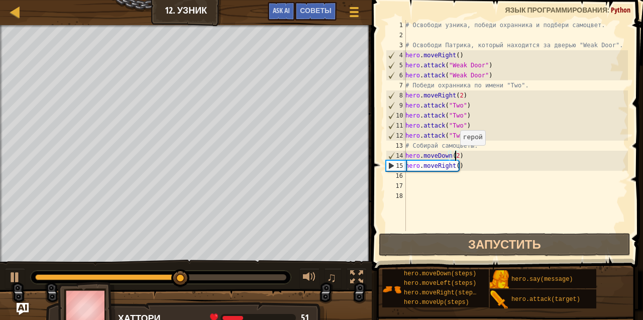
click at [455, 155] on div "# Освободи узника, победи охранника и подбери самоцвет. # Освободи Патрика, кот…" at bounding box center [516, 135] width 225 height 231
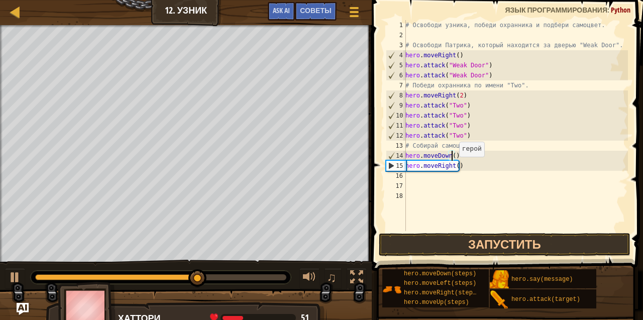
click at [453, 167] on div "# Освободи узника, победи охранника и подбери самоцвет. # Освободи Патрика, кот…" at bounding box center [516, 135] width 225 height 231
click at [456, 165] on div "# Освободи узника, победи охранника и подбери самоцвет. # Освободи Патрика, кот…" at bounding box center [516, 135] width 225 height 231
click at [498, 245] on button "Запустить" at bounding box center [505, 244] width 252 height 23
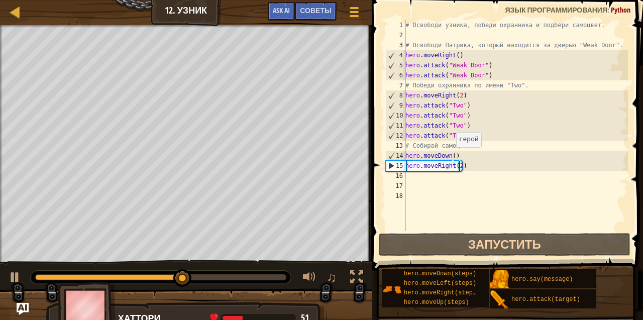
click at [450, 157] on div "# Освободи узника, победи охранника и подбери самоцвет. # Освободи Патрика, кот…" at bounding box center [516, 135] width 225 height 231
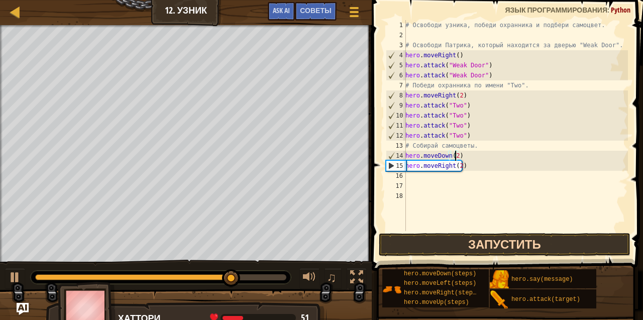
type textarea "hero.moveDown(2)"
click at [489, 246] on button "Запустить" at bounding box center [505, 244] width 252 height 23
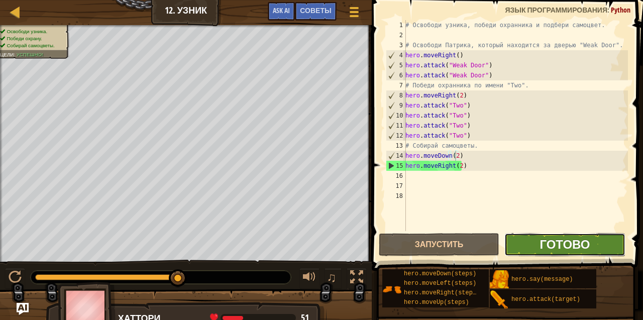
click at [550, 245] on span "Готово" at bounding box center [565, 244] width 50 height 16
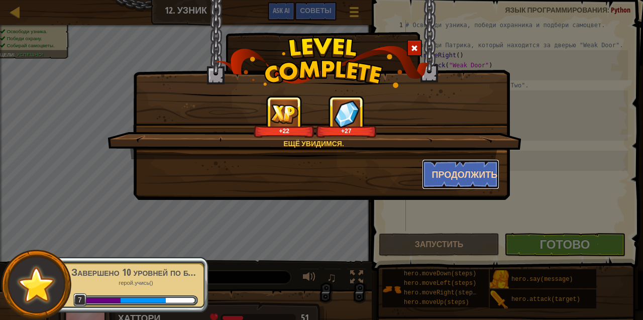
click at [475, 179] on button "Продолжить" at bounding box center [461, 174] width 78 height 30
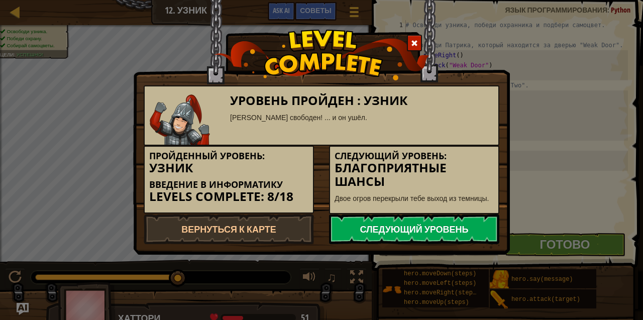
click at [451, 228] on link "Следующий уровень" at bounding box center [414, 229] width 170 height 30
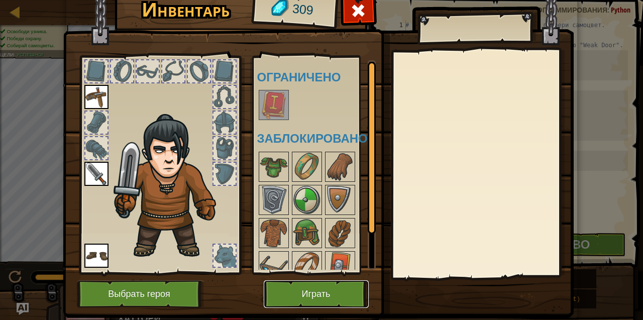
click at [319, 292] on button "Играть" at bounding box center [316, 295] width 105 height 28
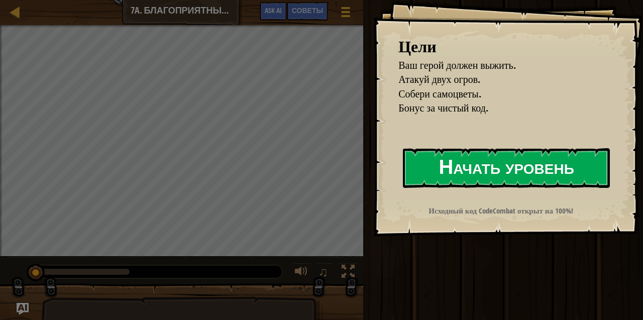
click at [515, 151] on button "Начать уровень" at bounding box center [506, 168] width 207 height 40
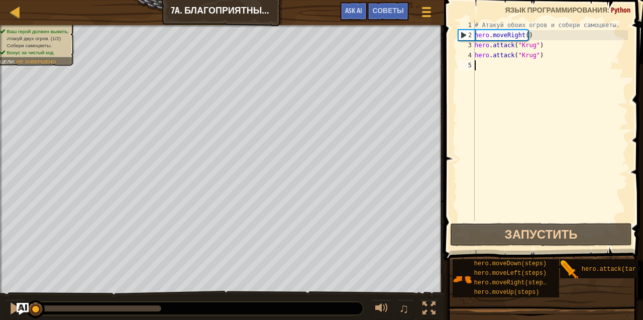
type textarea "h"
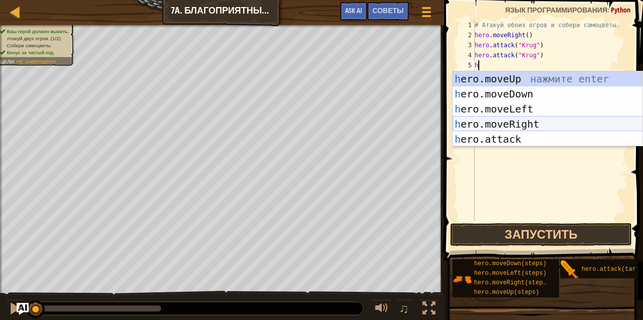
click at [522, 121] on div "h ero.moveUp нажмите enter h ero.moveDown нажмите enter h ero.moveLeft нажмите …" at bounding box center [548, 124] width 191 height 106
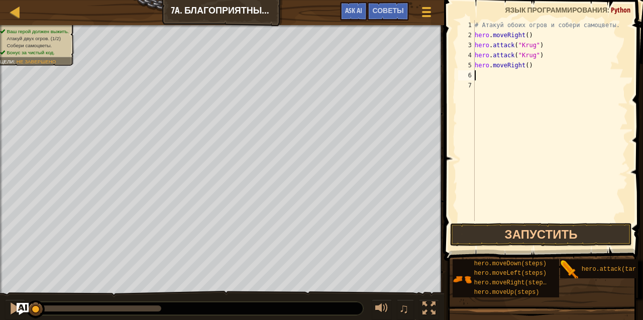
type textarea "h"
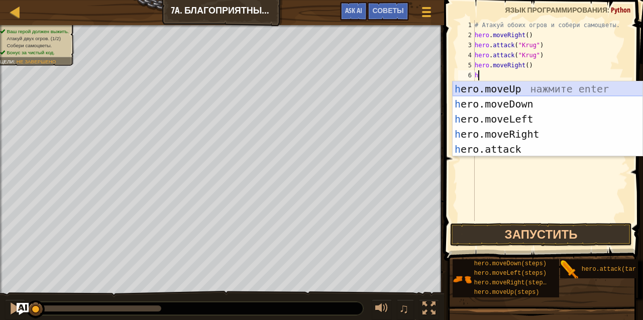
click at [523, 90] on div "h ero.moveUp нажмите enter h ero.moveDown нажмите enter h ero.moveLeft нажмите …" at bounding box center [548, 134] width 191 height 106
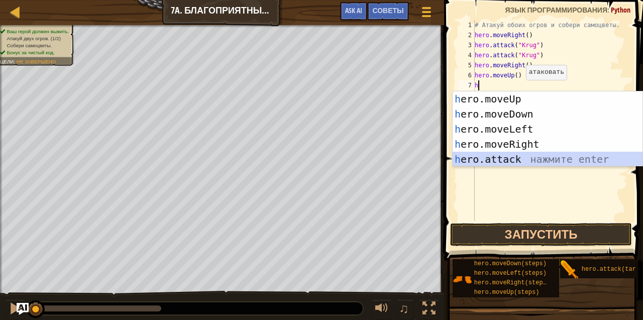
click at [514, 160] on div "h ero.moveUp нажмите enter h ero.moveDown нажмите enter h ero.moveLeft нажмите …" at bounding box center [548, 144] width 191 height 106
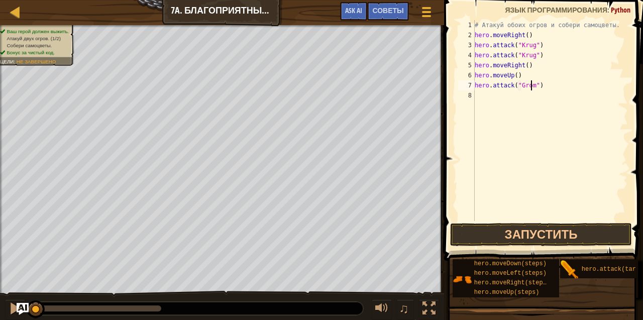
scroll to position [5, 5]
click at [527, 86] on div "# Атакуй обоих огров и собери самоцветы. hero . moveRight ( ) hero . attack ( "…" at bounding box center [550, 130] width 155 height 221
type textarea "hero.attack("Grump")"
drag, startPoint x: 545, startPoint y: 84, endPoint x: 476, endPoint y: 87, distance: 69.4
click at [476, 87] on div "# Атакуй обоих огров и собери самоцветы. hero . moveRight ( ) hero . attack ( "…" at bounding box center [550, 130] width 155 height 221
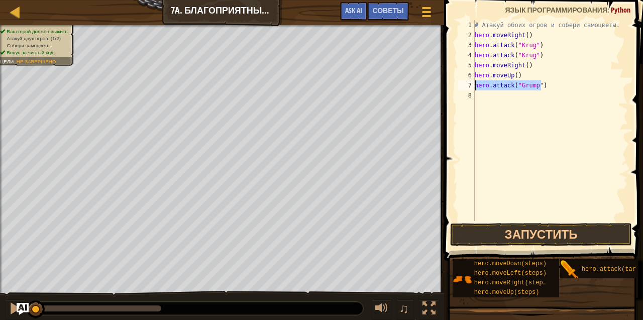
click at [495, 96] on div "# Атакуй обоих огров и собери самоцветы. hero . moveRight ( ) hero . attack ( "…" at bounding box center [550, 130] width 155 height 221
type textarea "hero.attack("Grump")"
click at [564, 90] on div "# Атакуй обоих огров и собери самоцветы. hero . moveRight ( ) hero . attack ( "…" at bounding box center [550, 130] width 155 height 221
click at [537, 105] on div "# Атакуй обоих огров и собери самоцветы. hero . moveRight ( ) hero . attack ( "…" at bounding box center [550, 130] width 155 height 221
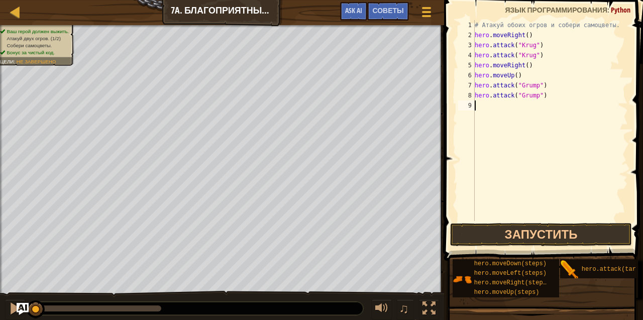
type textarea "h"
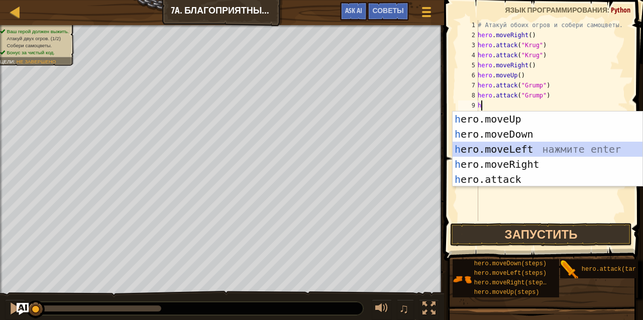
click at [525, 150] on div "h ero.moveUp нажмите enter h ero.moveDown нажмите enter h ero.moveLeft нажмите …" at bounding box center [548, 165] width 191 height 106
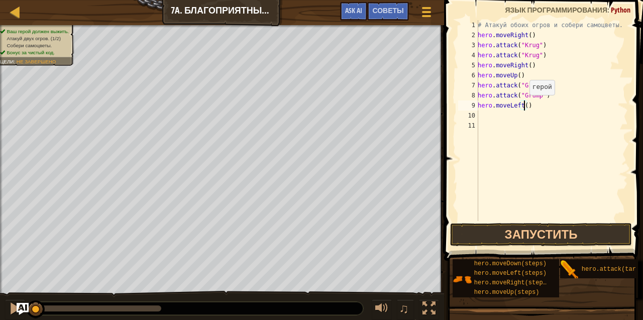
click at [524, 105] on div "# Атакуй обоих огров и собери самоцветы. hero . moveRight ( ) hero . attack ( "…" at bounding box center [552, 130] width 152 height 221
type textarea "hero.moveLeft(2)"
click at [550, 236] on button "Запустить" at bounding box center [540, 234] width 181 height 23
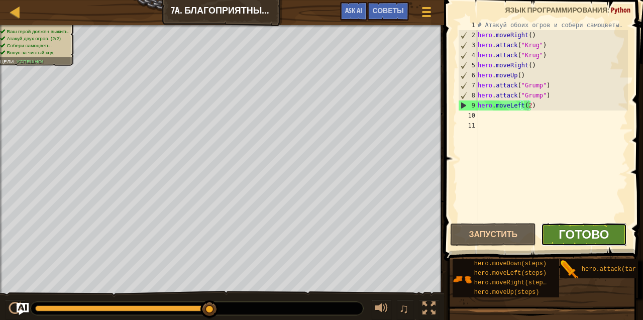
click at [573, 238] on span "Готово" at bounding box center [584, 234] width 50 height 16
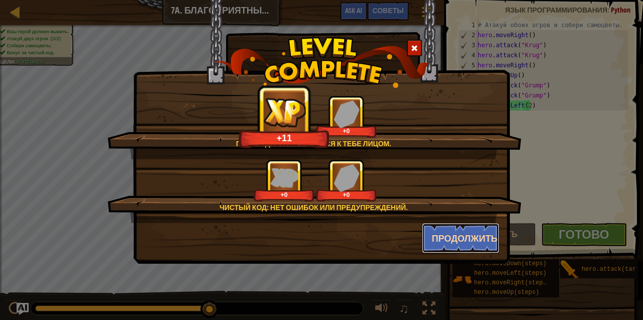
click at [469, 242] on button "Продолжить" at bounding box center [461, 238] width 78 height 30
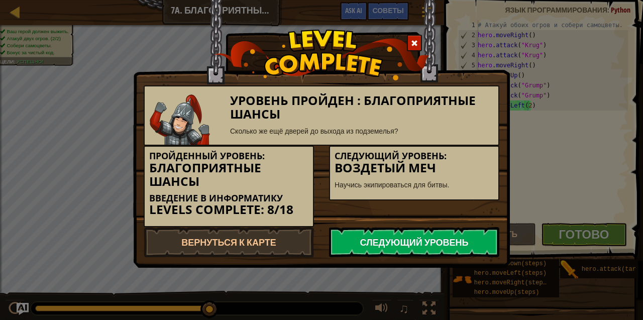
click at [452, 243] on link "Следующий уровень" at bounding box center [414, 242] width 170 height 30
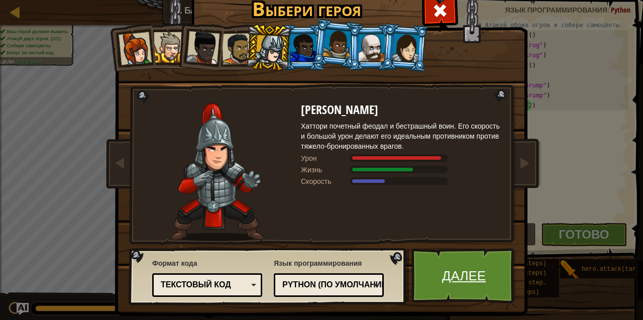
click at [466, 274] on link "Далее" at bounding box center [464, 275] width 105 height 55
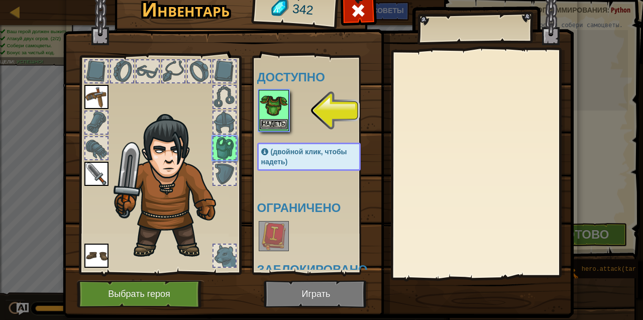
click at [277, 114] on img at bounding box center [274, 105] width 28 height 28
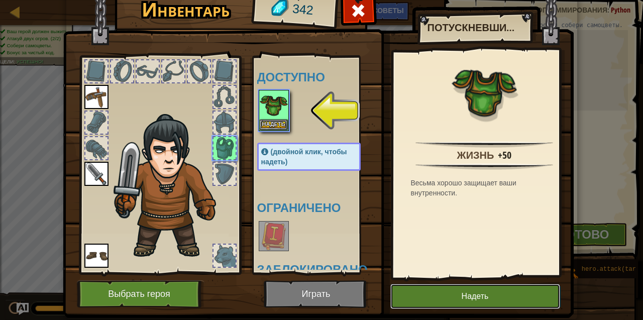
click at [461, 299] on button "Надеть" at bounding box center [476, 296] width 170 height 25
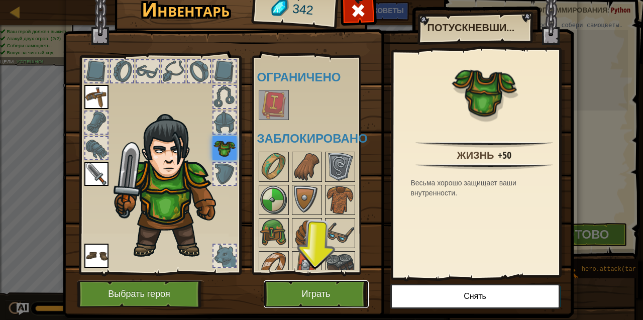
click at [336, 298] on button "Играть" at bounding box center [316, 295] width 105 height 28
